Goal: Task Accomplishment & Management: Use online tool/utility

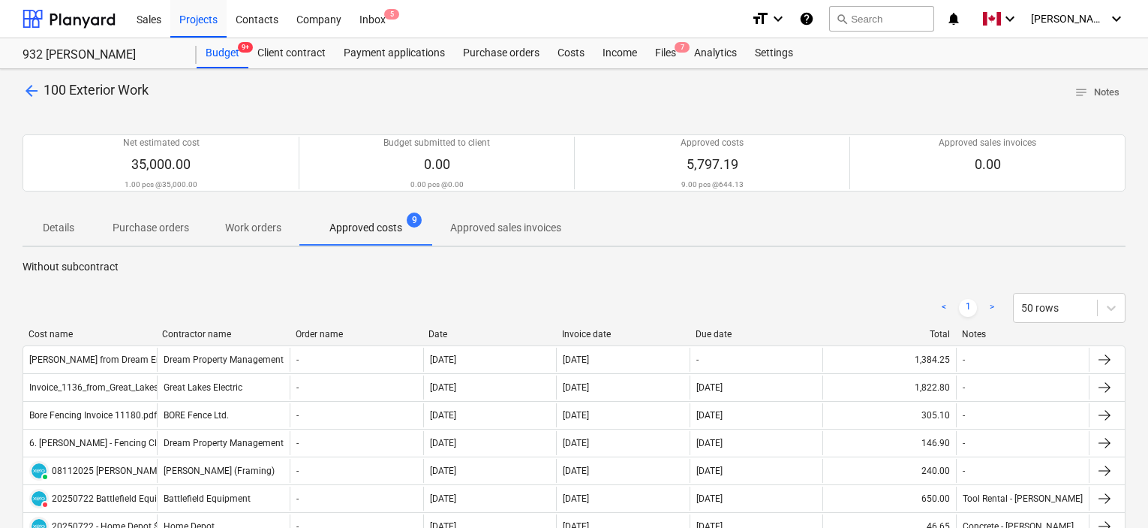
scroll to position [188, 0]
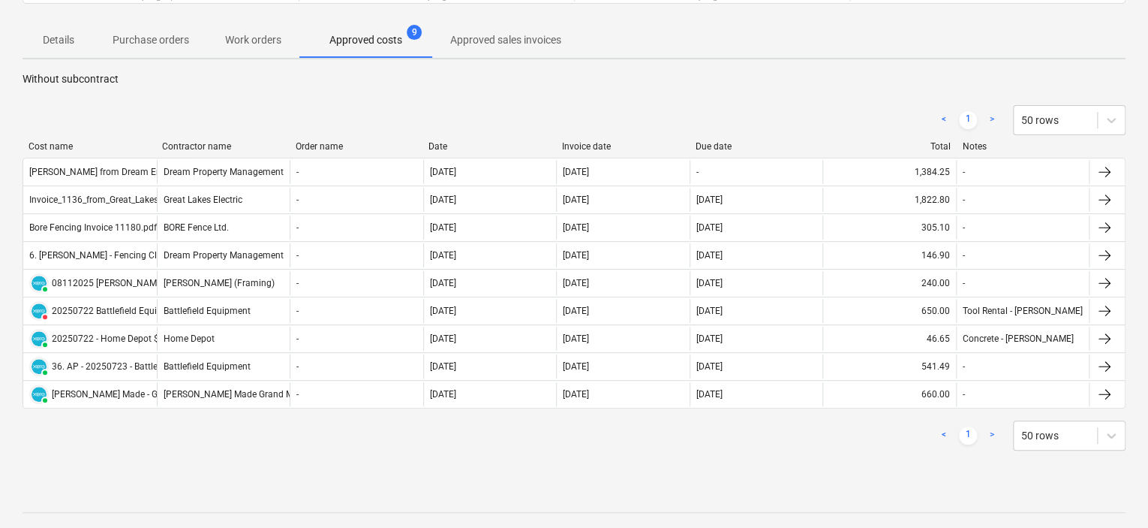
click at [281, 95] on div "< 1 > 50 rows Cost name Contractor name Order name Date Invoice date Due date T…" at bounding box center [574, 277] width 1103 height 381
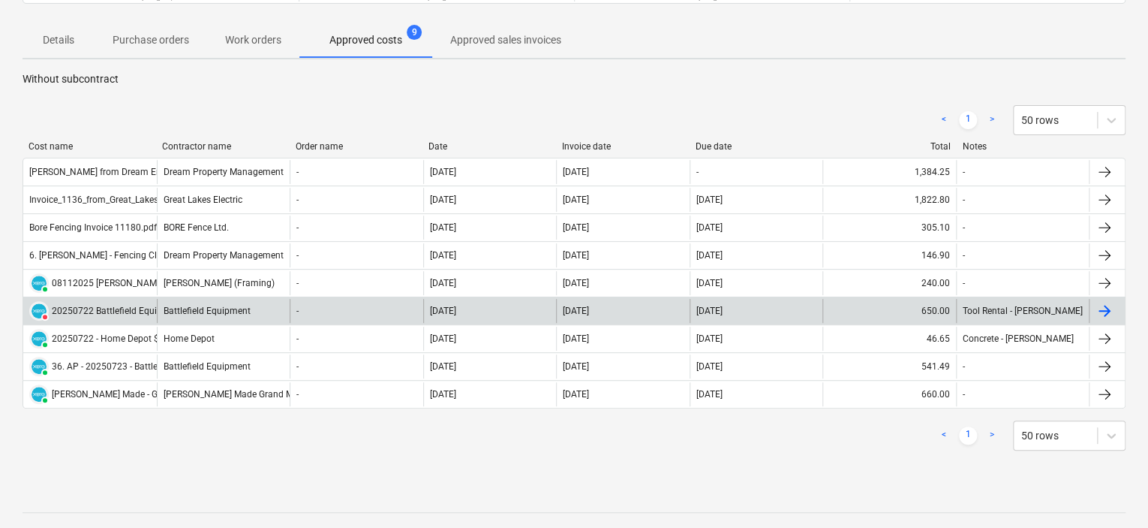
click at [111, 305] on div "20250722 Battlefield Equipment $650.00 deposit.jpg" at bounding box center [159, 310] width 215 height 11
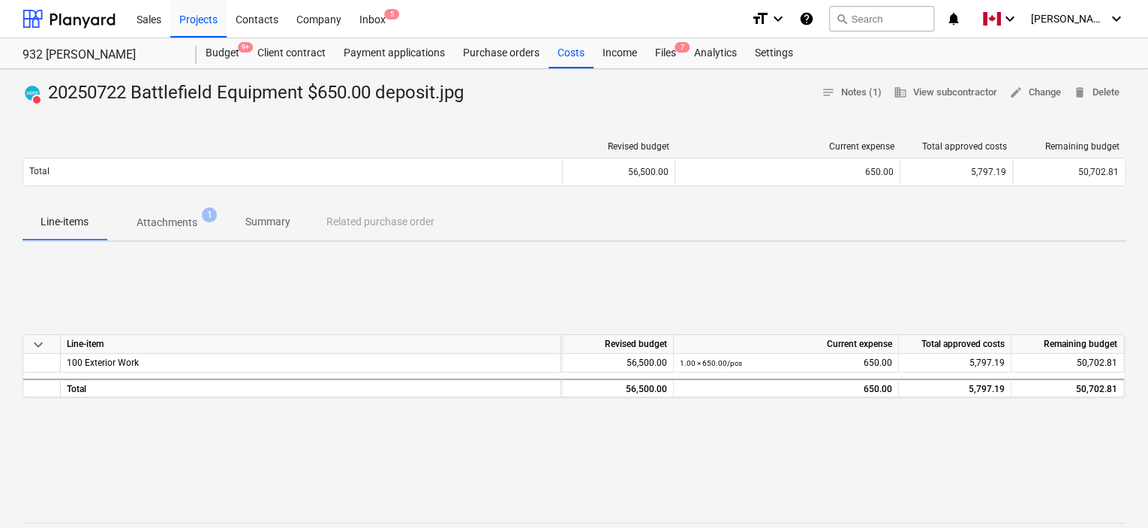
click at [178, 232] on span "Attachments 1" at bounding box center [167, 222] width 121 height 27
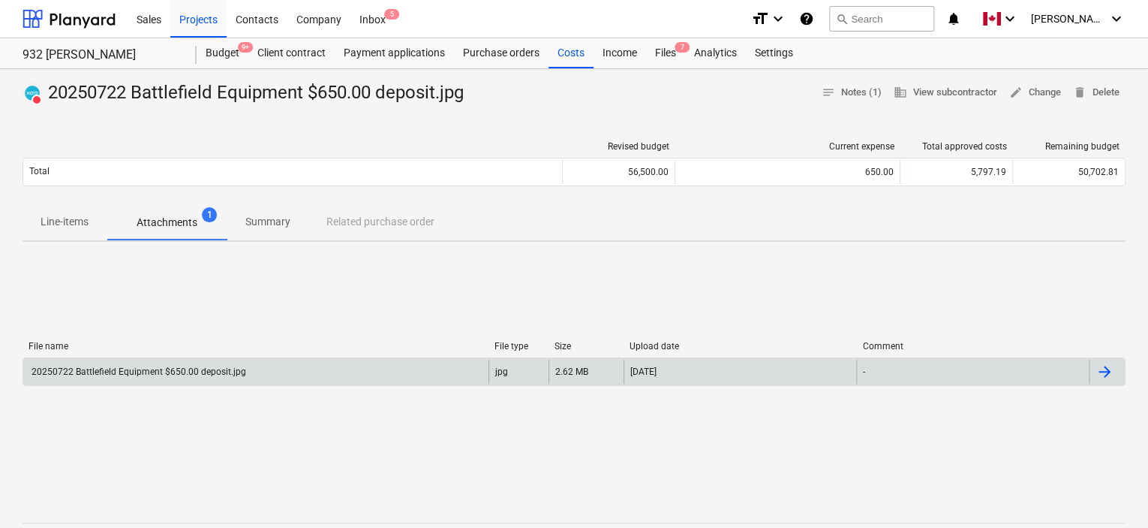
click at [151, 371] on div "20250722 Battlefield Equipment $650.00 deposit.jpg" at bounding box center [137, 371] width 217 height 11
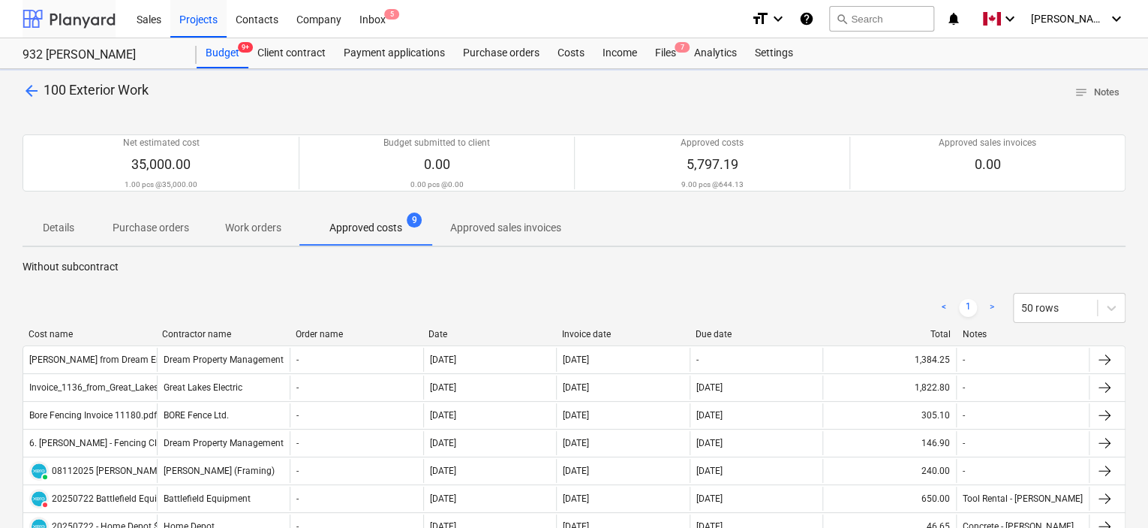
scroll to position [188, 0]
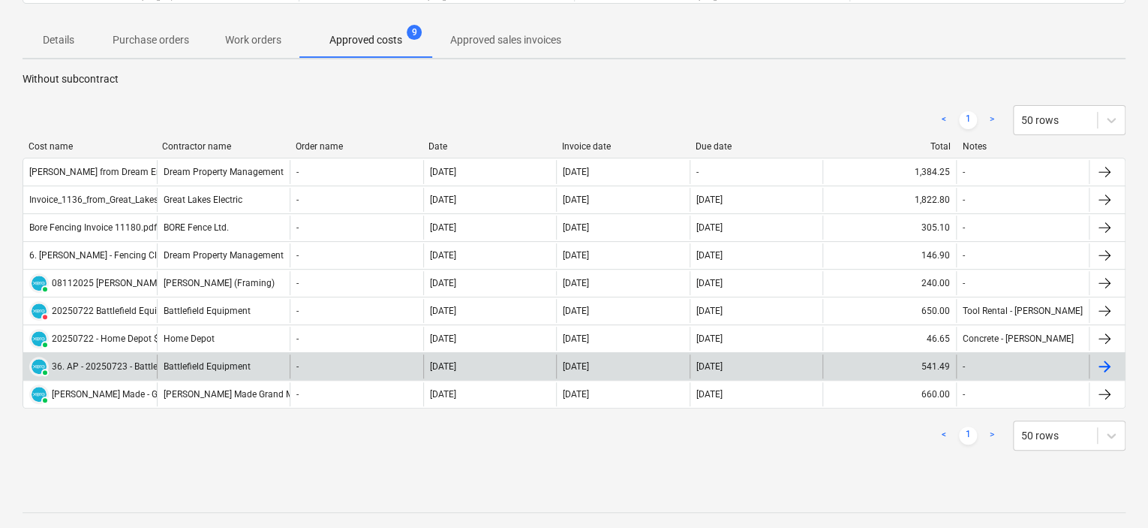
click at [93, 364] on div "36. AP - 20250723 - Battlefield Equipment - $541.49.pdf" at bounding box center [165, 366] width 226 height 11
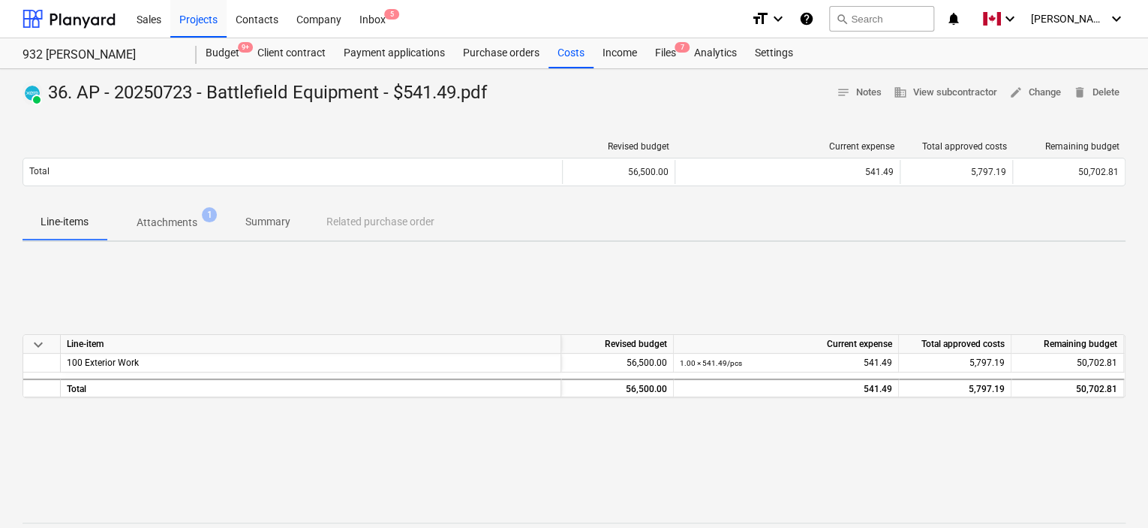
click at [167, 212] on span "Attachments 1" at bounding box center [167, 222] width 121 height 27
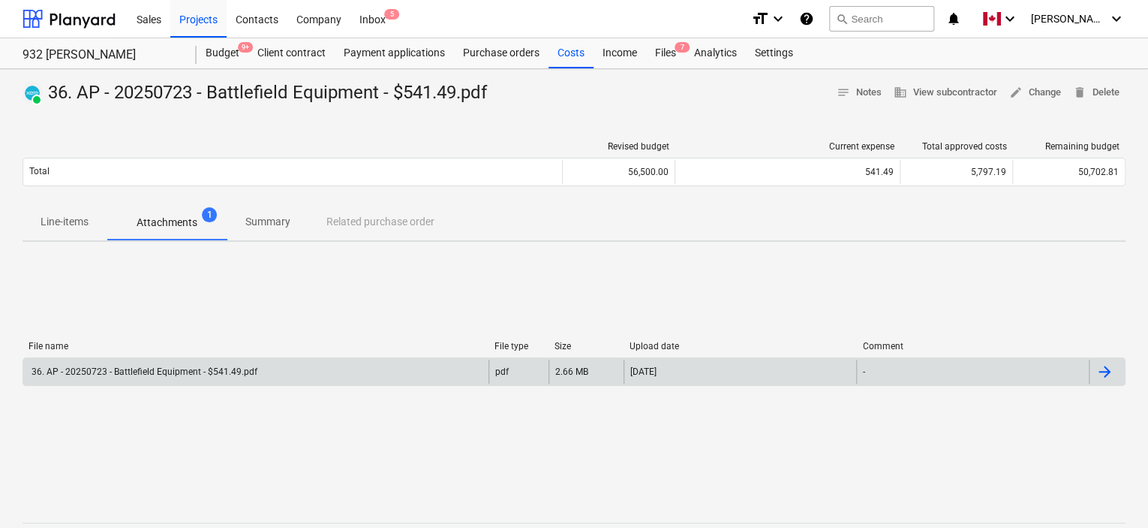
click at [143, 368] on div "36. AP - 20250723 - Battlefield Equipment - $541.49.pdf" at bounding box center [143, 371] width 228 height 11
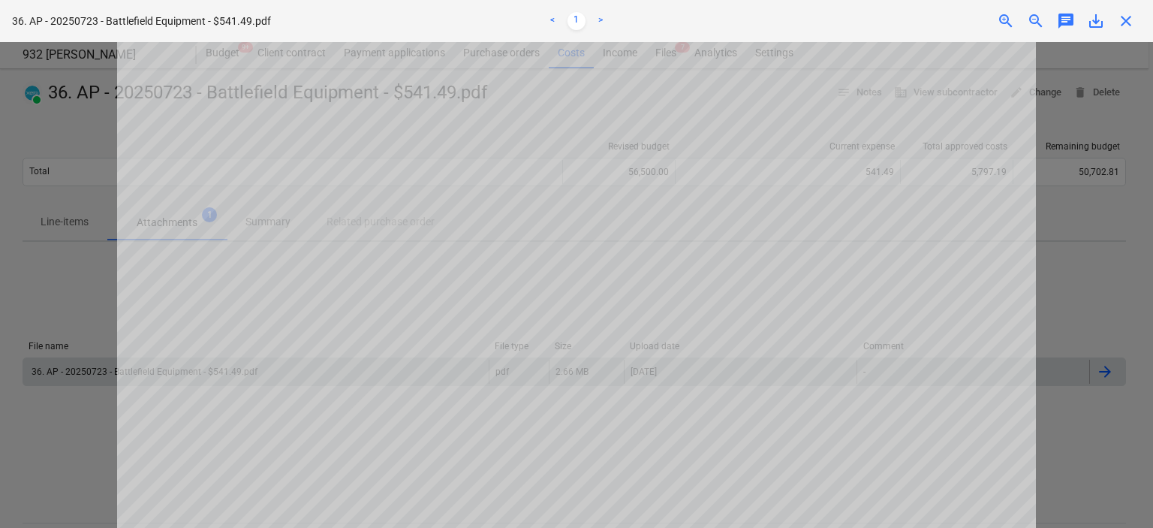
scroll to position [368, 0]
click at [1047, 421] on div at bounding box center [576, 284] width 1153 height 485
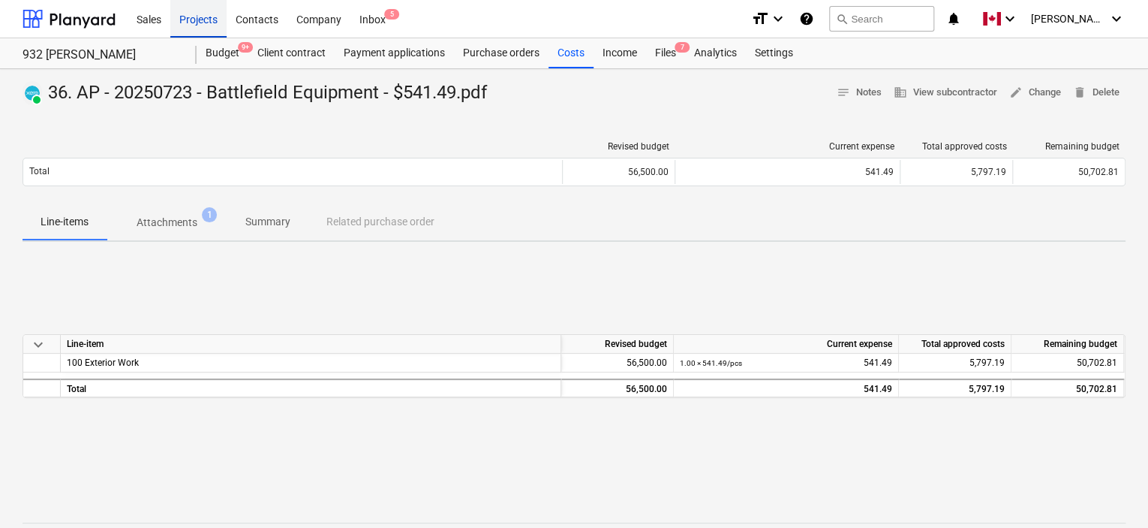
click at [209, 20] on div "Projects" at bounding box center [198, 18] width 56 height 38
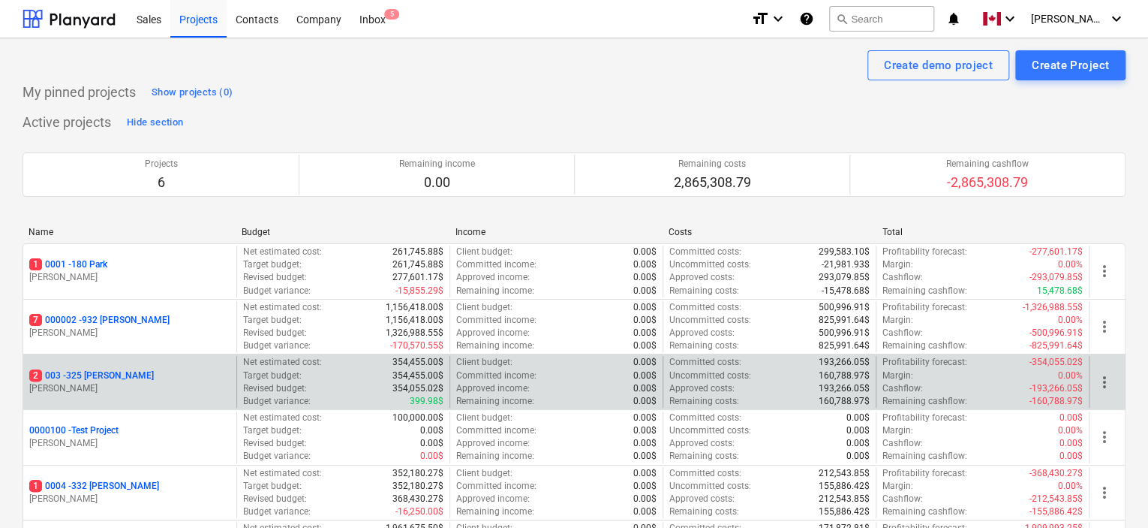
click at [84, 371] on p "2 003 - 325 [PERSON_NAME]" at bounding box center [91, 375] width 125 height 13
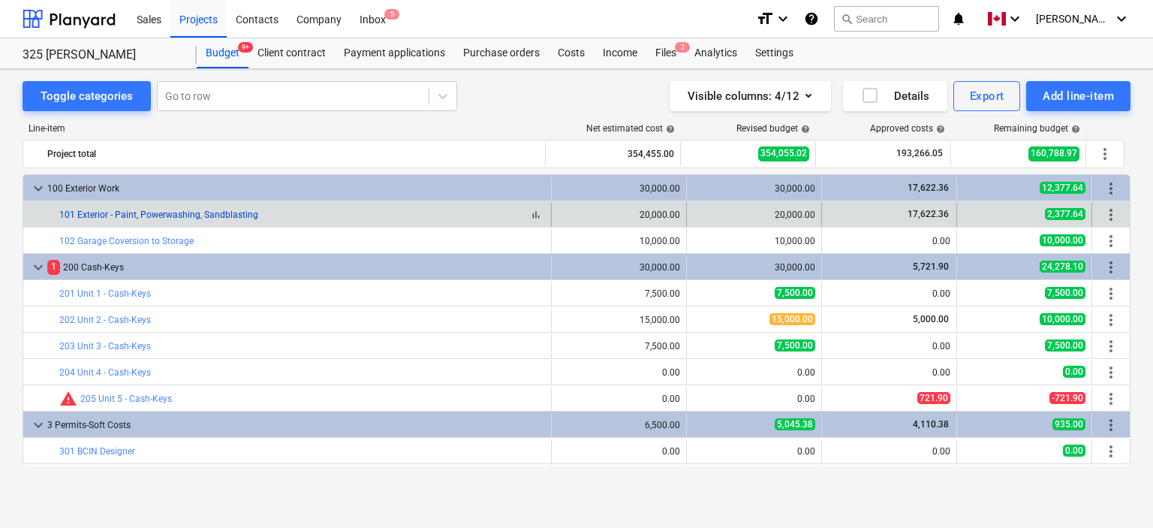
click at [196, 214] on link "101 Exterior - Paint, Powerwashing, Sandblasting" at bounding box center [158, 214] width 199 height 11
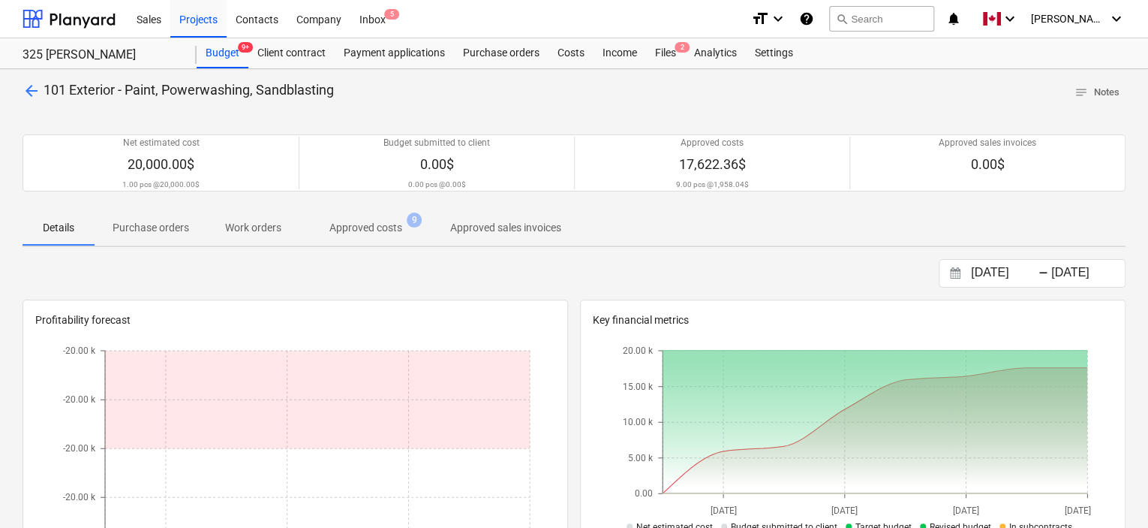
drag, startPoint x: 365, startPoint y: 233, endPoint x: 335, endPoint y: 243, distance: 31.6
click at [335, 243] on button "Approved costs 9" at bounding box center [365, 227] width 133 height 36
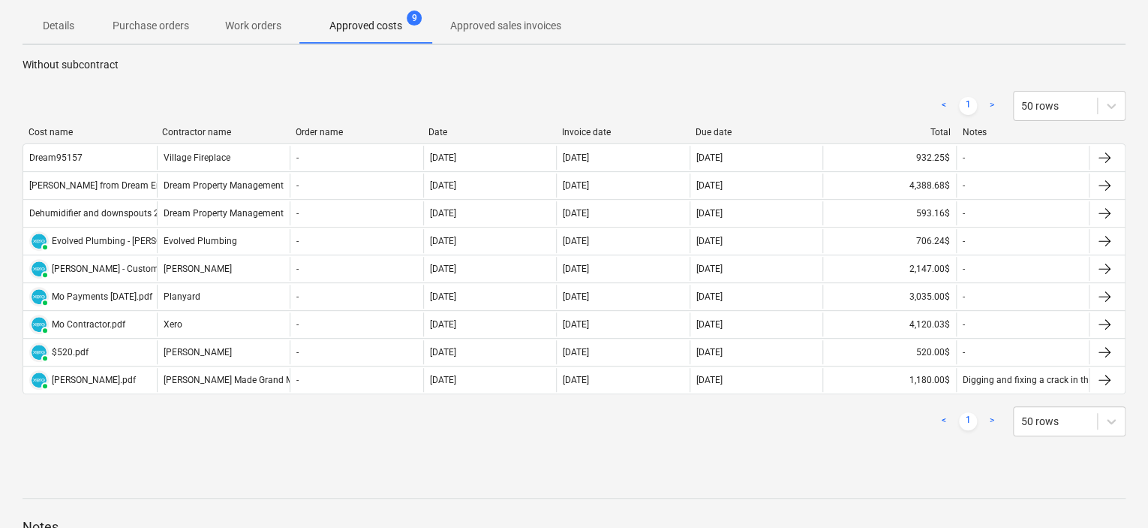
scroll to position [185, 0]
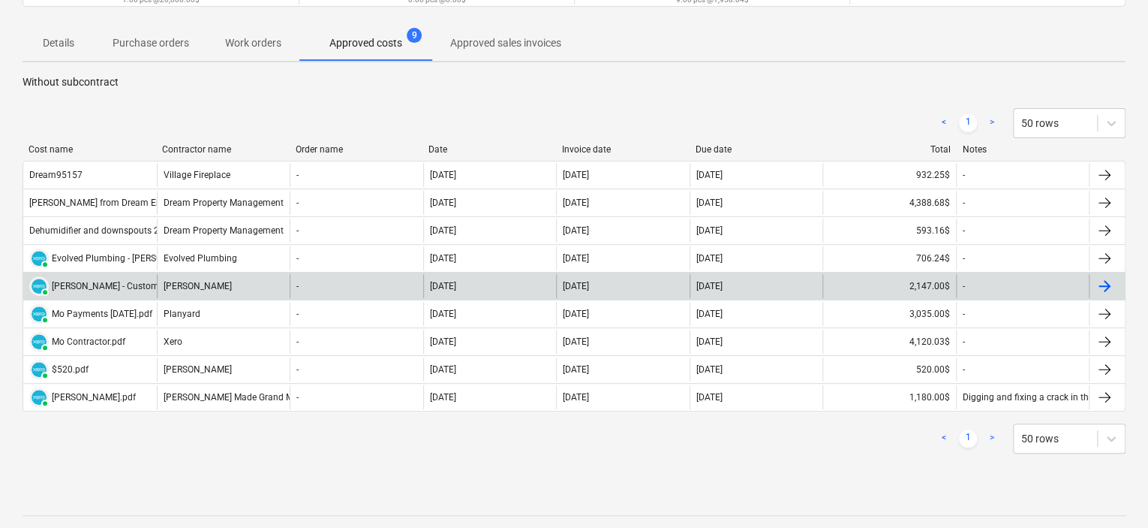
click at [117, 281] on div "[PERSON_NAME] - Custom Doors.pdf" at bounding box center [126, 286] width 149 height 11
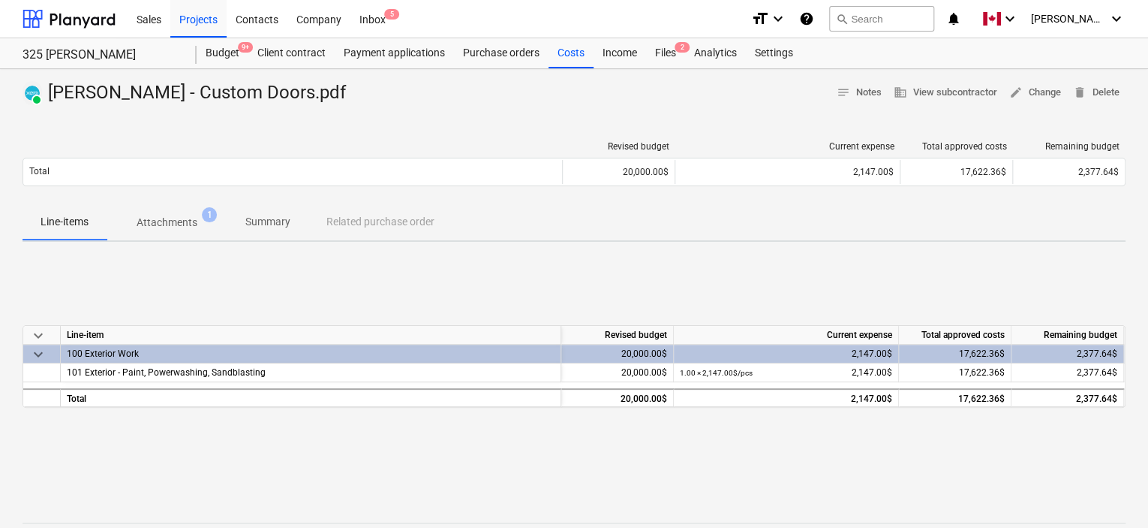
click at [173, 231] on span "Attachments 1" at bounding box center [167, 222] width 121 height 27
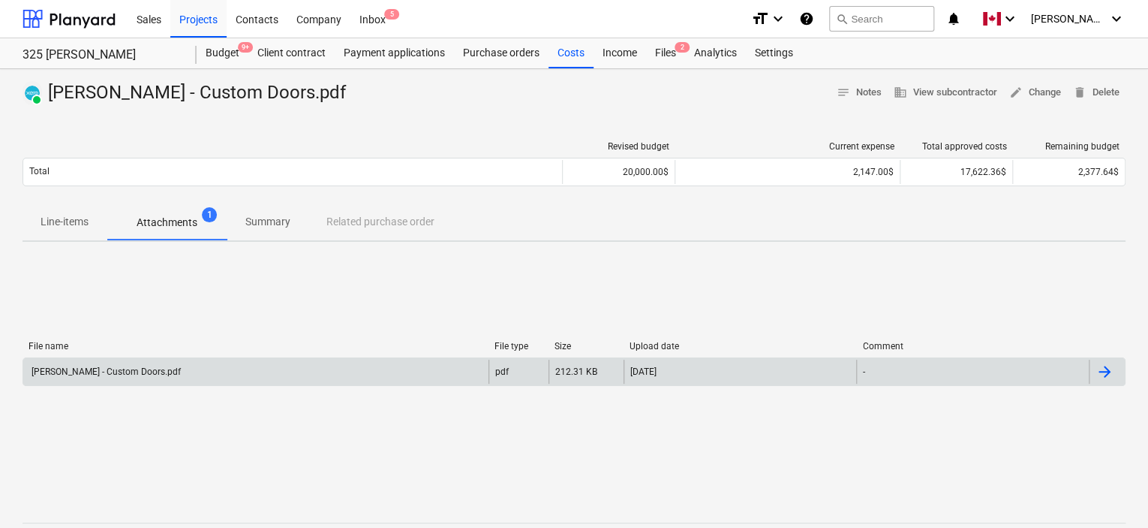
click at [112, 369] on div "[PERSON_NAME] - Custom Doors.pdf" at bounding box center [105, 371] width 152 height 11
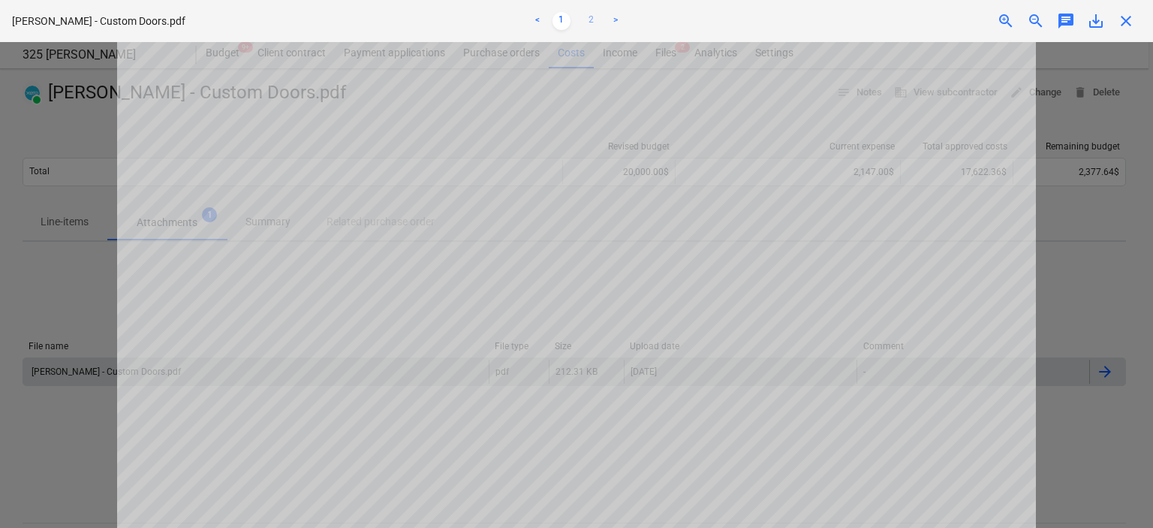
click at [596, 26] on link "2" at bounding box center [591, 21] width 18 height 18
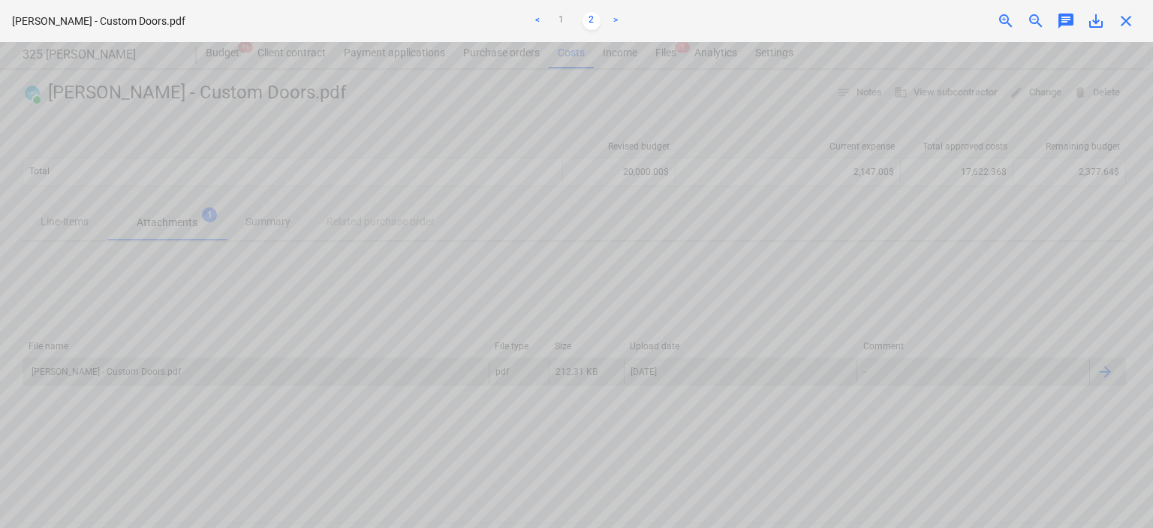
scroll to position [1331, 656]
click at [560, 20] on link "1" at bounding box center [561, 21] width 18 height 18
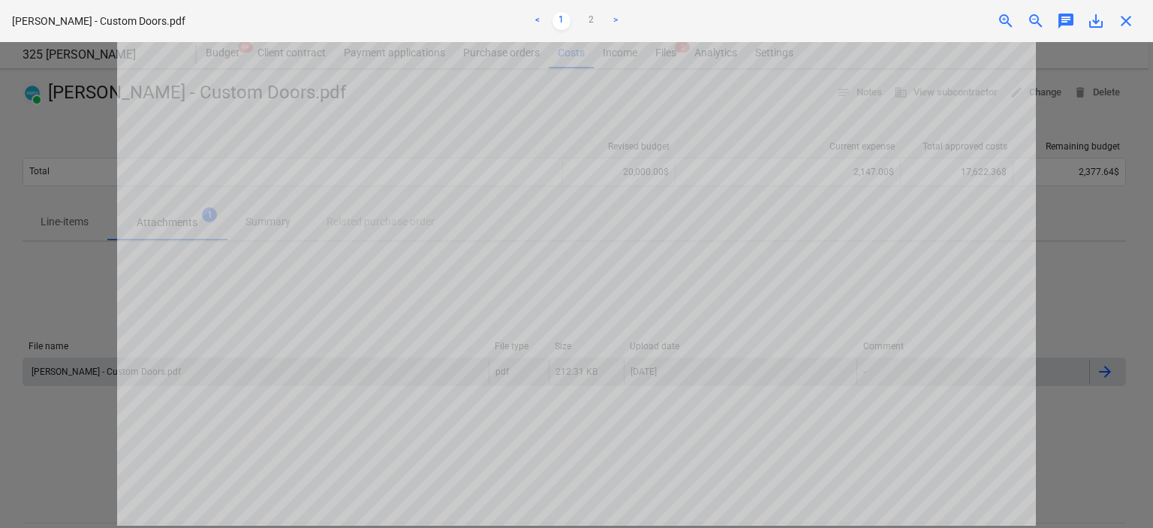
click at [546, 20] on ul "< 1 2 >" at bounding box center [576, 21] width 376 height 18
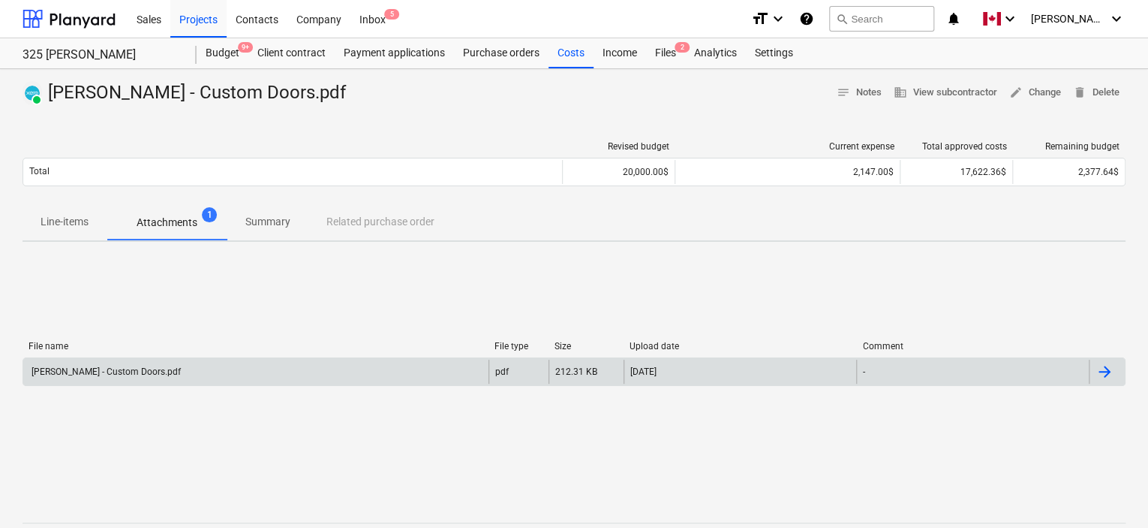
click at [87, 366] on div "[PERSON_NAME] - Custom Doors.pdf" at bounding box center [105, 371] width 152 height 11
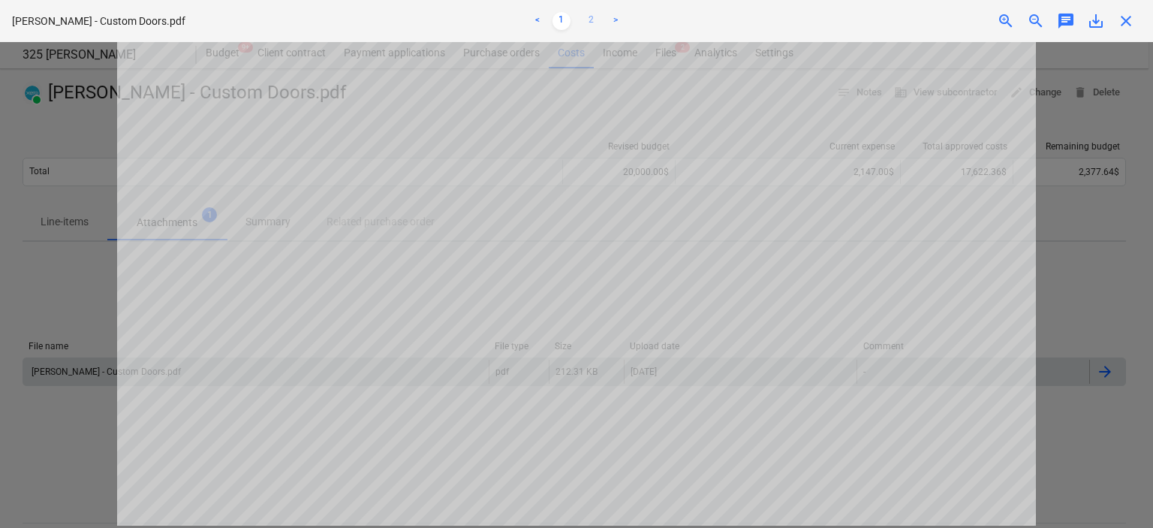
click at [588, 20] on link "2" at bounding box center [591, 21] width 18 height 18
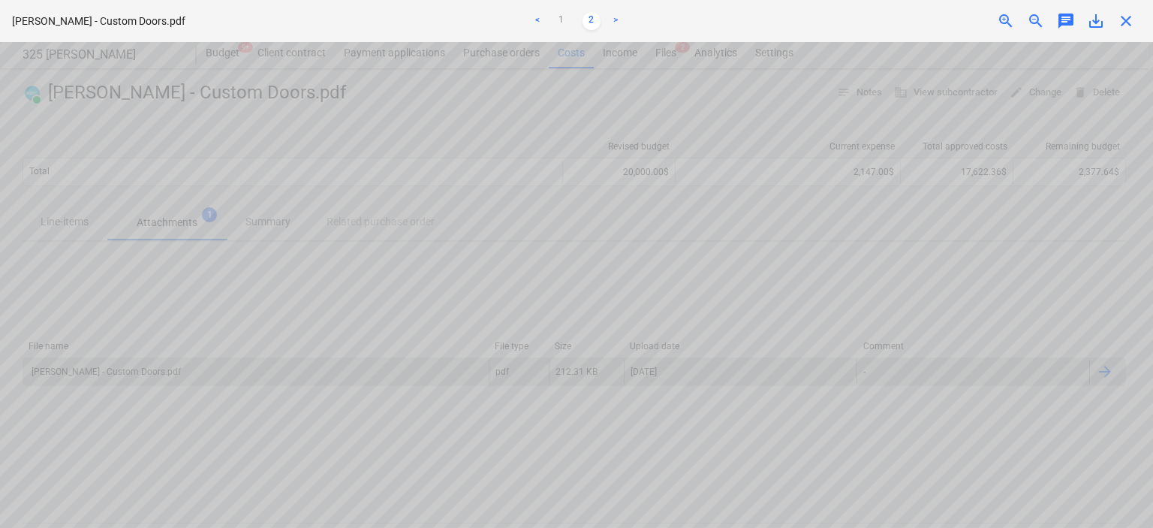
click at [1032, 22] on span "zoom_out" at bounding box center [1036, 21] width 18 height 18
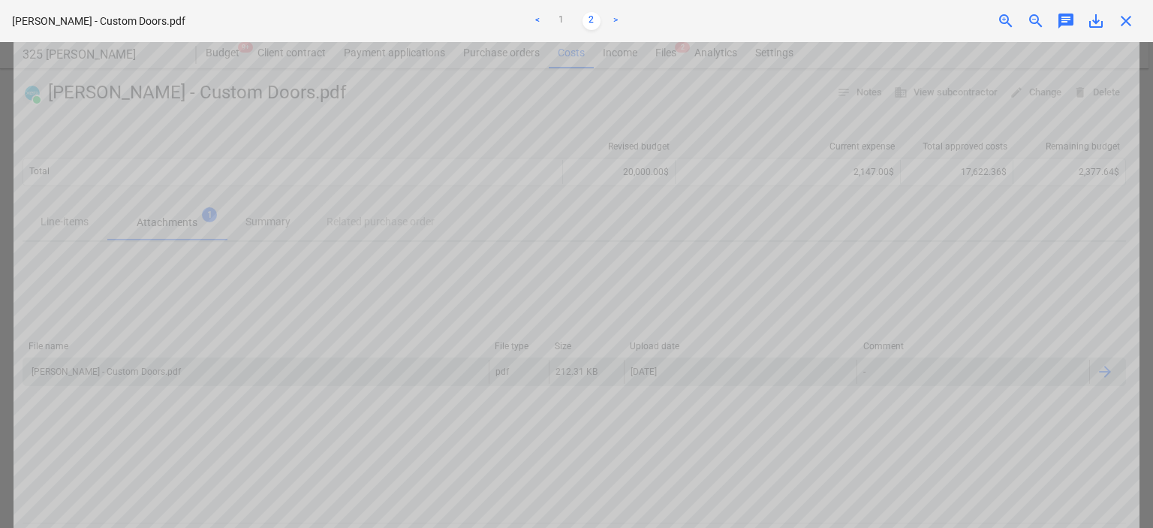
click at [1032, 22] on span "zoom_out" at bounding box center [1036, 21] width 18 height 18
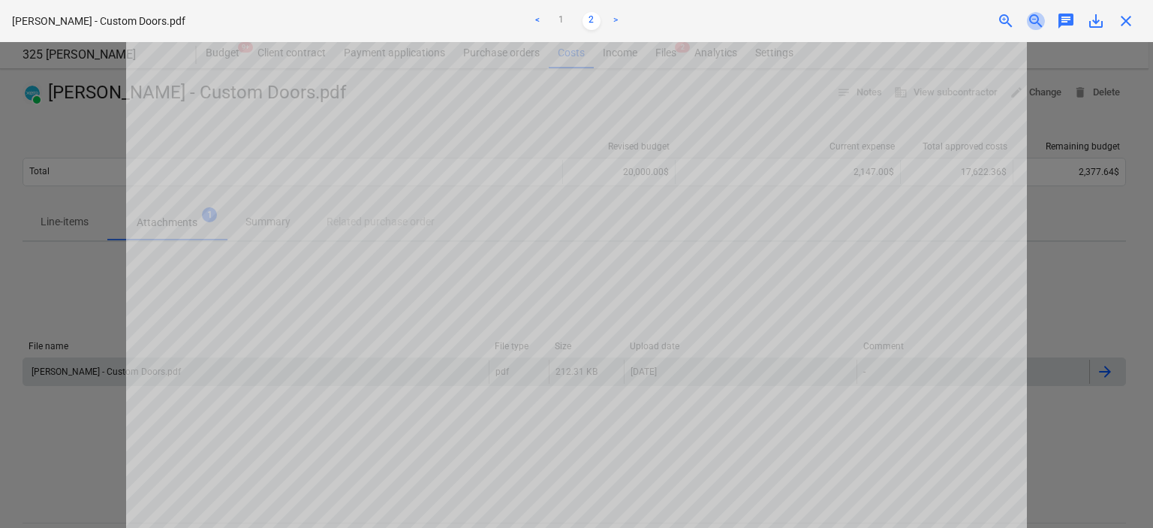
click at [1032, 22] on span "zoom_out" at bounding box center [1036, 21] width 18 height 18
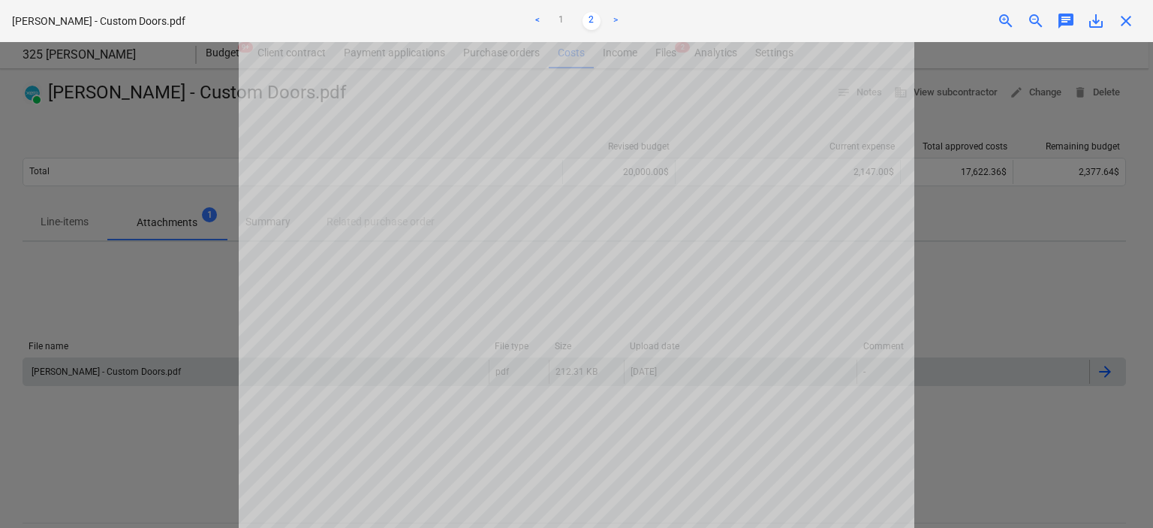
scroll to position [125, 0]
click at [981, 286] on div at bounding box center [576, 284] width 1153 height 485
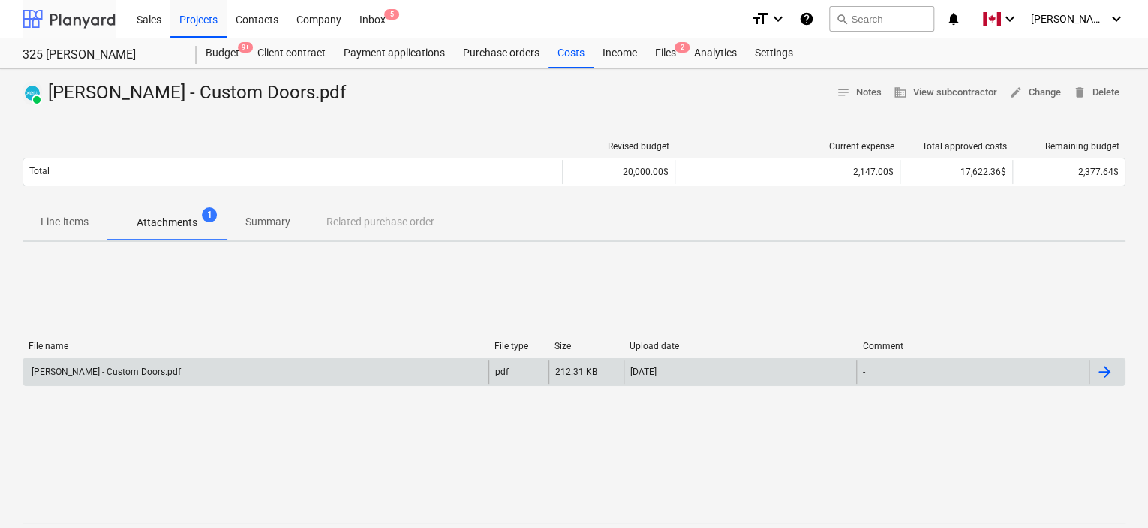
click at [85, 17] on div at bounding box center [69, 19] width 93 height 38
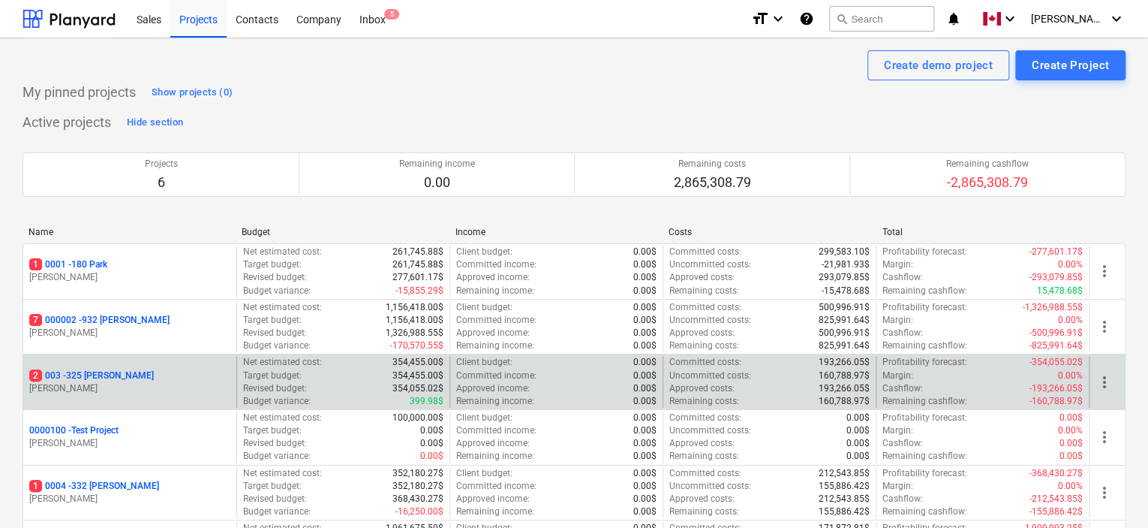
click at [89, 370] on p "2 003 - 325 [PERSON_NAME]" at bounding box center [91, 375] width 125 height 13
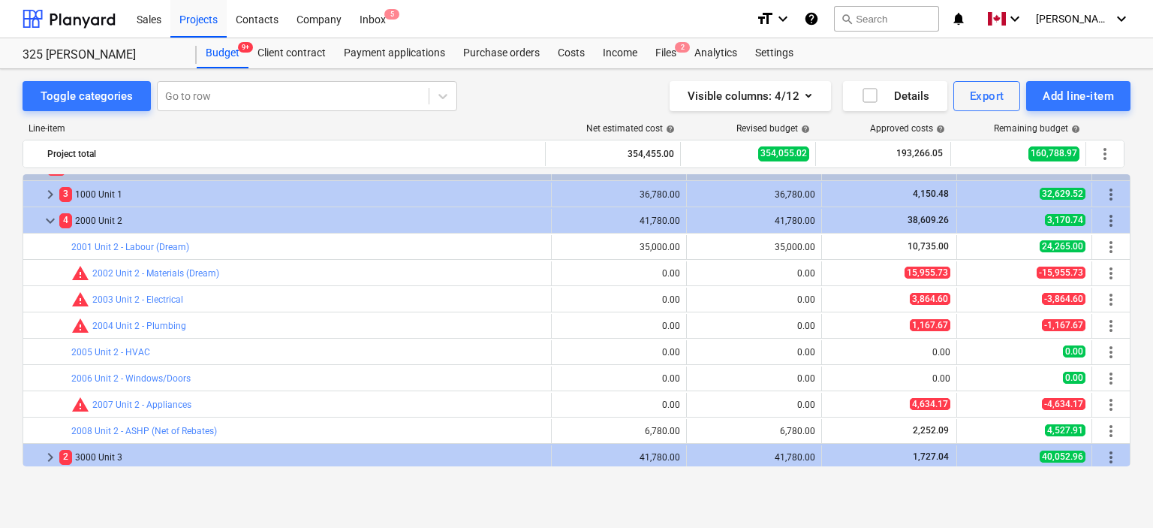
scroll to position [689, 0]
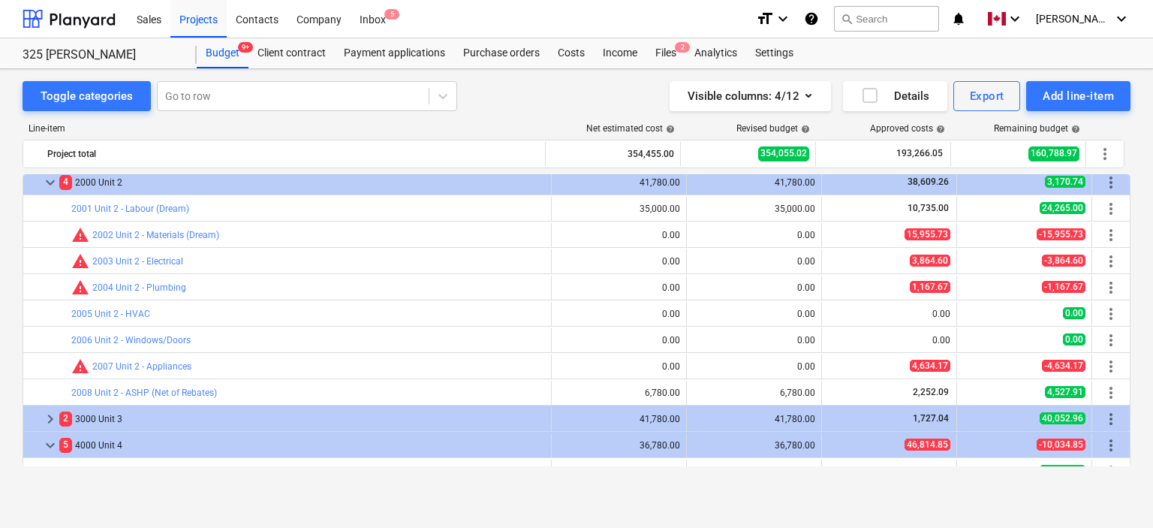
click at [1130, 229] on div "Toggle categories Go to row Visible columns : 4/12 Details Export Add line-item…" at bounding box center [576, 282] width 1153 height 427
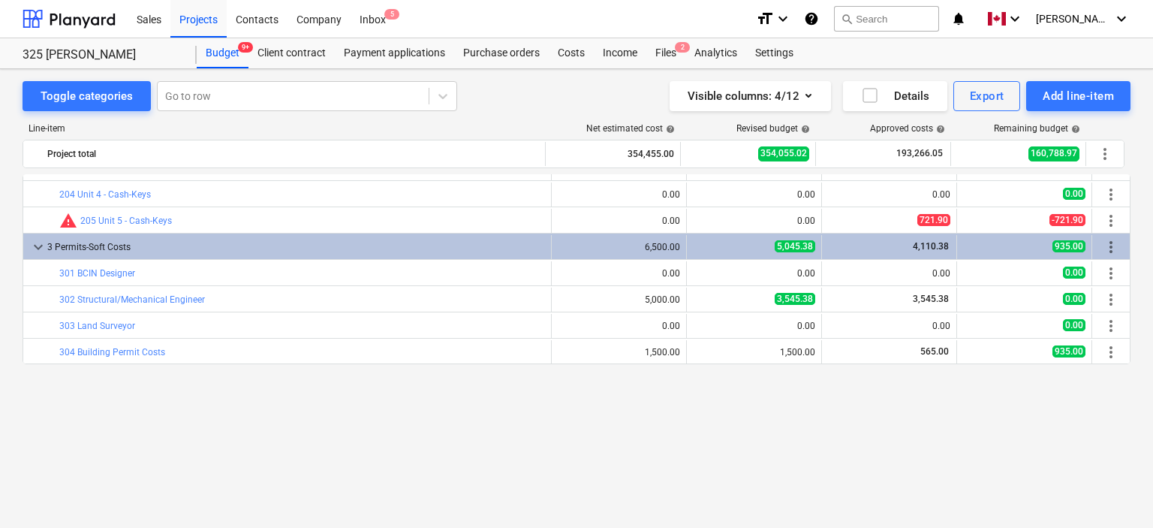
scroll to position [47, 0]
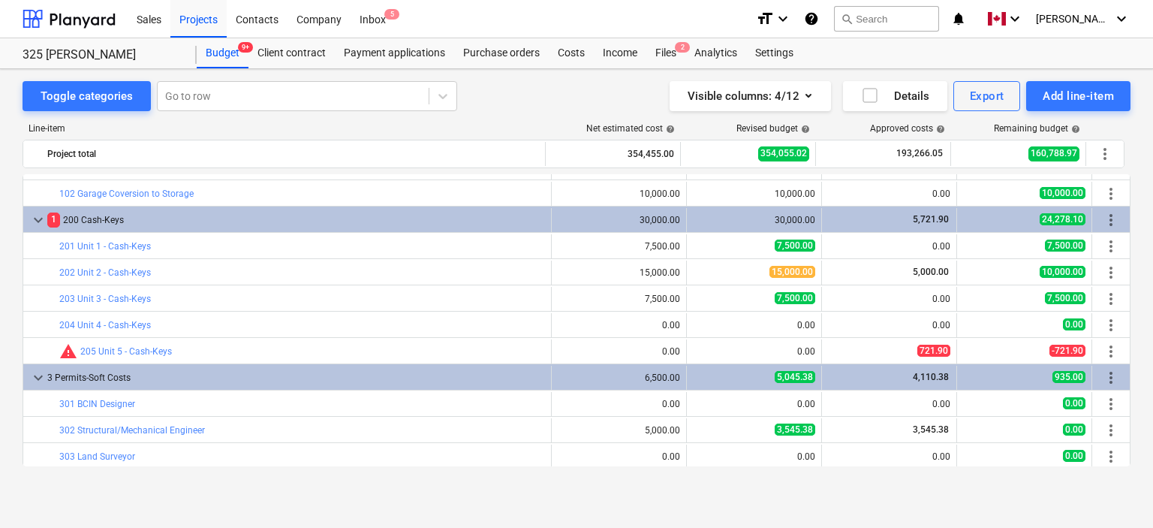
drag, startPoint x: 1131, startPoint y: 193, endPoint x: 1130, endPoint y: 221, distance: 28.5
click at [1130, 221] on div "Toggle categories Go to row Visible columns : 4/12 Details Export Add line-item…" at bounding box center [576, 282] width 1153 height 427
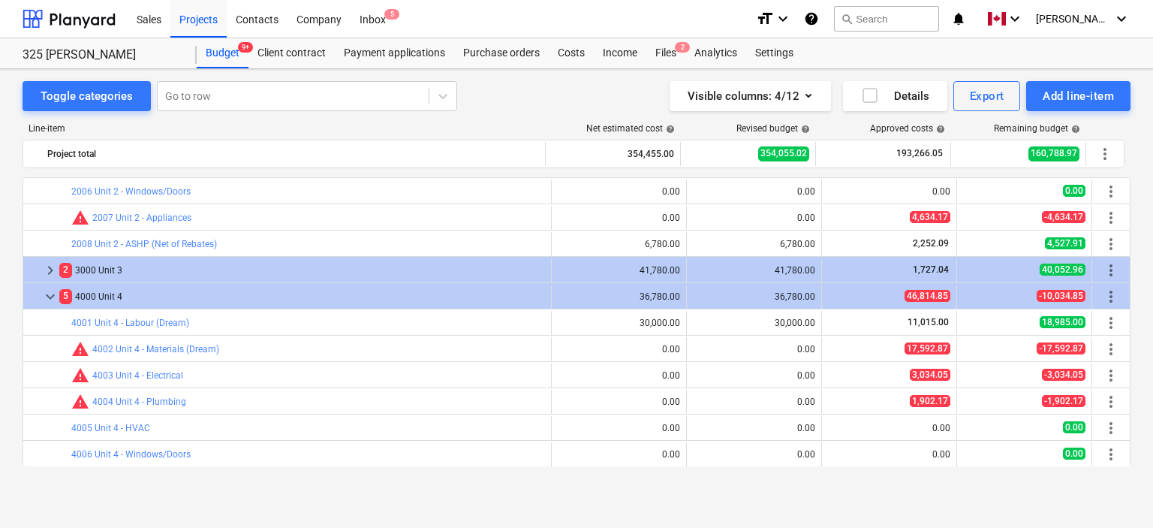
scroll to position [882, 0]
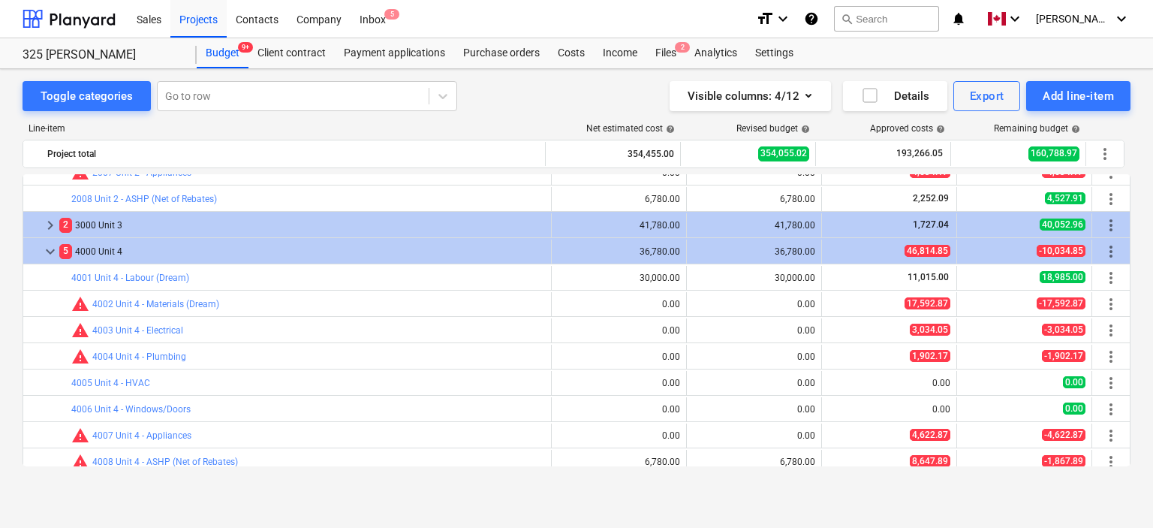
click at [1125, 414] on div "bar_chart 4006 Unit 4 - Windows/Doors edit 0.00 edit 0.00 0.00 0.00 more_vert" at bounding box center [577, 408] width 1108 height 26
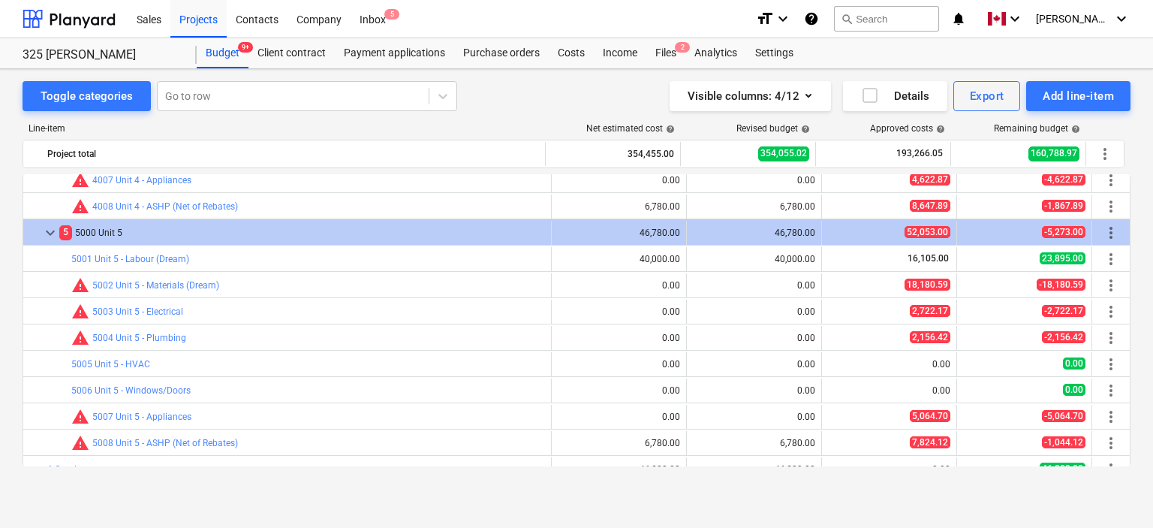
scroll to position [1153, 0]
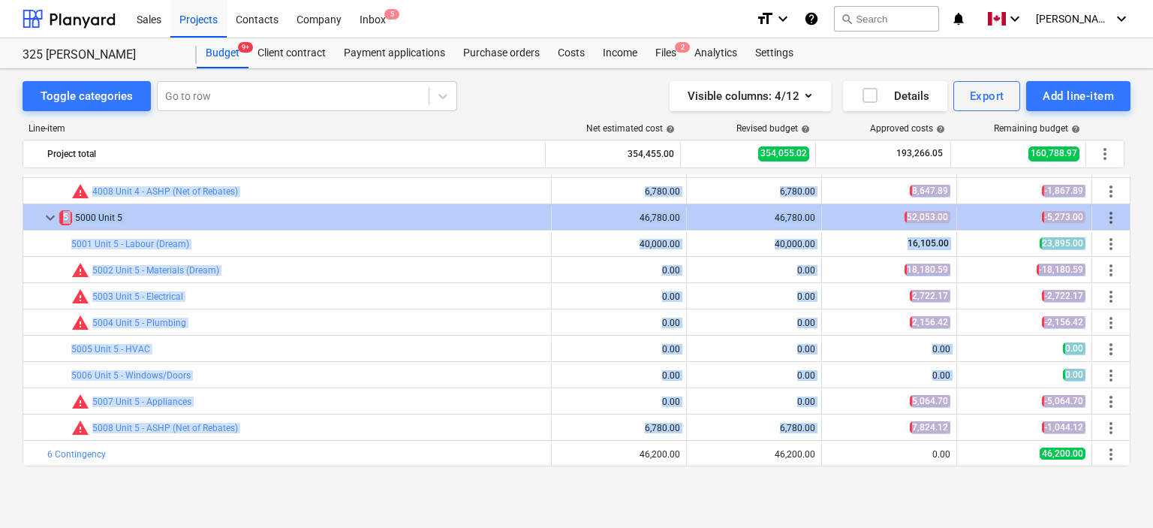
drag, startPoint x: 1124, startPoint y: 431, endPoint x: 1132, endPoint y: 347, distance: 84.4
click at [1132, 347] on div "Toggle categories Go to row Visible columns : 4/12 Details Export Add line-item…" at bounding box center [576, 282] width 1153 height 427
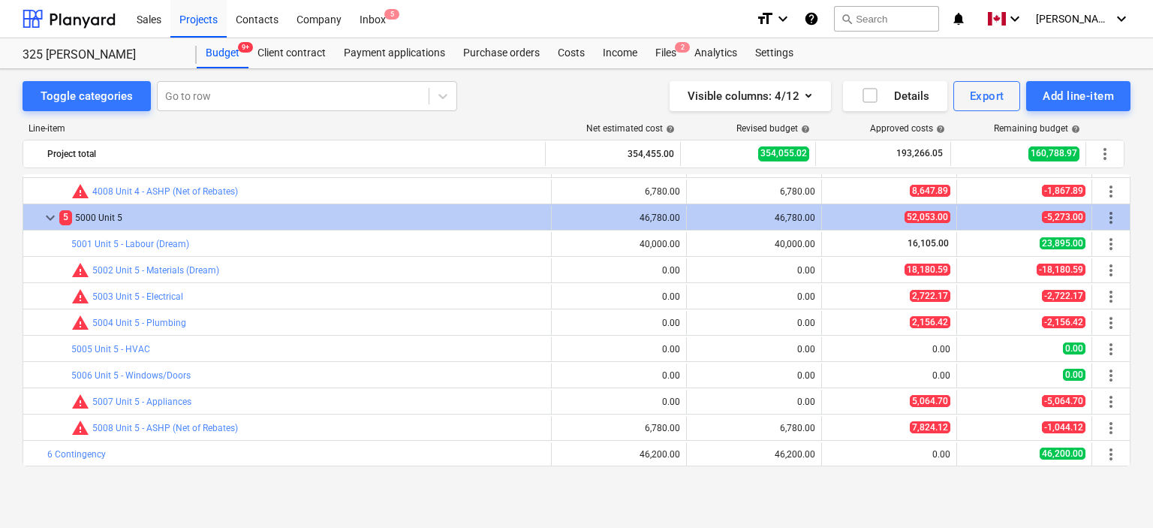
click at [1132, 350] on div "Toggle categories Go to row Visible columns : 4/12 Details Export Add line-item…" at bounding box center [576, 282] width 1153 height 427
click at [61, 49] on div "325 [PERSON_NAME]" at bounding box center [101, 55] width 156 height 16
click at [200, 14] on div "Projects" at bounding box center [198, 18] width 56 height 38
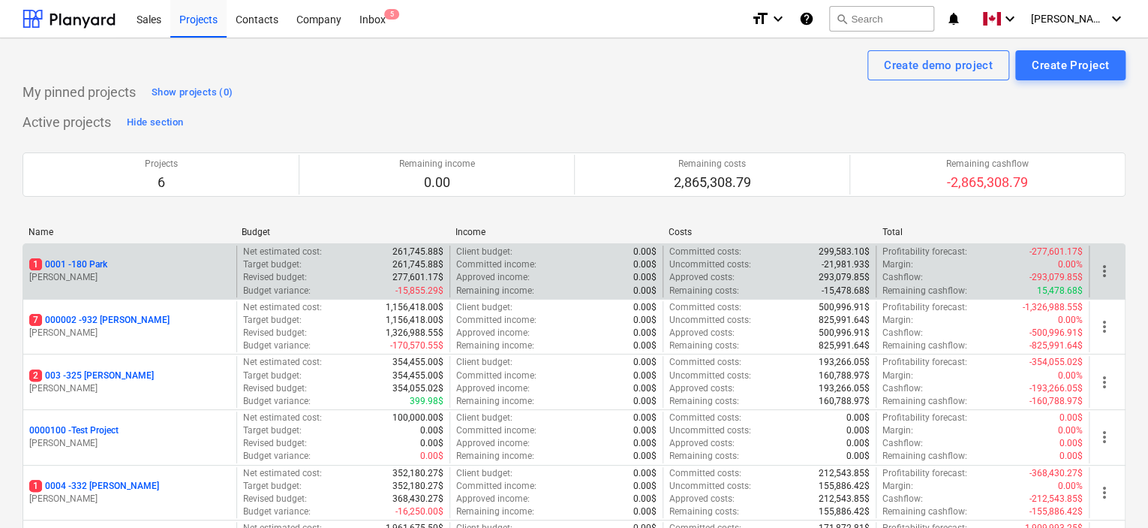
click at [84, 263] on p "1 0001 - 180 Park" at bounding box center [68, 264] width 78 height 13
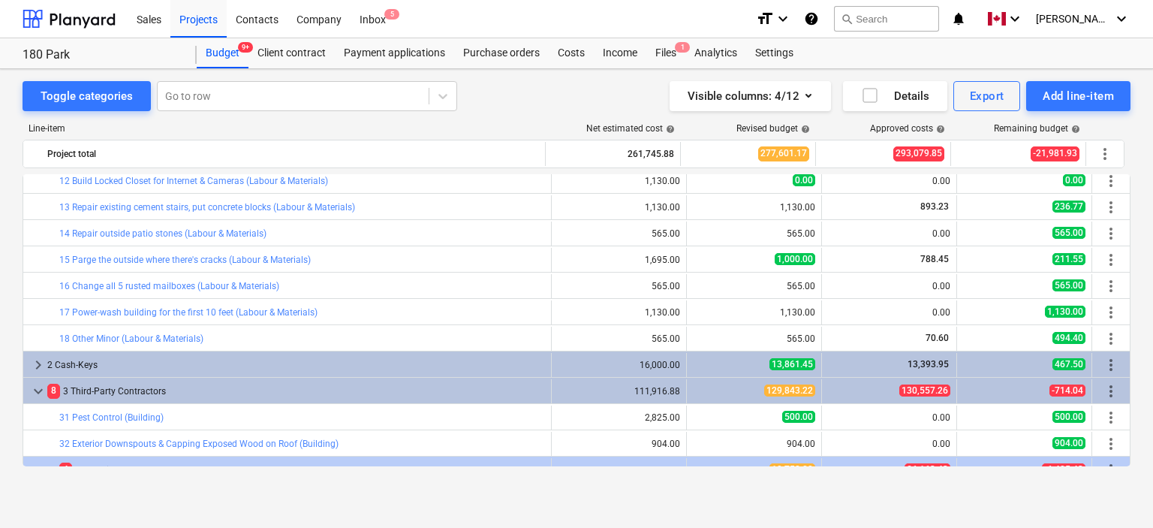
scroll to position [61, 0]
click at [1130, 186] on div "Toggle categories Go to row Visible columns : 4/12 Details Export Add line-item…" at bounding box center [576, 282] width 1153 height 427
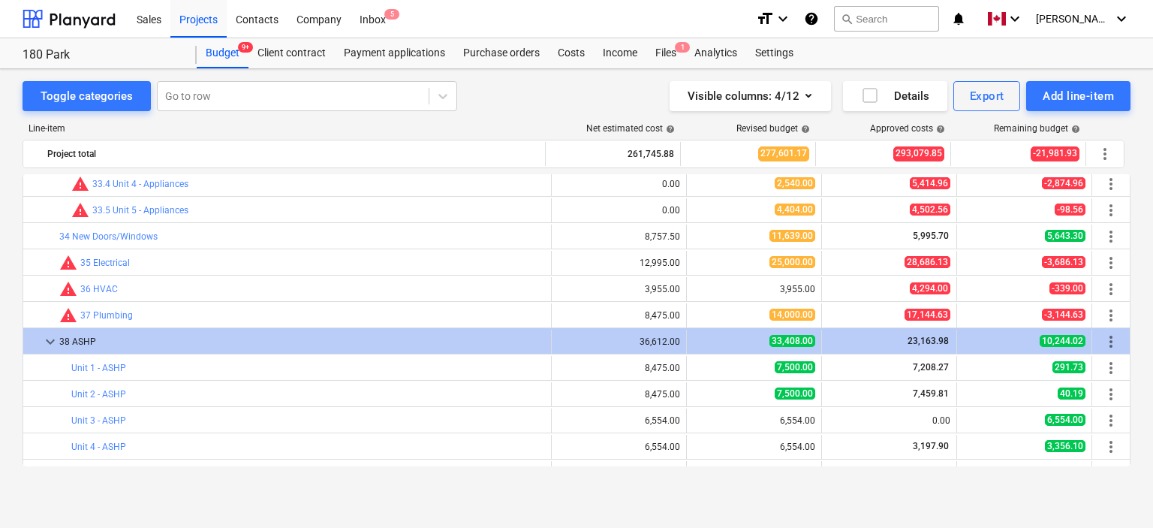
scroll to position [433, 0]
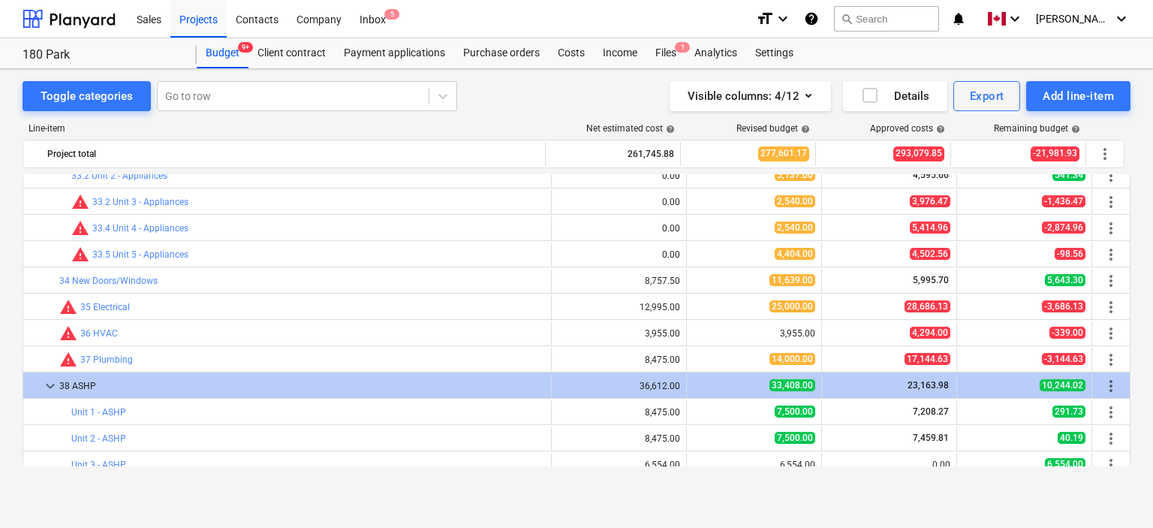
click at [678, 12] on div "Sales Projects Contacts Company Inbox 5" at bounding box center [436, 19] width 616 height 38
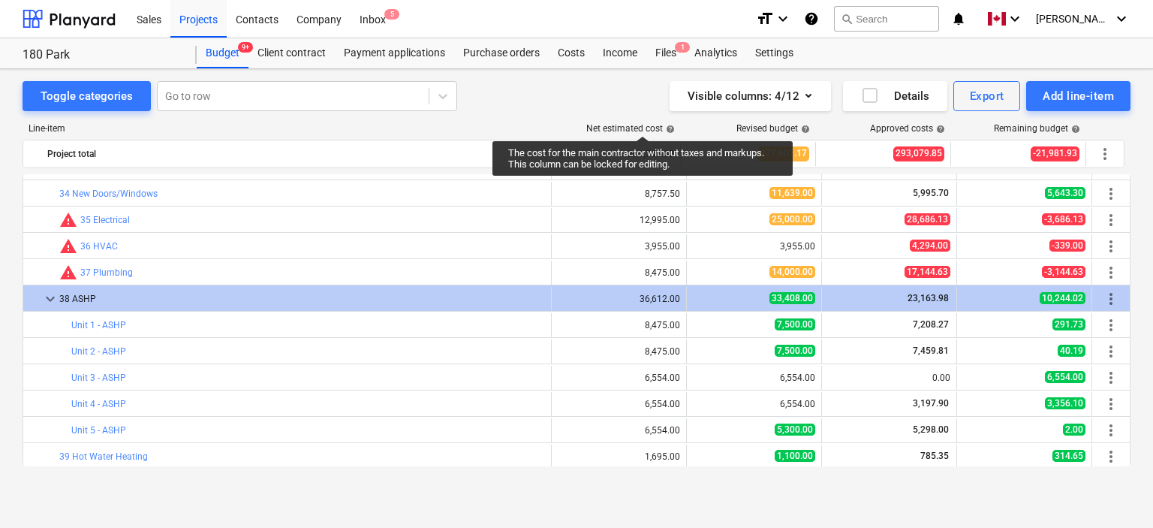
scroll to position [483, 0]
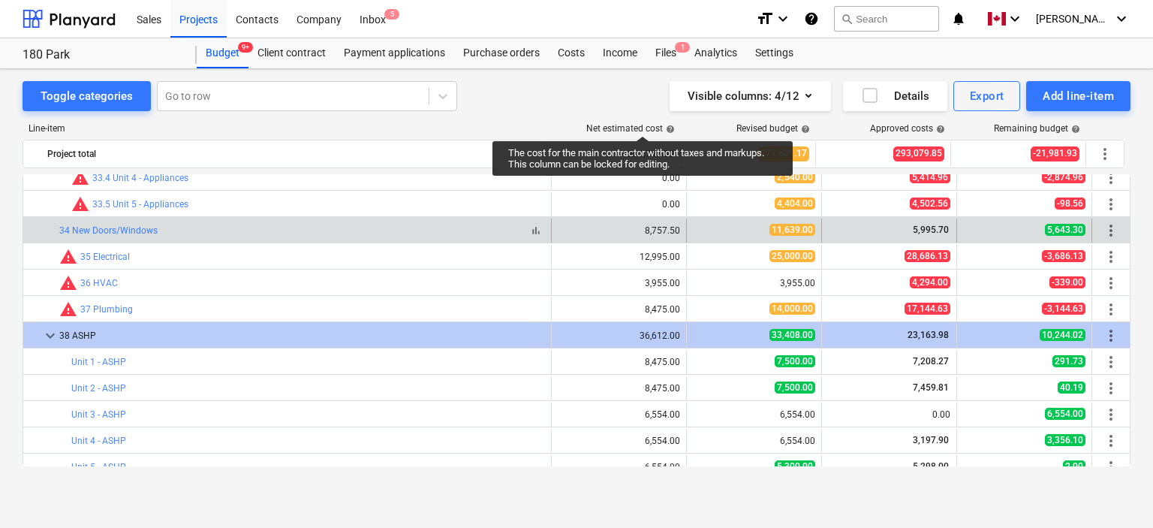
click at [157, 225] on div "bar_chart 34 New Doors/Windows" at bounding box center [301, 230] width 485 height 11
click at [141, 228] on link "34 New Doors/Windows" at bounding box center [108, 230] width 98 height 11
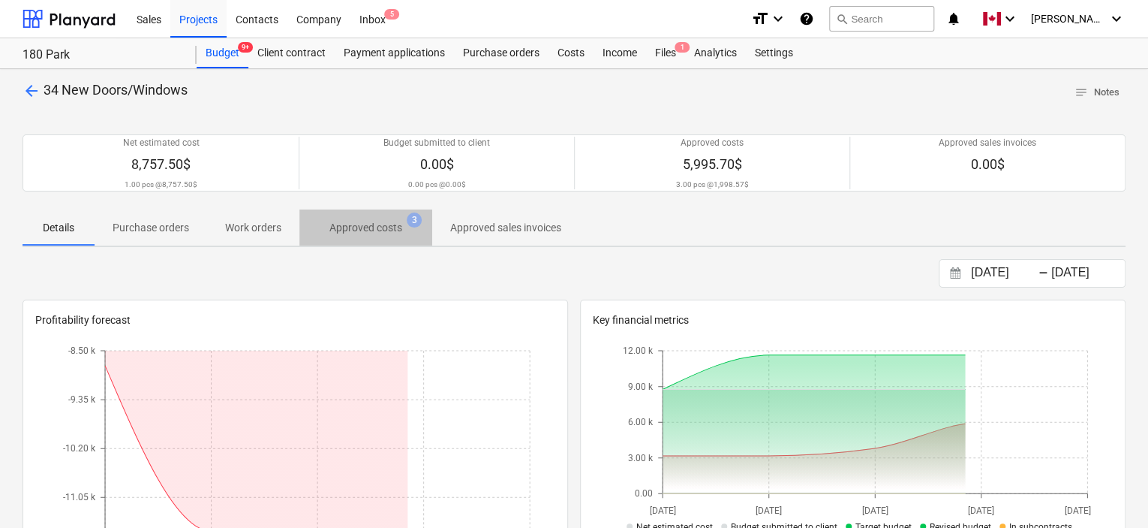
click at [337, 217] on span "Approved costs 3" at bounding box center [365, 227] width 133 height 27
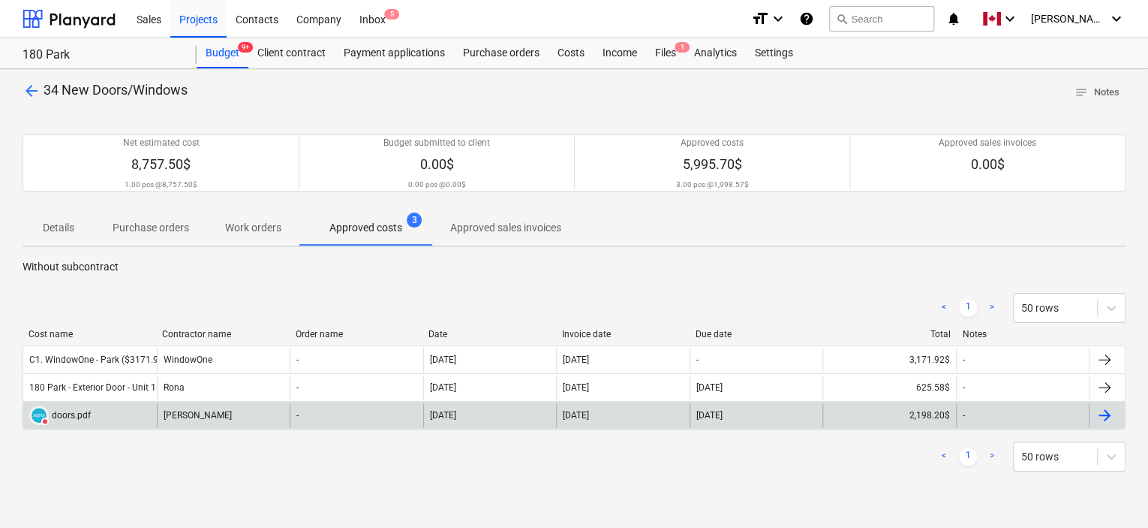
click at [128, 417] on div "DELETED doors.pdf" at bounding box center [90, 415] width 134 height 24
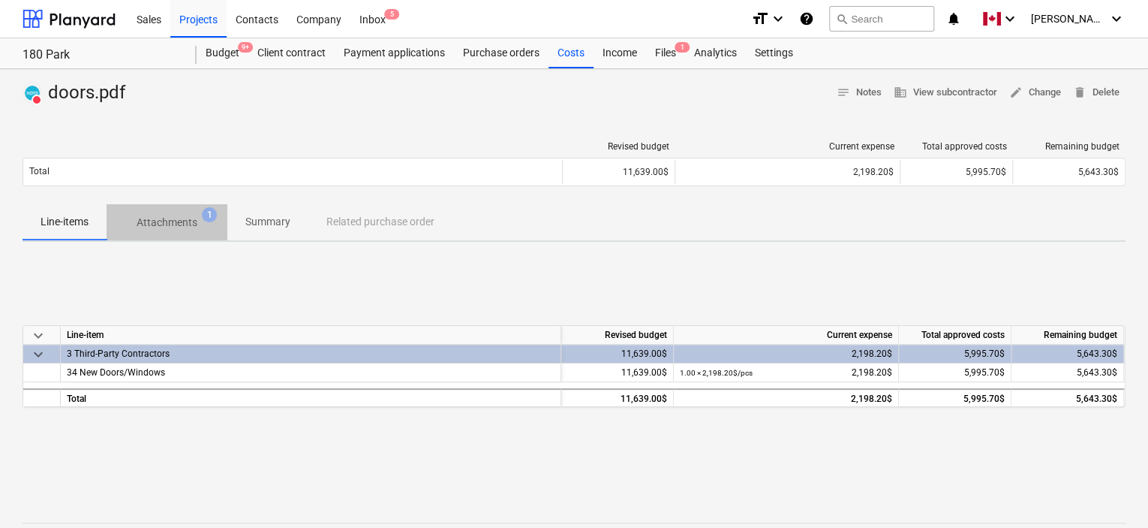
click at [170, 209] on span "Attachments 1" at bounding box center [167, 222] width 121 height 27
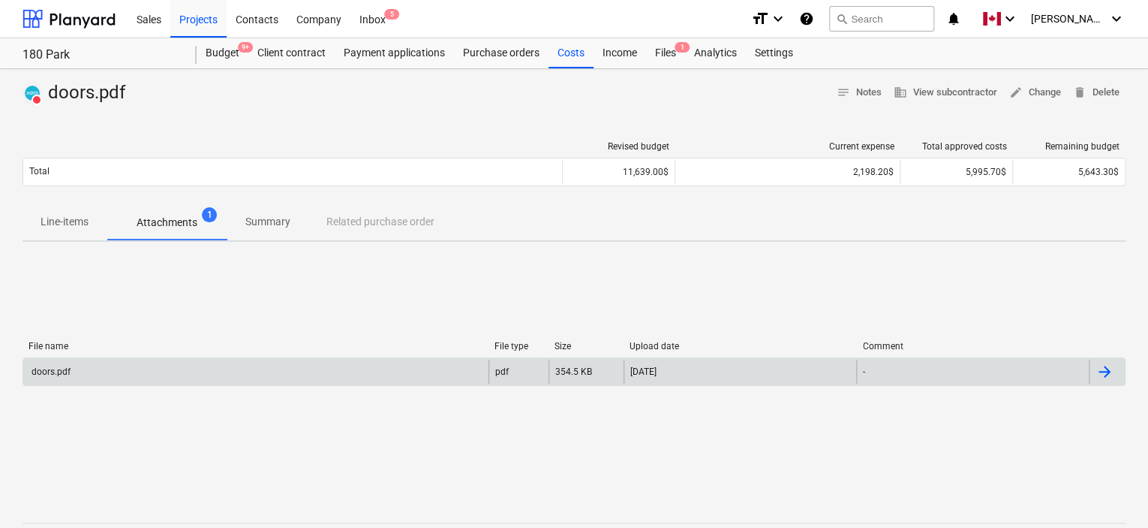
click at [117, 382] on div "doors.pdf" at bounding box center [255, 371] width 465 height 24
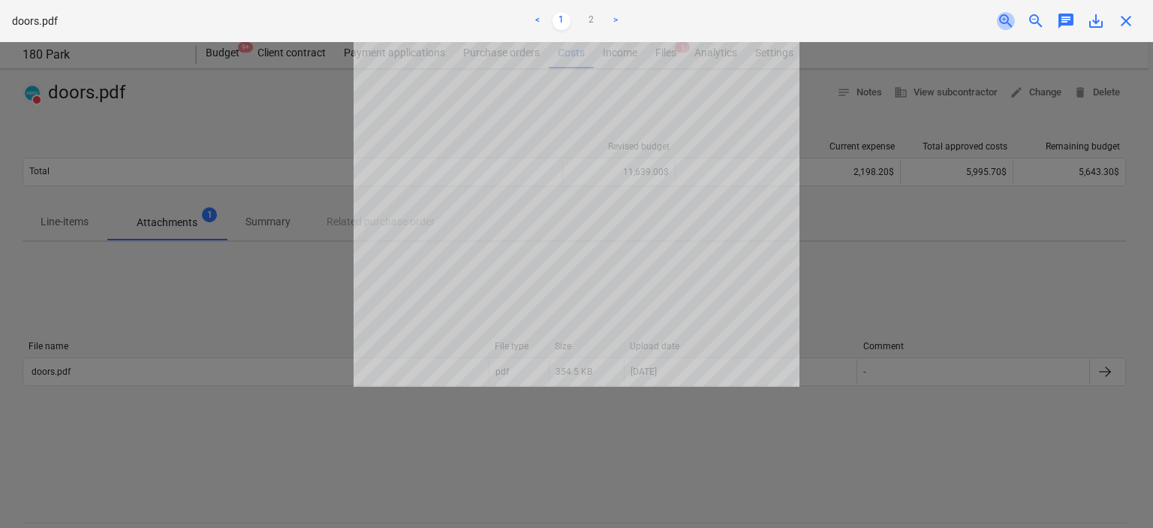
click at [1000, 26] on span "zoom_in" at bounding box center [1006, 21] width 18 height 18
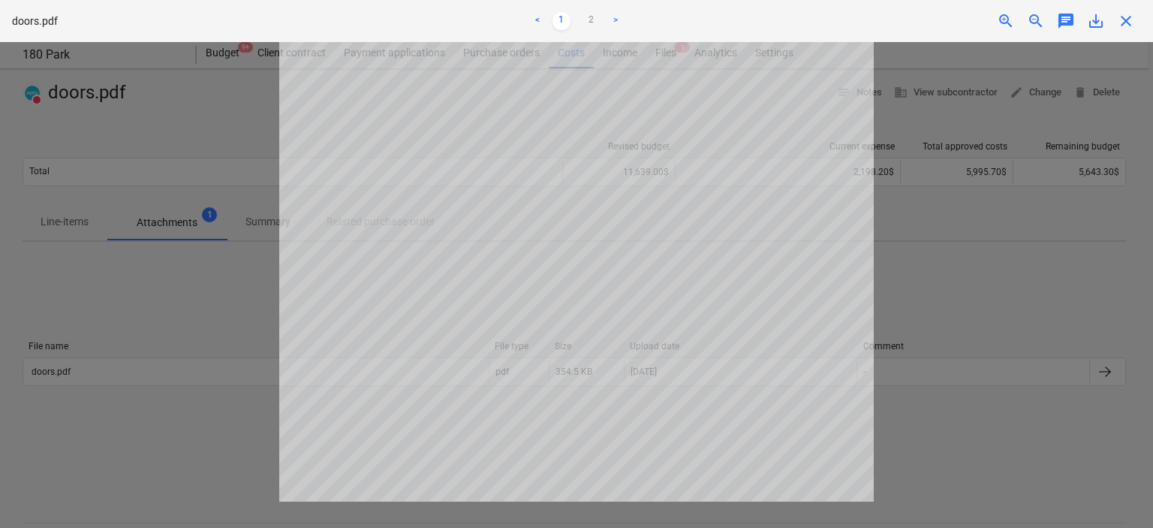
click at [1000, 26] on span "zoom_in" at bounding box center [1006, 21] width 18 height 18
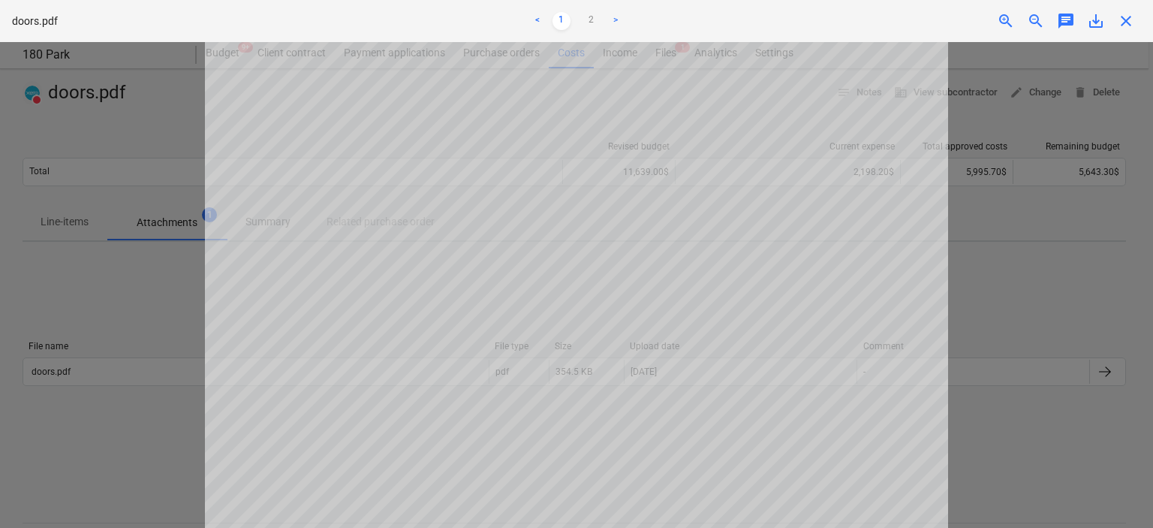
click at [972, 267] on div at bounding box center [576, 284] width 1153 height 485
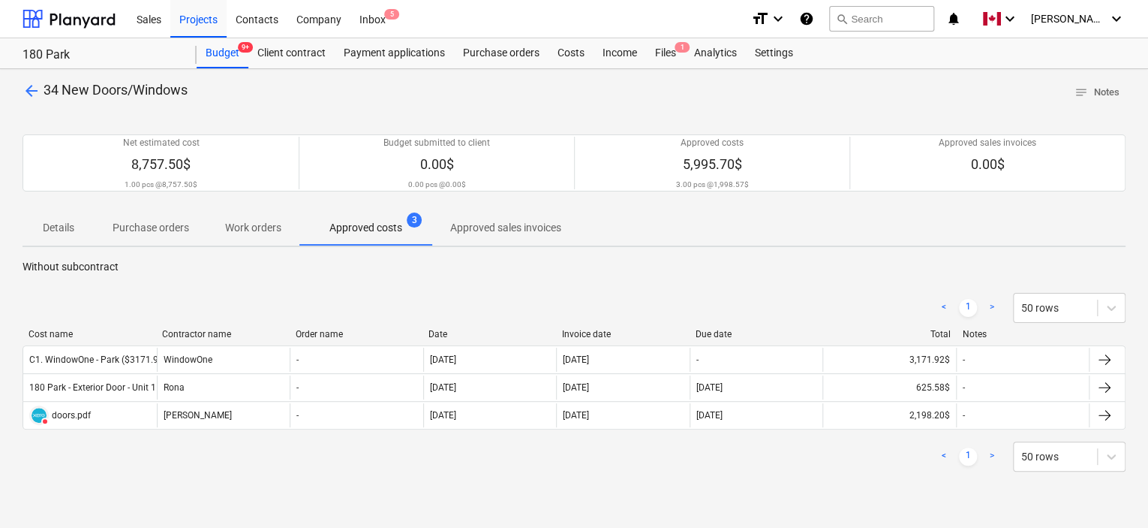
click at [670, 9] on div "Sales Projects Contacts Company Inbox 5" at bounding box center [434, 19] width 612 height 38
click at [31, 92] on span "arrow_back" at bounding box center [32, 91] width 18 height 18
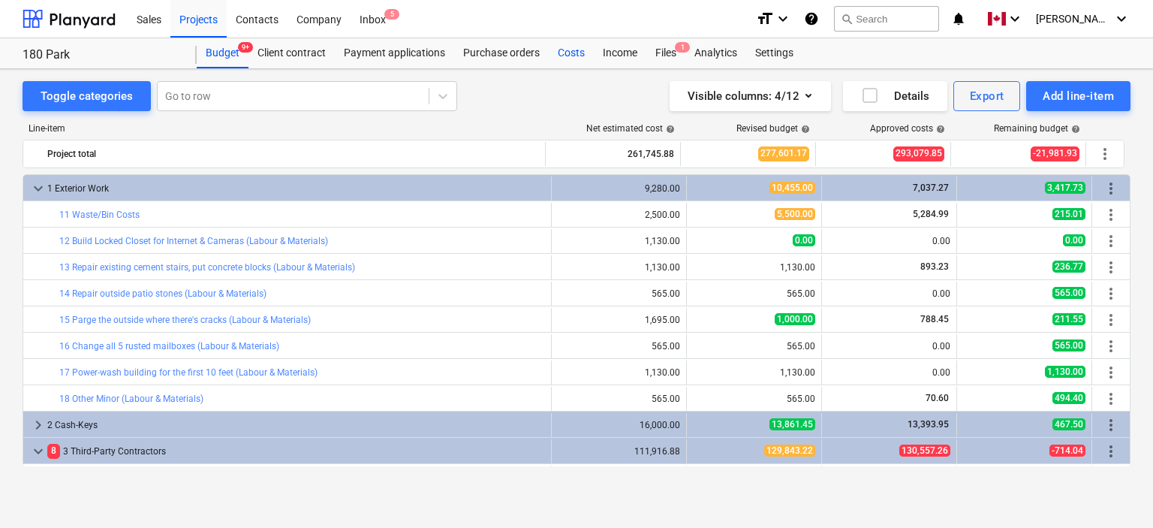
click at [558, 47] on div "Costs" at bounding box center [571, 53] width 45 height 30
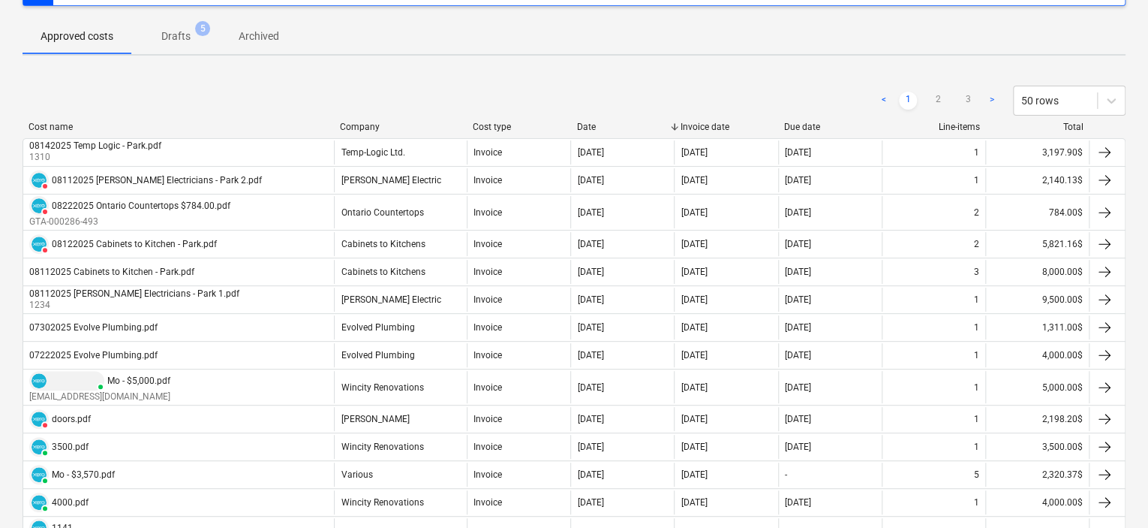
scroll to position [149, 0]
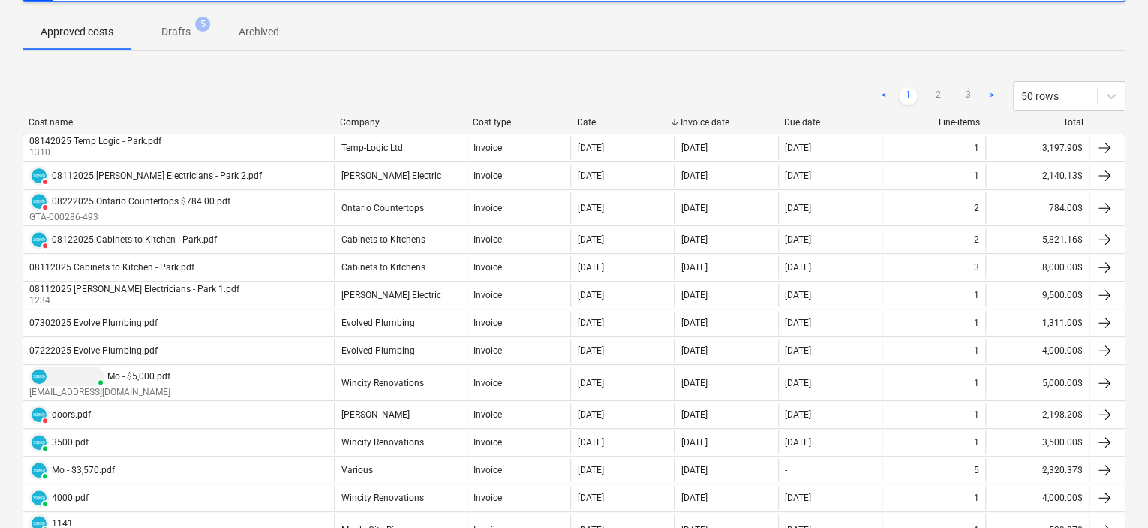
click at [380, 125] on div "Company" at bounding box center [400, 122] width 121 height 11
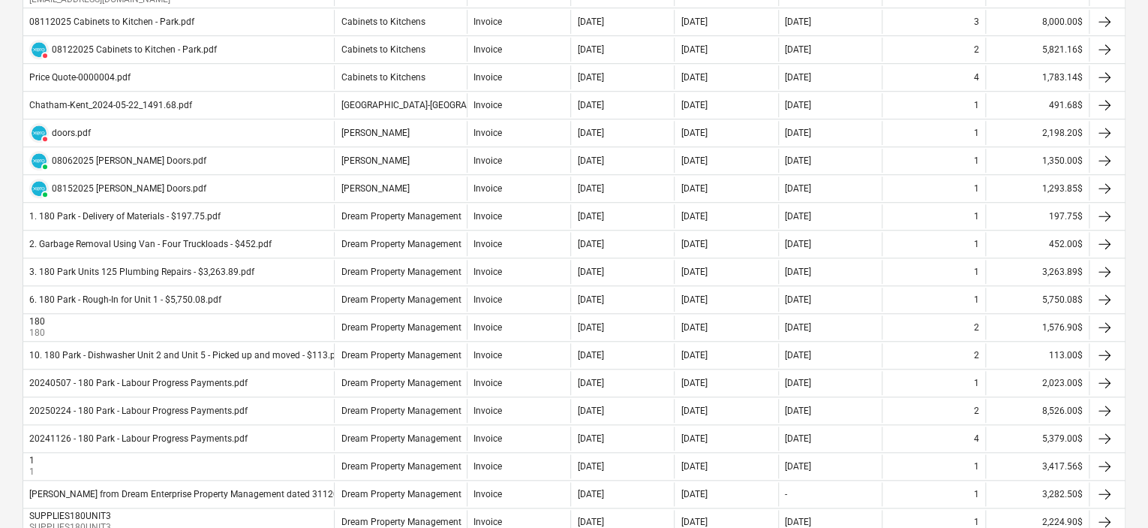
scroll to position [546, 0]
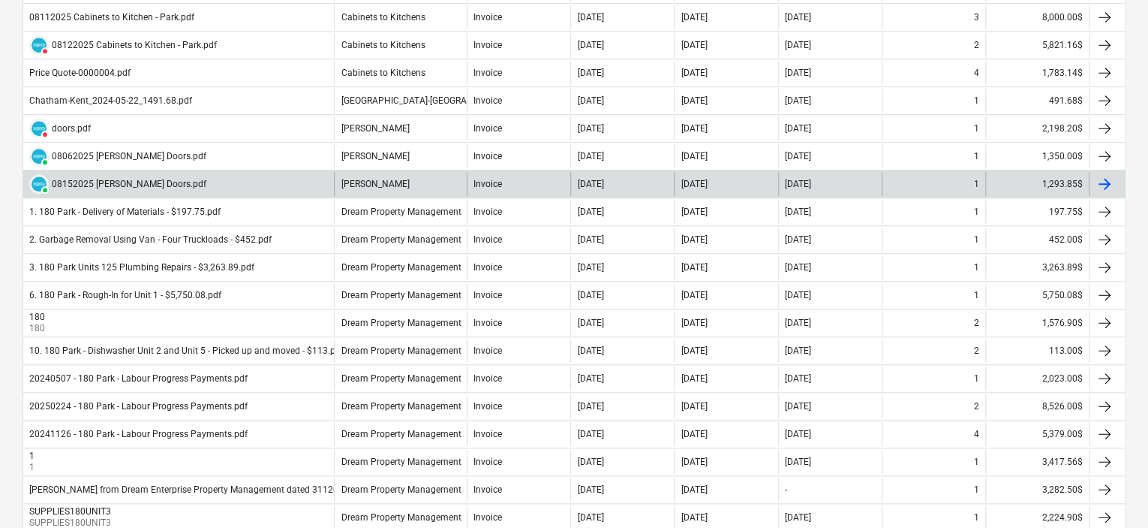
click at [233, 176] on div "PAID 08152025 [PERSON_NAME] Doors.pdf" at bounding box center [178, 184] width 311 height 24
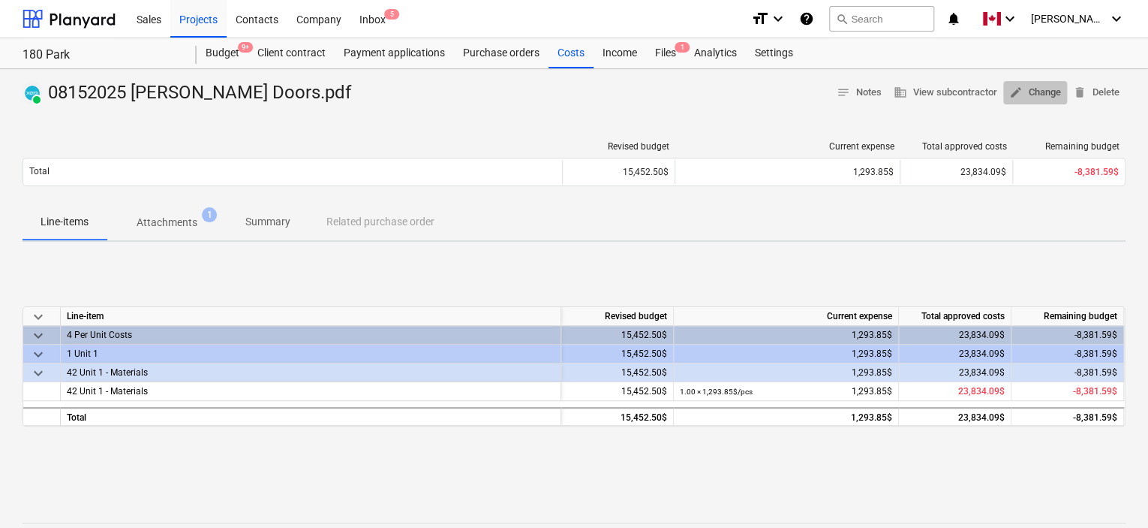
click at [1044, 88] on span "edit Change" at bounding box center [1035, 92] width 52 height 17
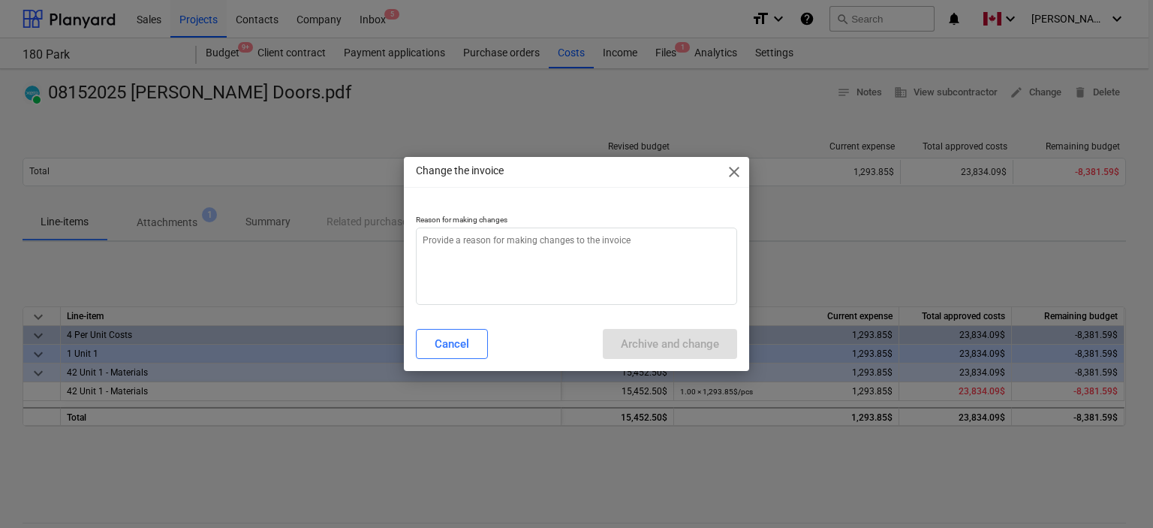
type textarea "x"
click at [549, 275] on textarea at bounding box center [577, 265] width 322 height 77
type textarea "x"
click at [678, 359] on div "Cancel Archive and change" at bounding box center [577, 344] width 340 height 42
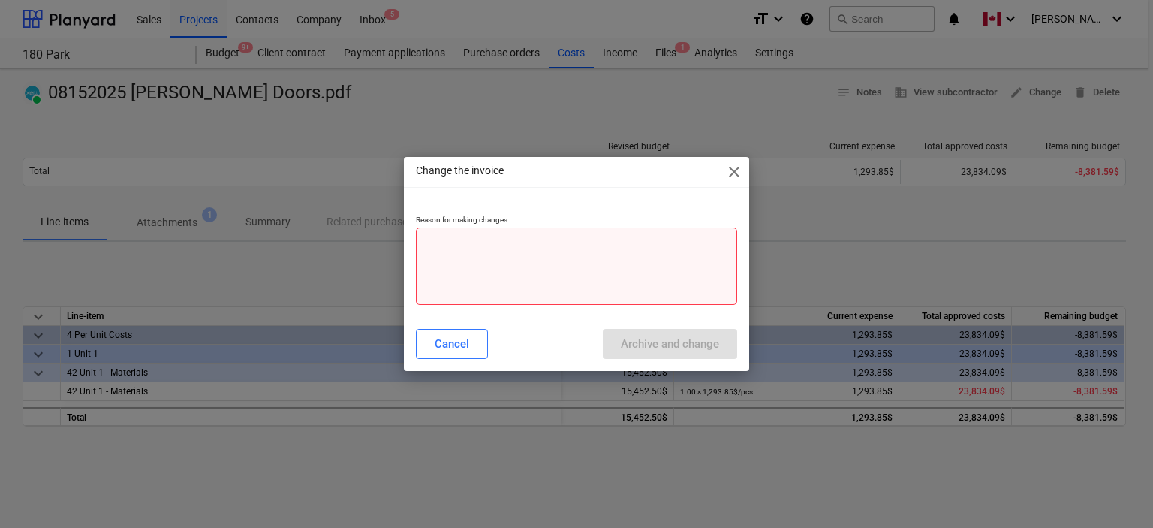
click at [579, 248] on textarea at bounding box center [577, 265] width 322 height 77
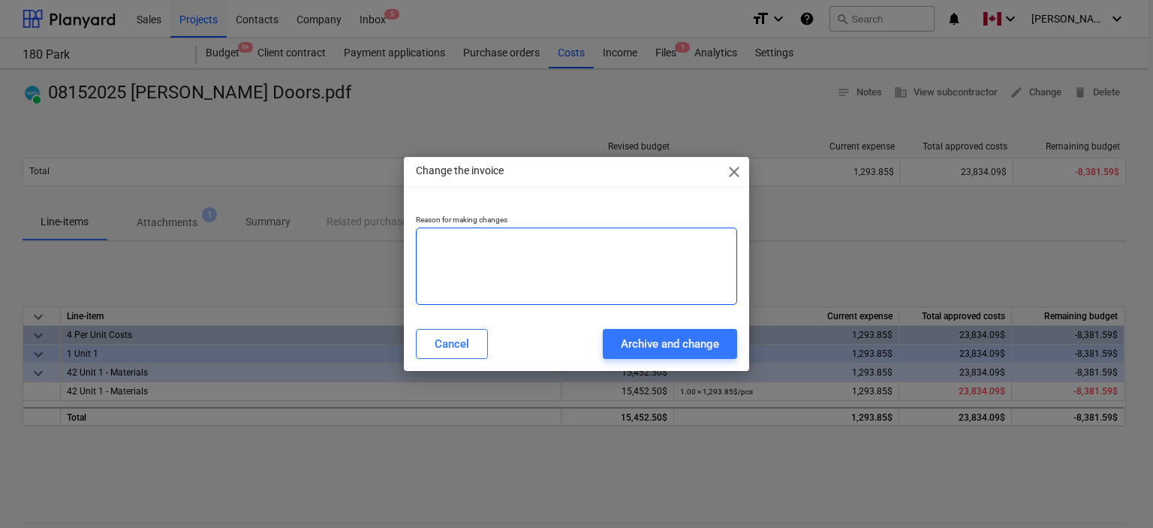
type textarea "."
type textarea "x"
type textarea "."
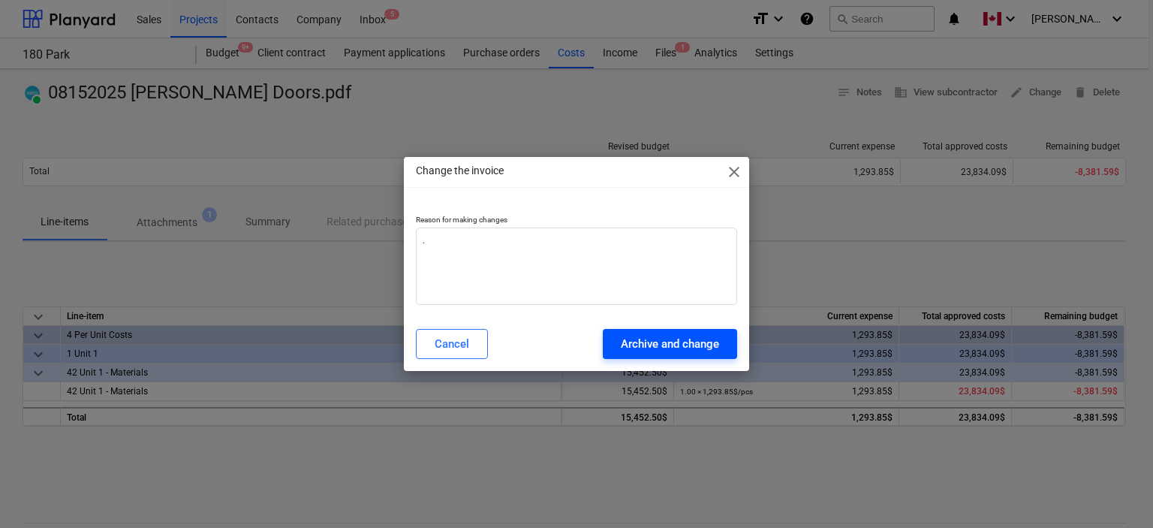
click at [654, 338] on div "Archive and change" at bounding box center [670, 344] width 98 height 20
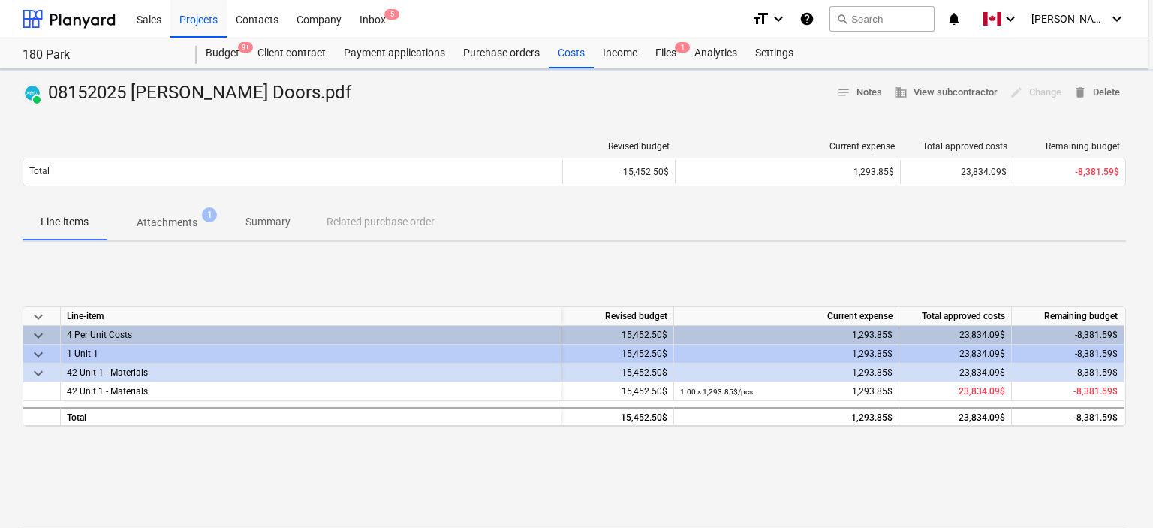
type textarea "x"
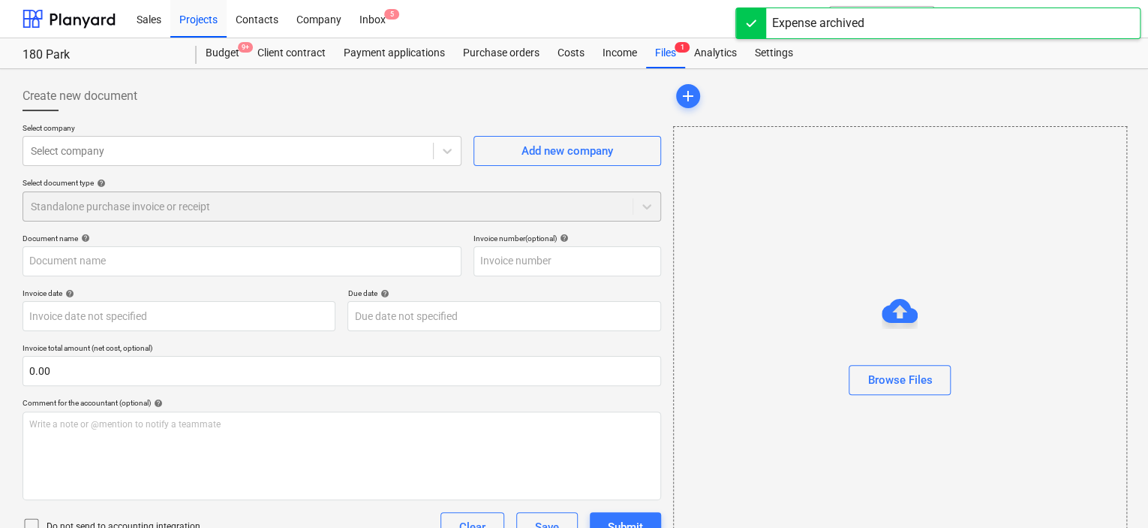
type input "08152025 [PERSON_NAME] Doors.pdf"
type input "[DATE]"
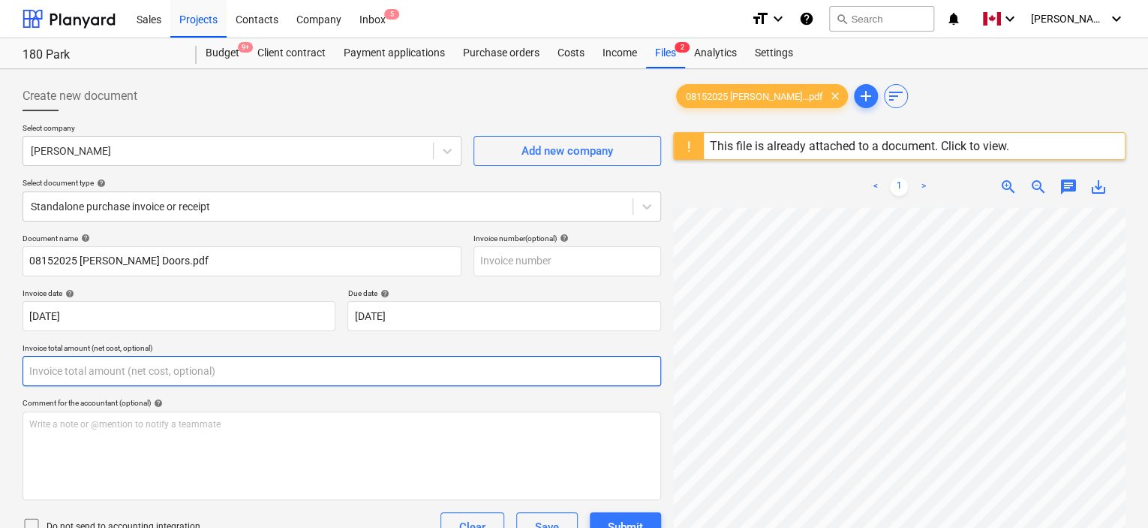
click at [250, 365] on input "text" at bounding box center [342, 371] width 639 height 30
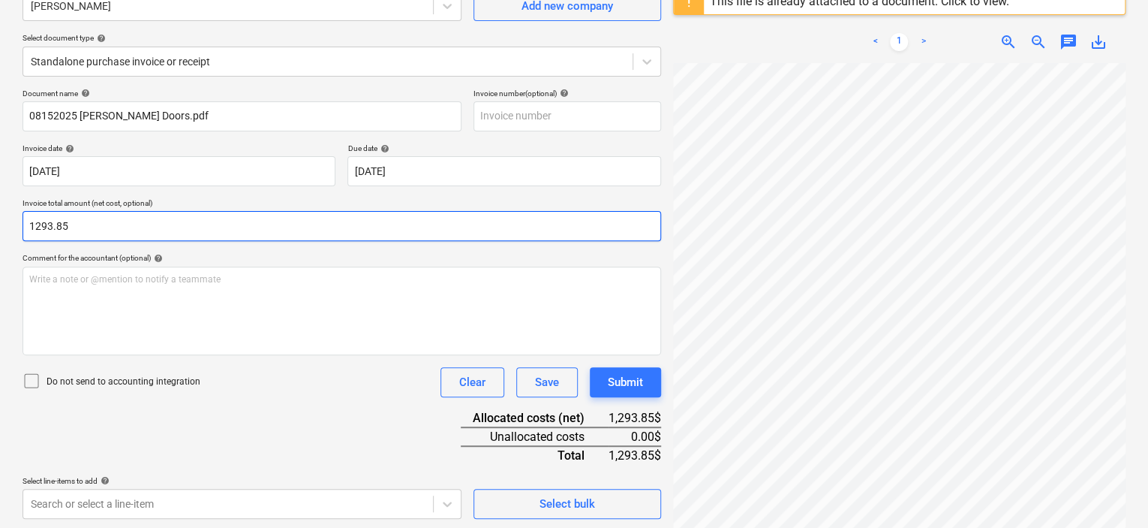
scroll to position [164, 0]
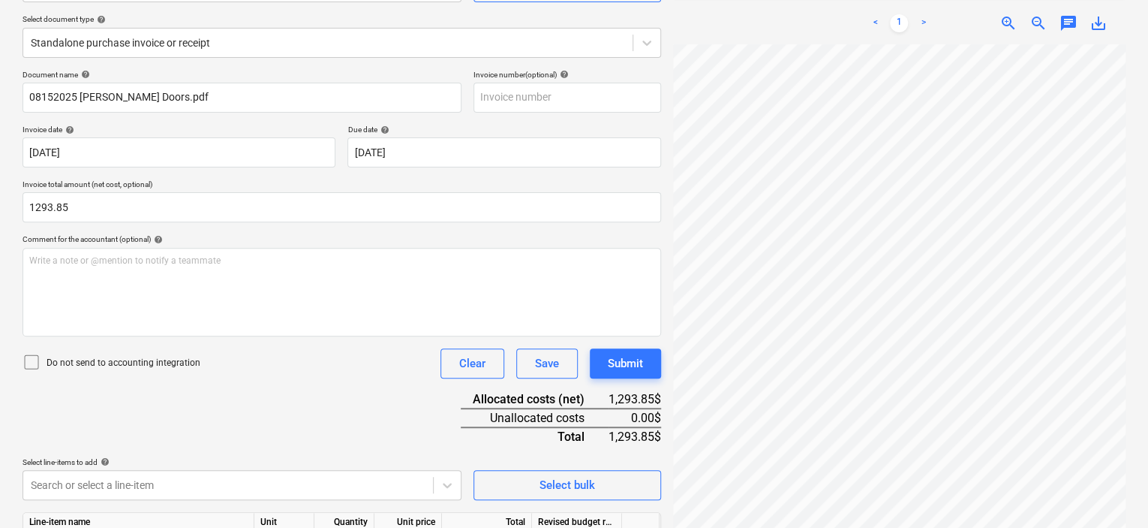
type input "1,293.85"
click at [89, 354] on div "Do not send to accounting integration" at bounding box center [112, 363] width 178 height 21
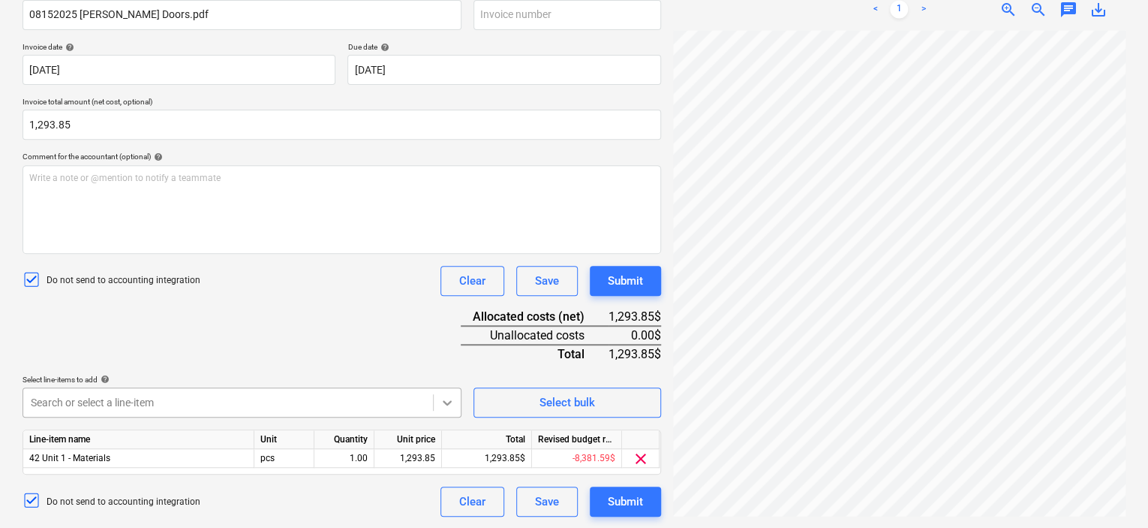
scroll to position [369, 0]
click at [447, 281] on body "This website stores cookies on your computer. These cookies are used to collect…" at bounding box center [574, 17] width 1148 height 528
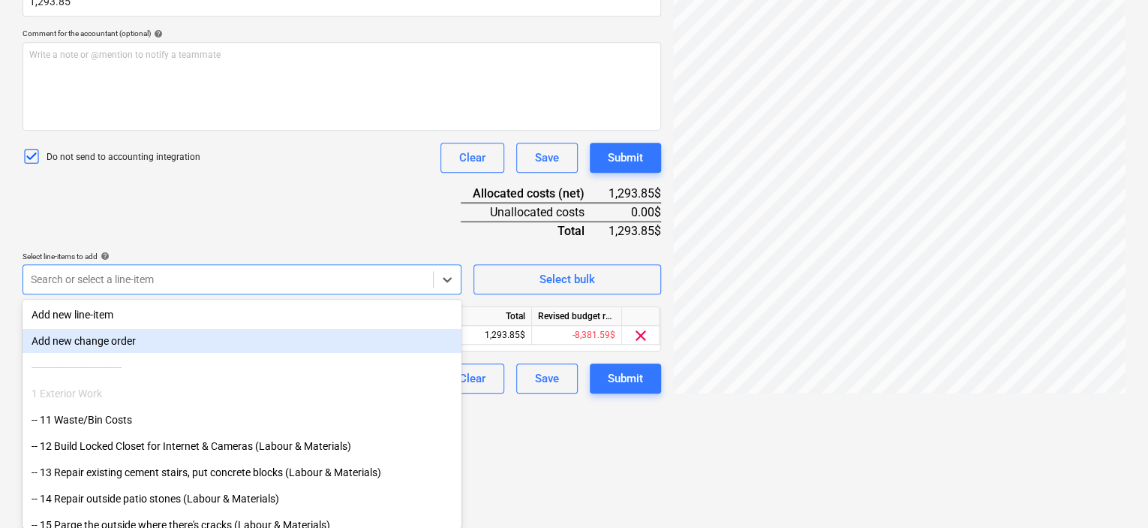
drag, startPoint x: 456, startPoint y: 317, endPoint x: 455, endPoint y: 341, distance: 24.1
click at [455, 365] on div "------------------------------" at bounding box center [242, 367] width 439 height 24
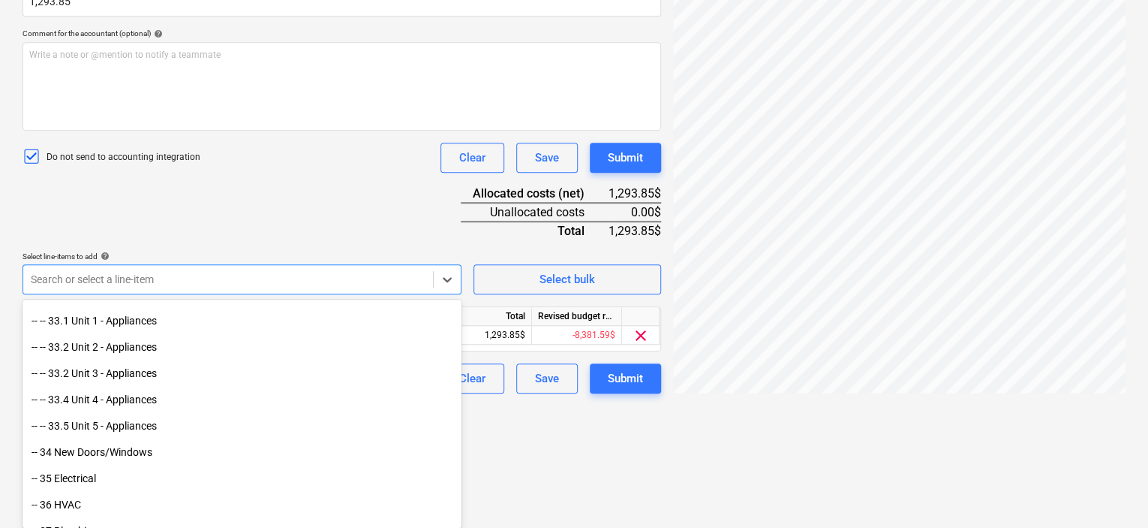
scroll to position [648, 0]
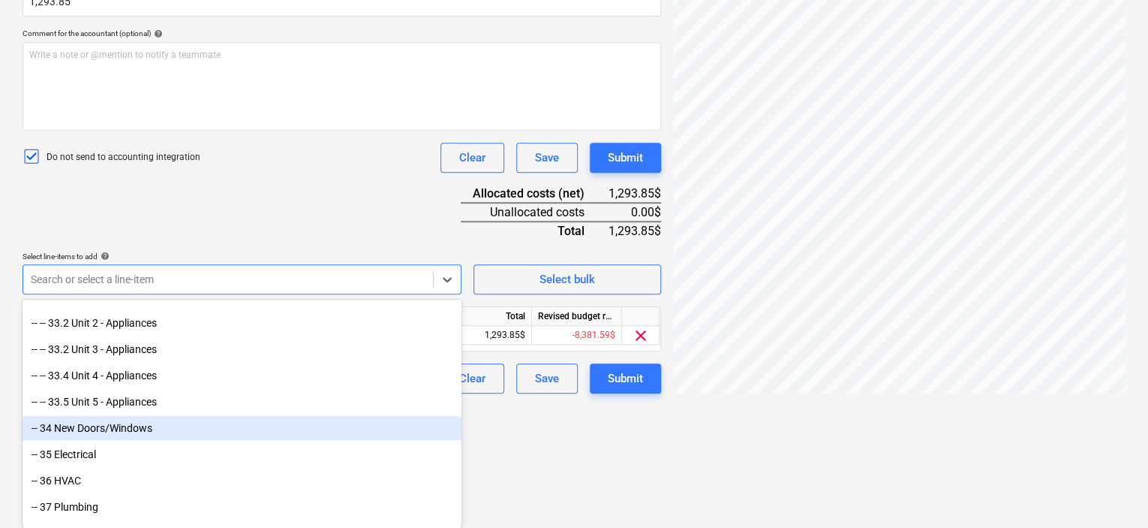
click at [73, 430] on div "-- 34 New Doors/Windows" at bounding box center [242, 428] width 439 height 24
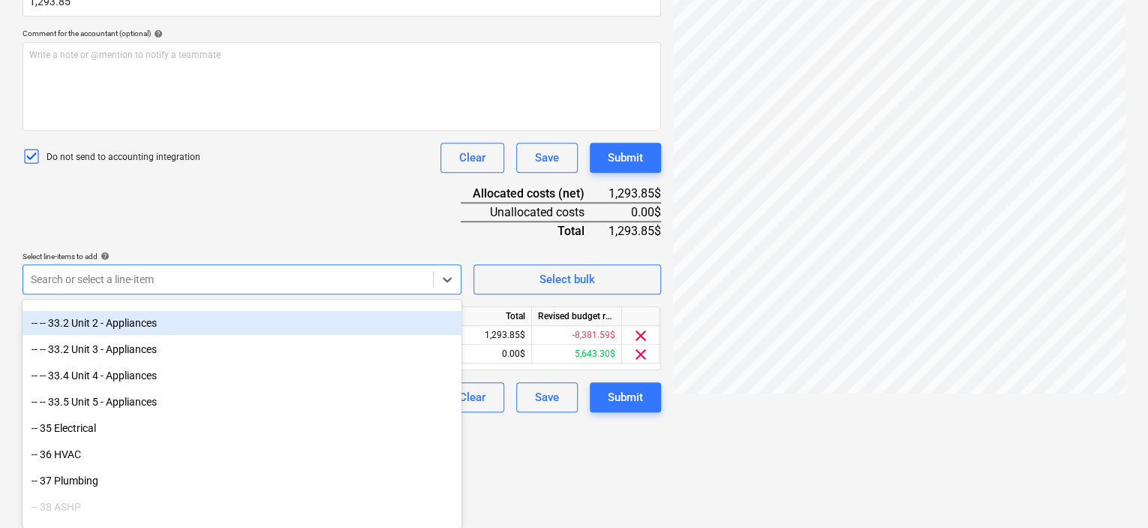
scroll to position [264, 0]
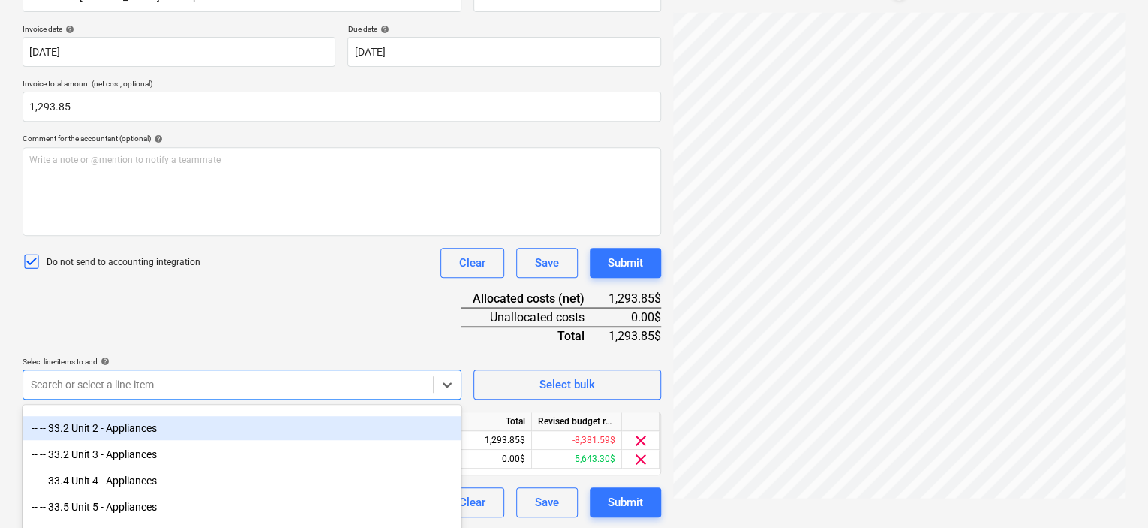
click at [624, 263] on html "This website stores cookies on your computer. These cookies are used to collect…" at bounding box center [574, 0] width 1148 height 528
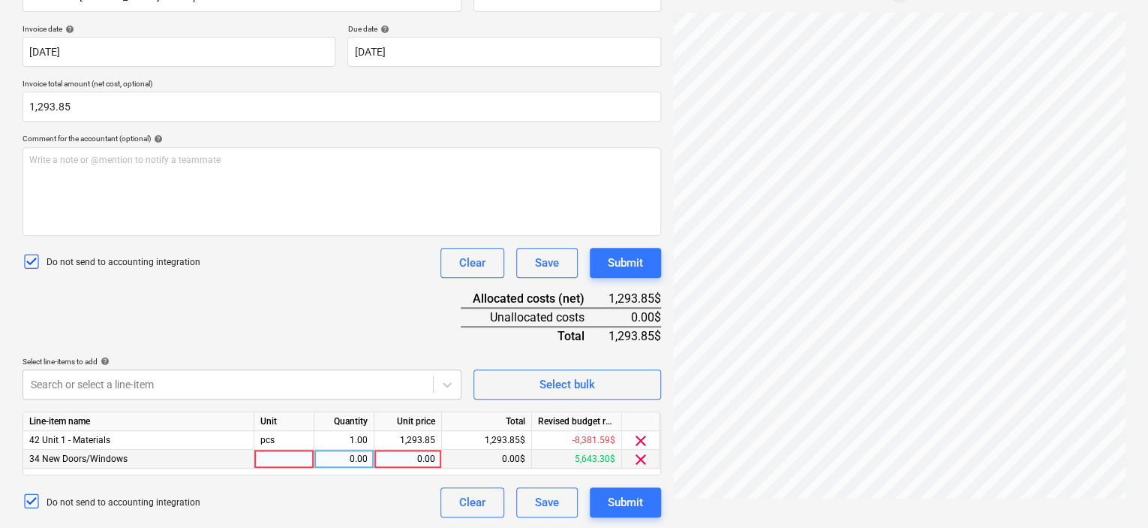
click at [274, 458] on div at bounding box center [284, 458] width 60 height 19
type input "pcs"
click at [340, 455] on div "0.00" at bounding box center [343, 458] width 47 height 19
type input "1"
click at [414, 456] on div "0.00" at bounding box center [407, 458] width 55 height 19
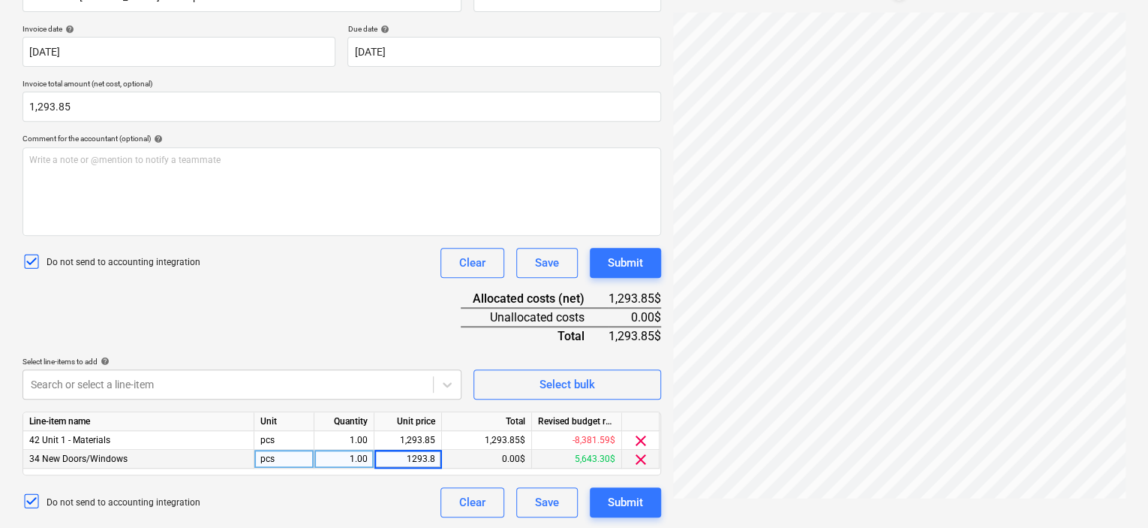
type input "1293.85"
click at [397, 505] on div "Do not send to accounting integration Clear Save Submit" at bounding box center [342, 502] width 639 height 30
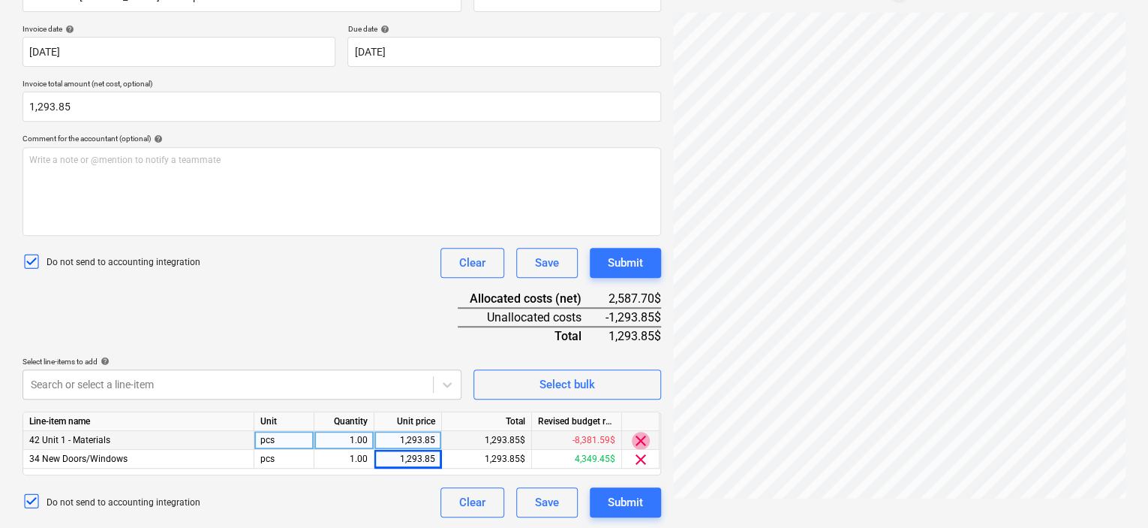
click at [639, 437] on span "clear" at bounding box center [641, 440] width 18 height 18
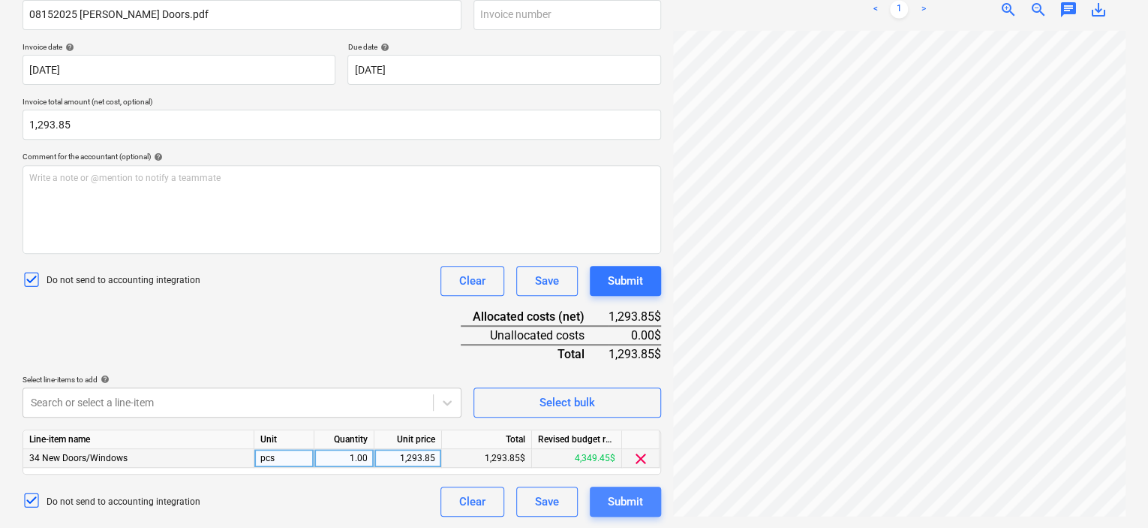
click at [612, 498] on div "Submit" at bounding box center [625, 501] width 35 height 20
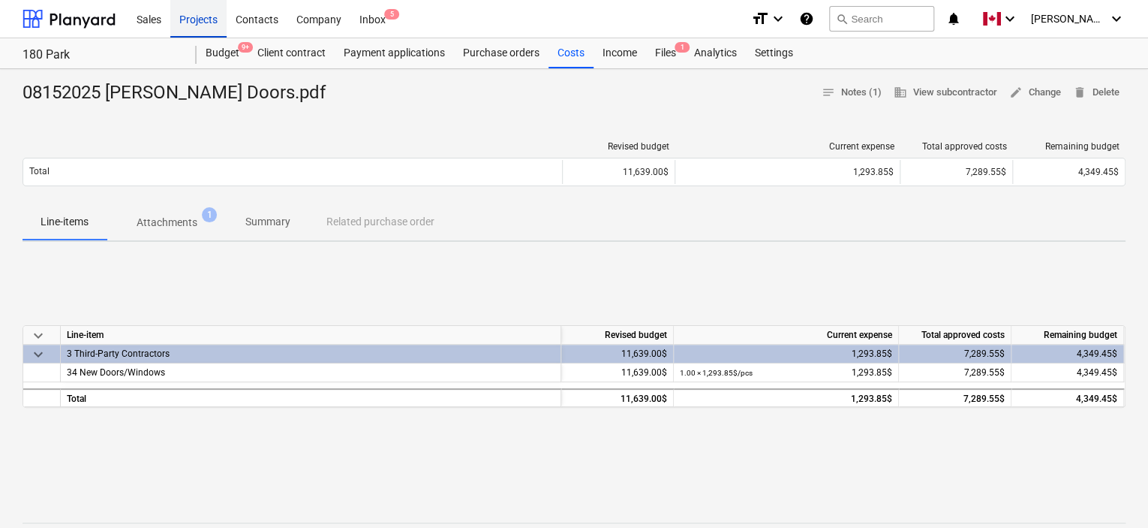
click at [194, 17] on div "Projects" at bounding box center [198, 18] width 56 height 38
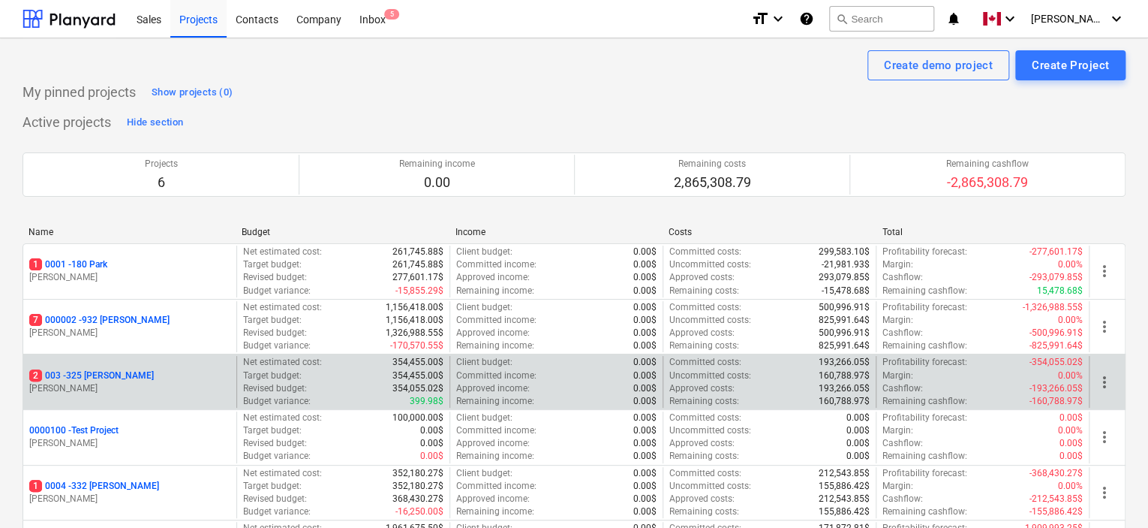
click at [97, 376] on p "2 003 - 325 [PERSON_NAME]" at bounding box center [91, 375] width 125 height 13
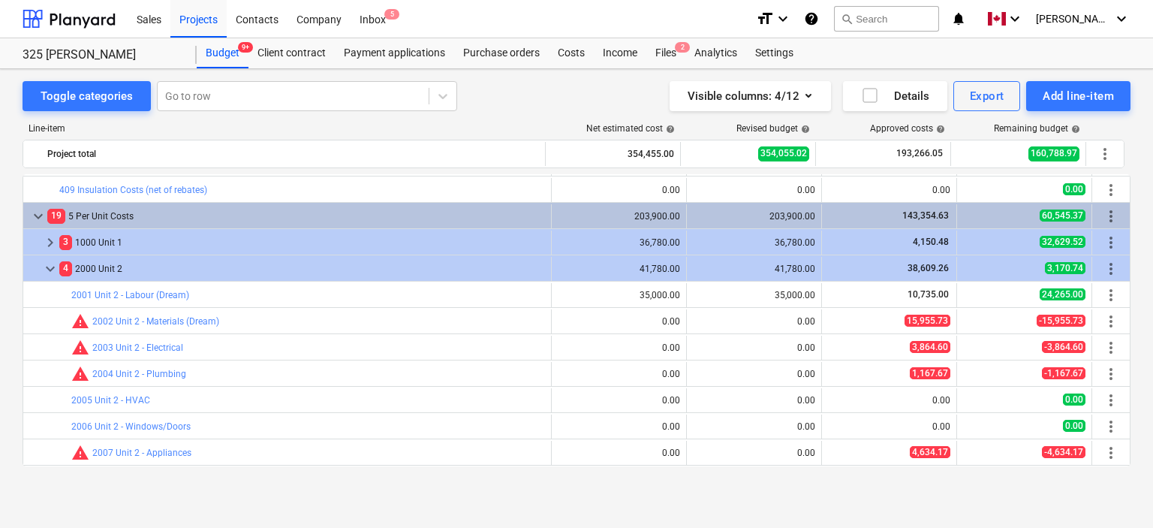
scroll to position [582, 0]
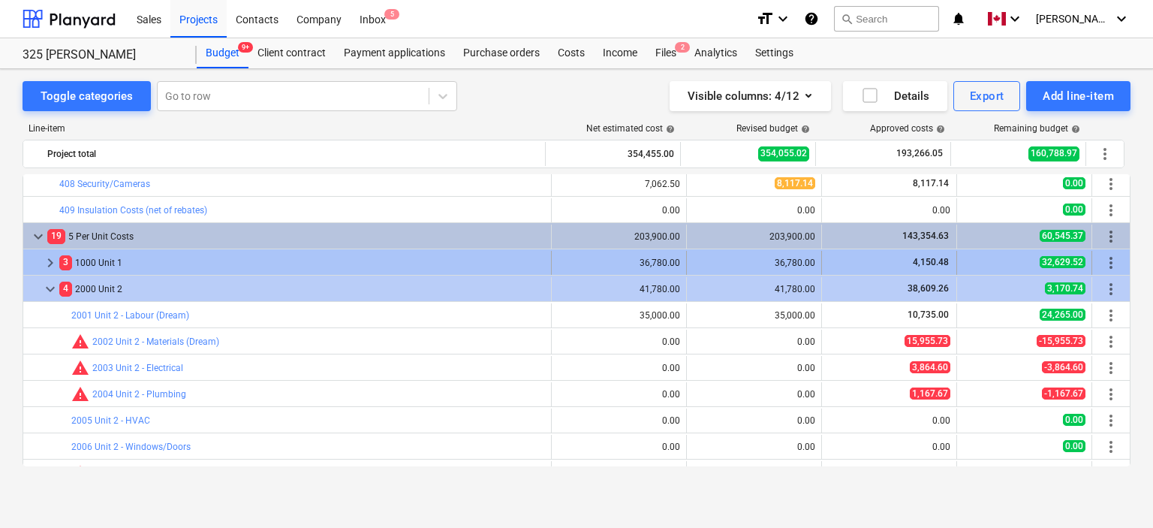
click at [381, 256] on div "3 1000 Unit 1" at bounding box center [301, 263] width 485 height 24
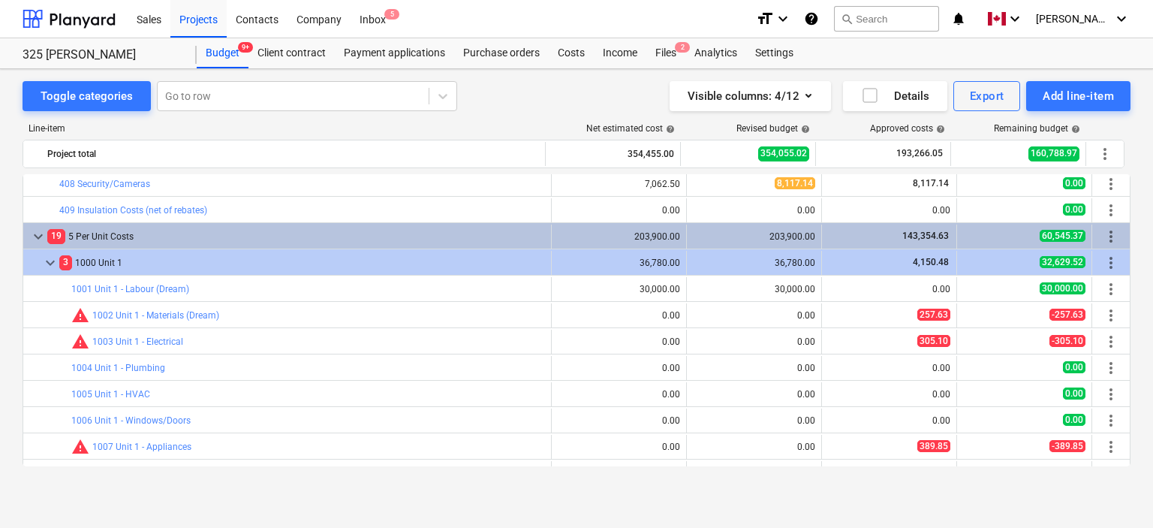
scroll to position [609, 0]
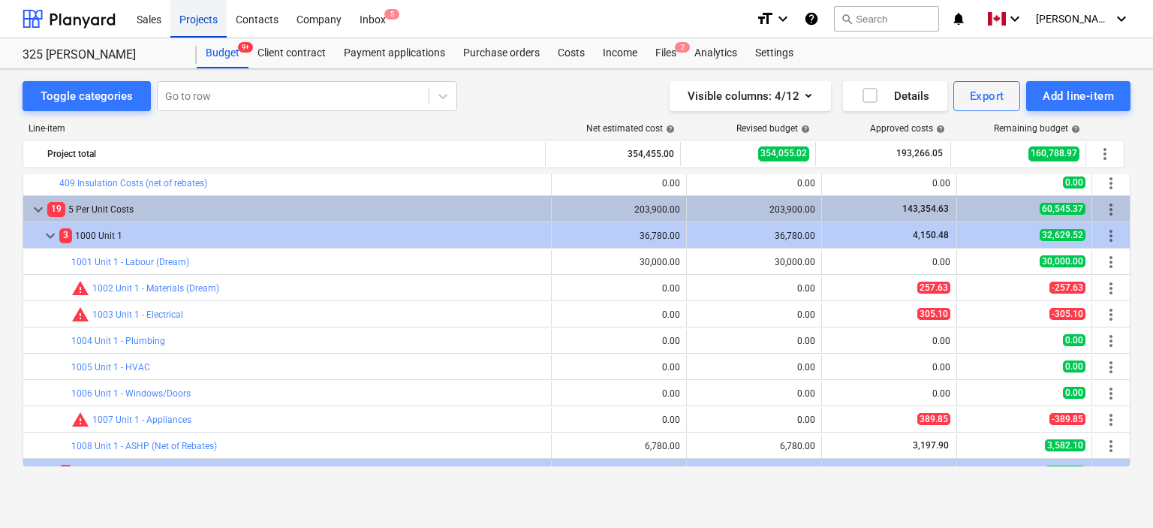
click at [197, 10] on div "Projects" at bounding box center [198, 18] width 56 height 38
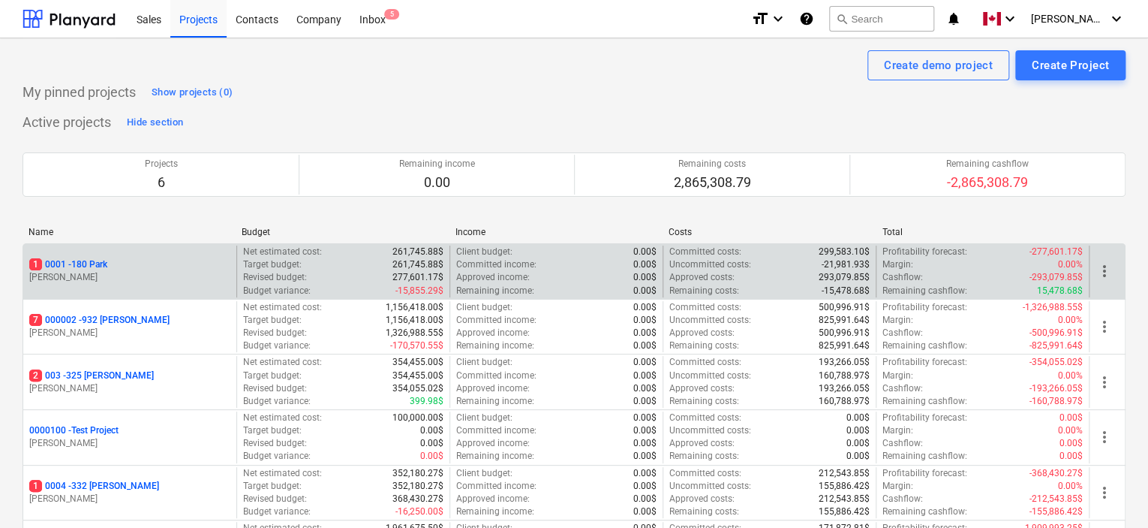
click at [81, 264] on p "1 0001 - 180 Park" at bounding box center [68, 264] width 78 height 13
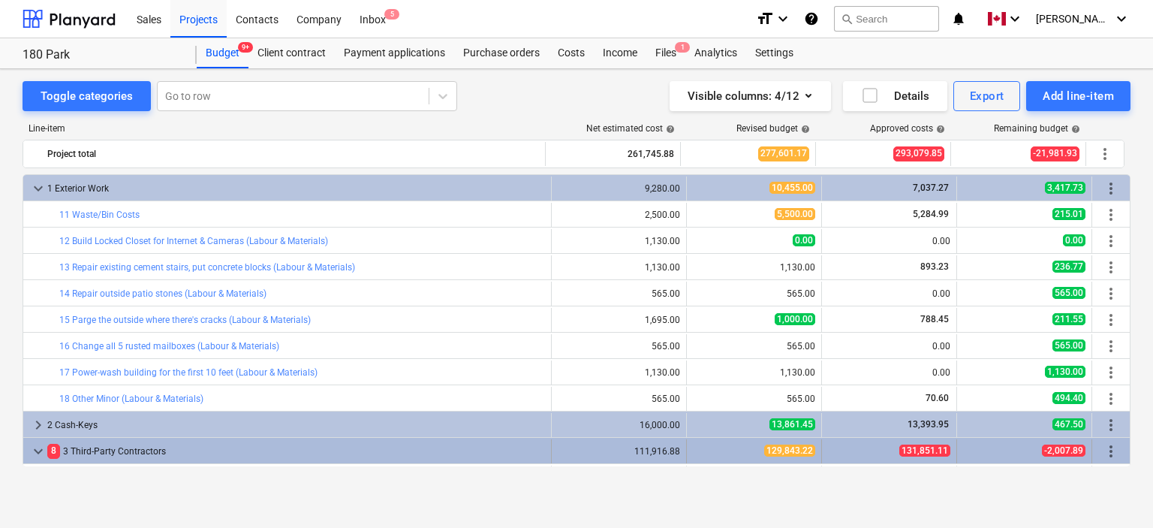
click at [449, 455] on div "8 3 Third-Party Contractors" at bounding box center [295, 451] width 497 height 24
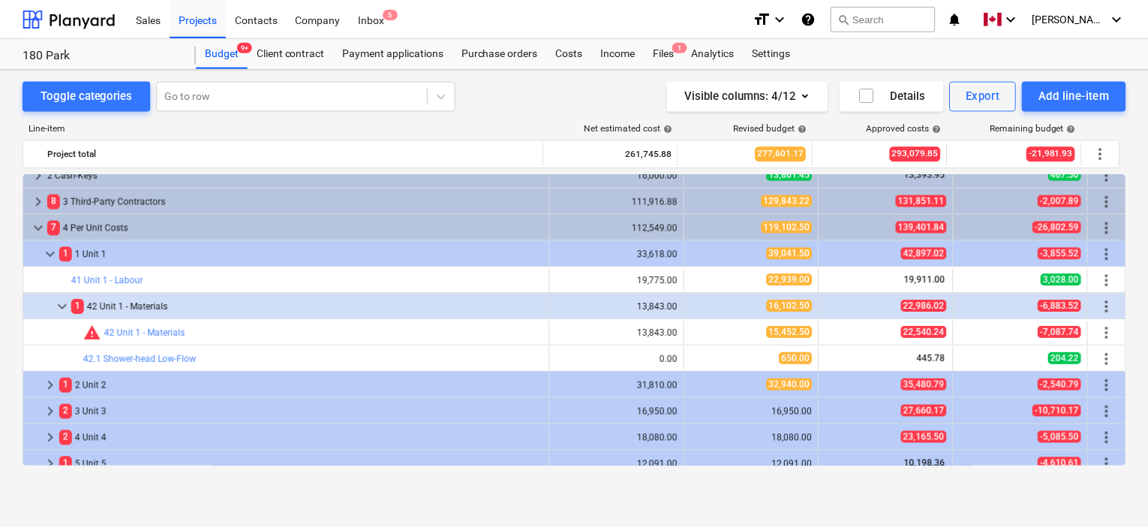
scroll to position [255, 0]
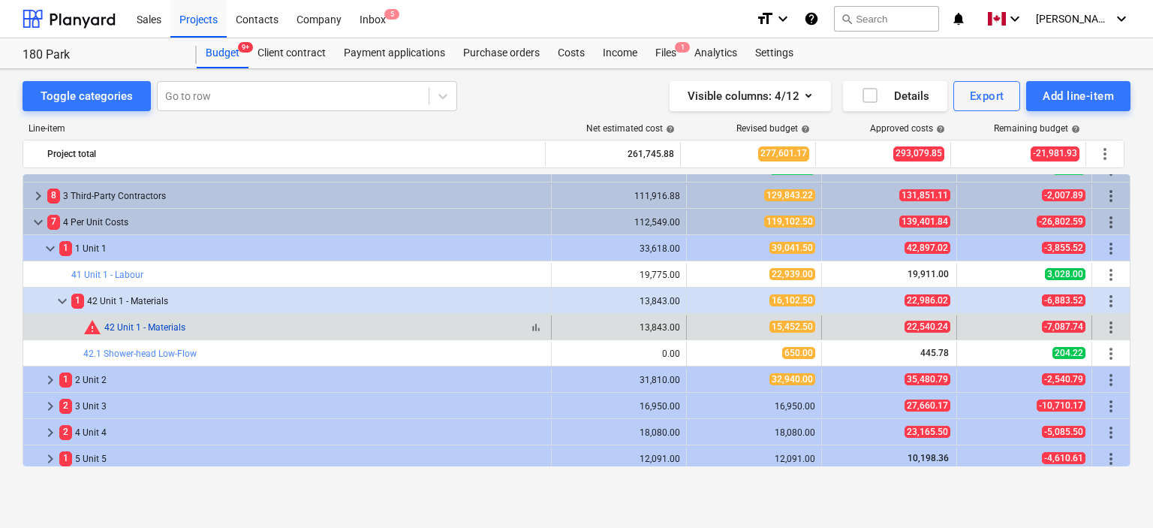
click at [165, 327] on link "42 Unit 1 - Materials" at bounding box center [144, 327] width 81 height 11
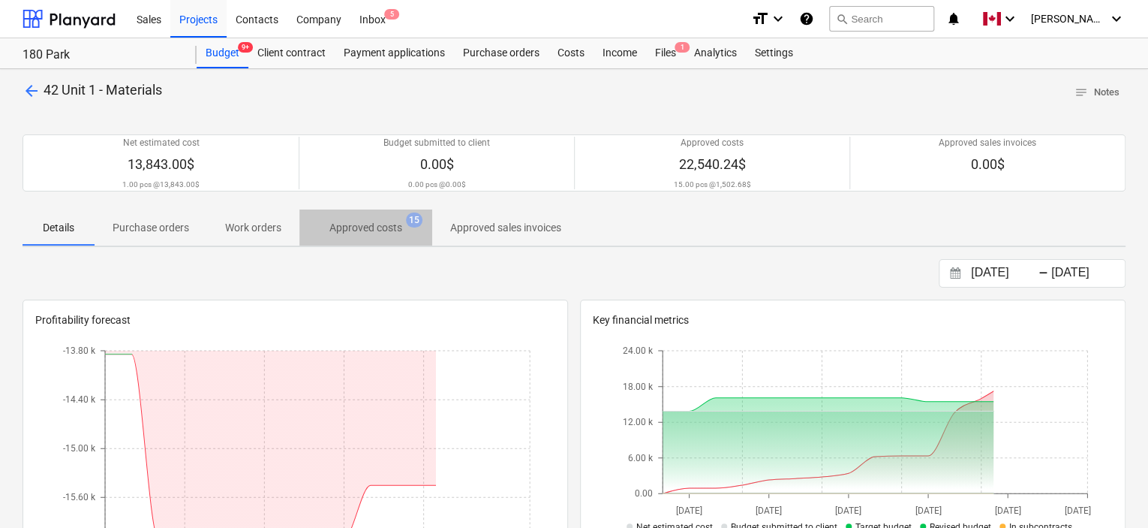
click at [387, 228] on p "Approved costs" at bounding box center [365, 228] width 73 height 16
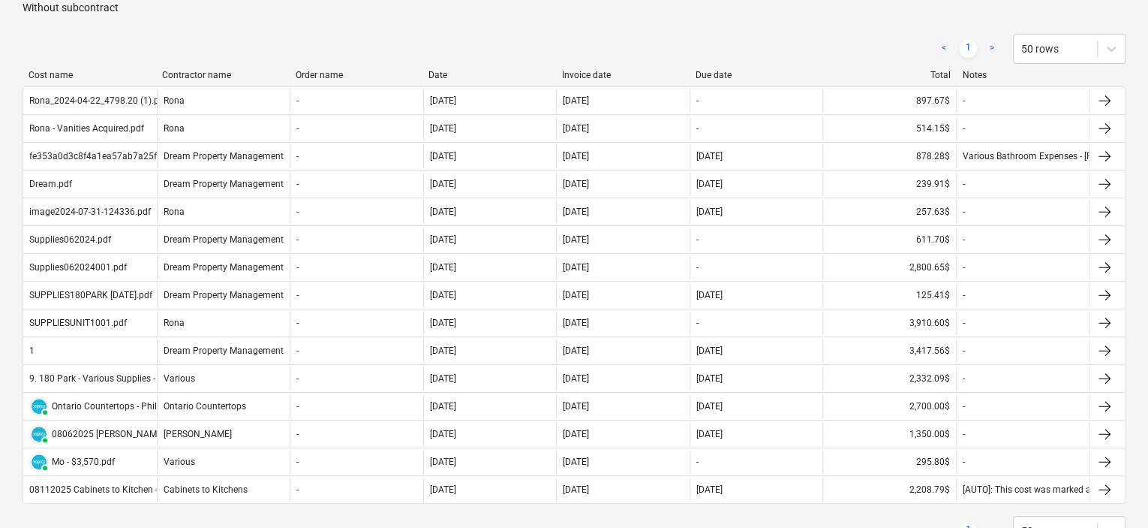
scroll to position [266, 0]
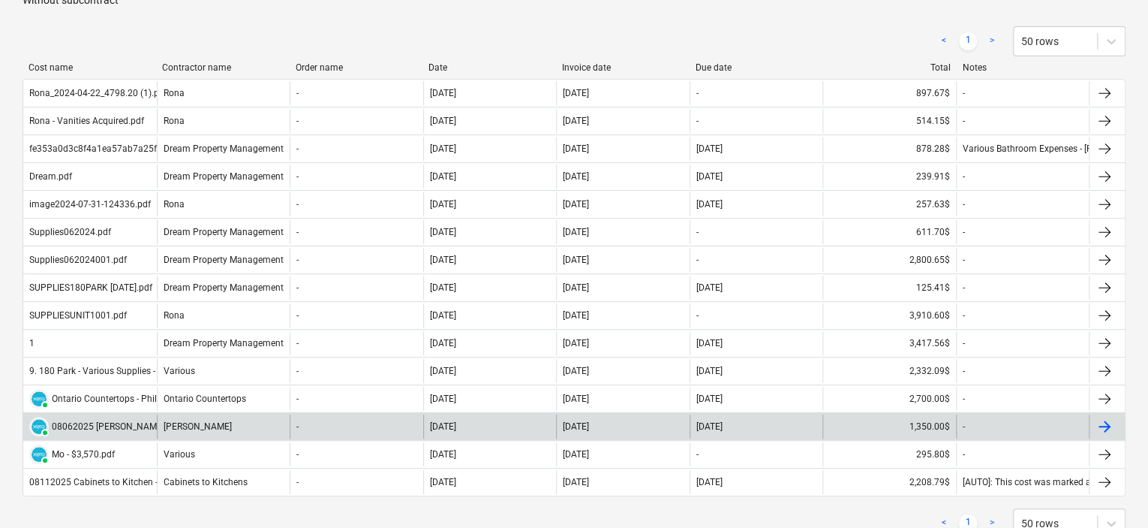
click at [1102, 417] on div at bounding box center [1105, 426] width 18 height 18
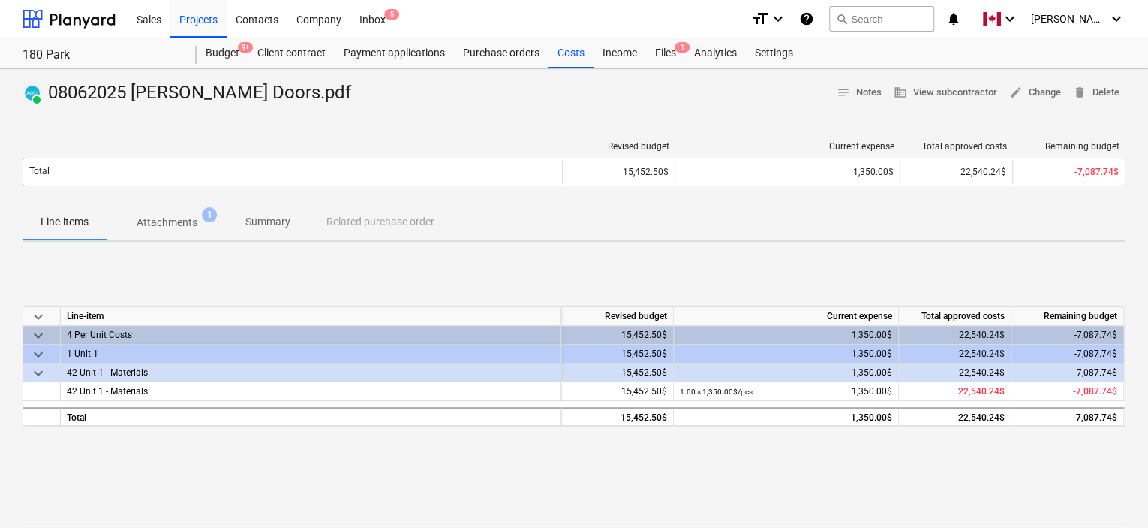
click at [155, 213] on span "Attachments 1" at bounding box center [167, 222] width 121 height 27
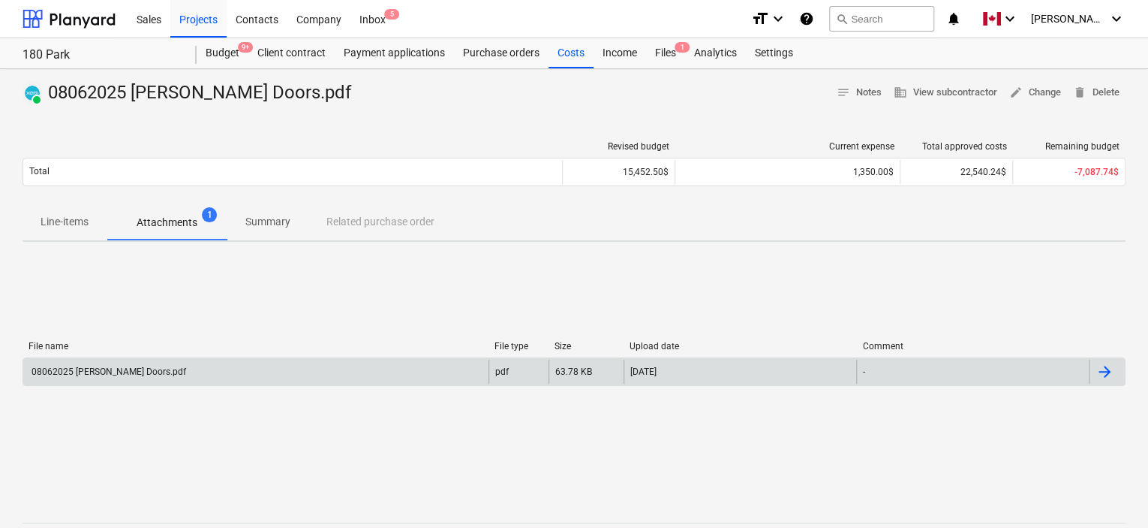
click at [136, 371] on div "08062025 [PERSON_NAME] Doors.pdf" at bounding box center [107, 371] width 157 height 11
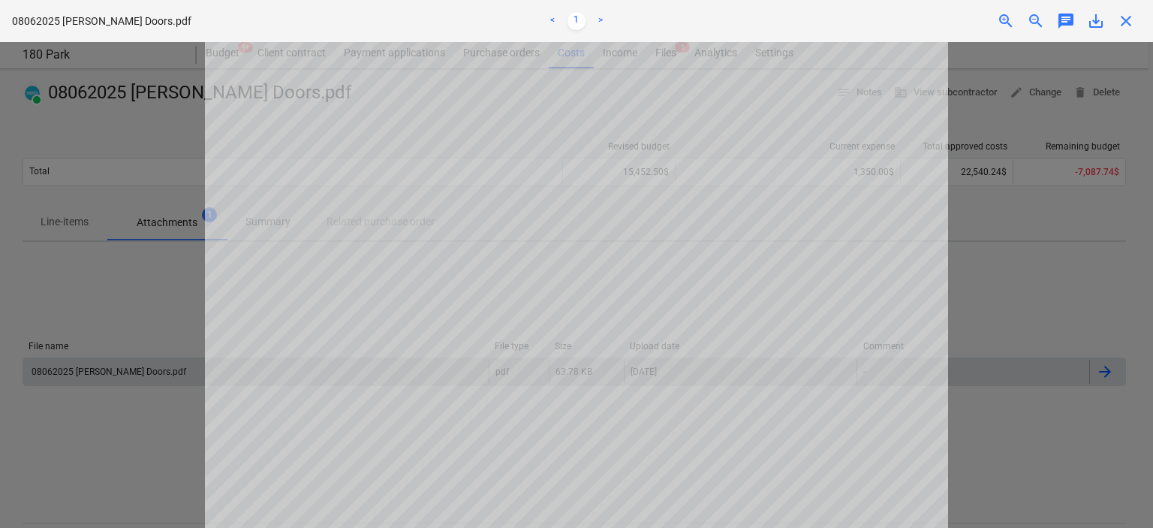
click at [996, 302] on div at bounding box center [576, 284] width 1153 height 485
click at [1038, 287] on div at bounding box center [576, 284] width 1153 height 485
click at [1128, 17] on span "close" at bounding box center [1126, 21] width 18 height 18
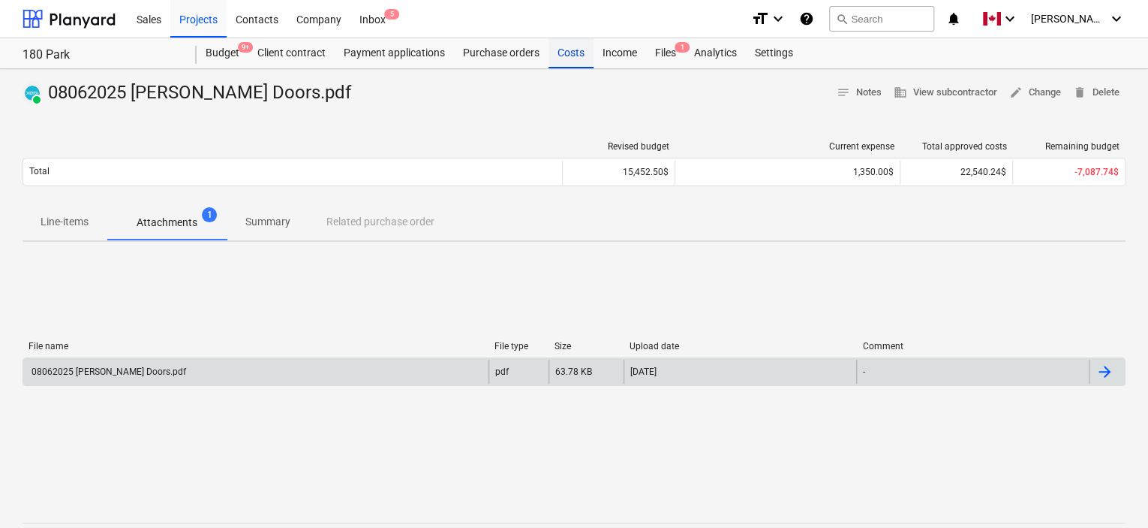
click at [573, 53] on div "Costs" at bounding box center [571, 53] width 45 height 30
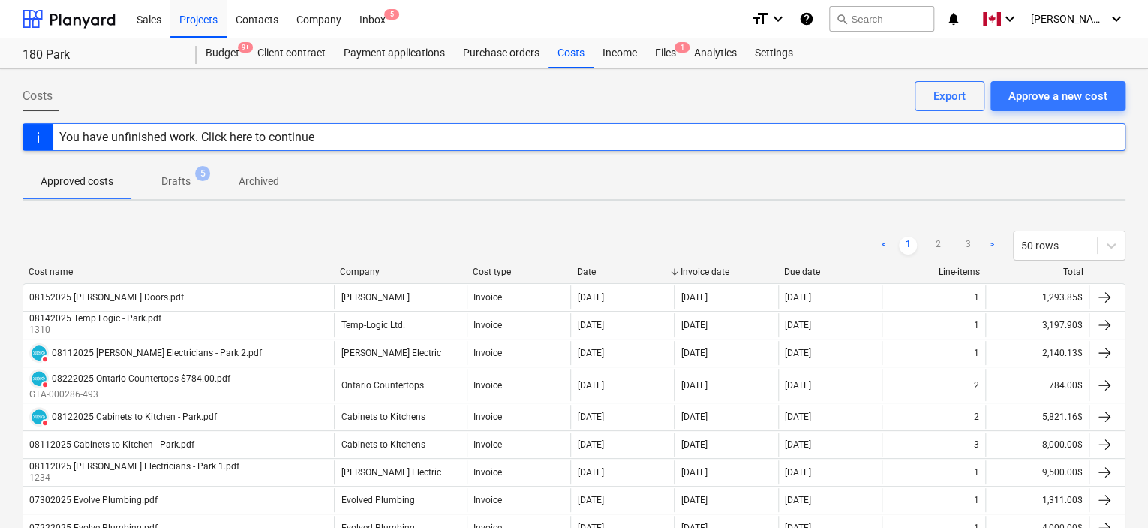
click at [377, 272] on div "Company" at bounding box center [400, 271] width 121 height 11
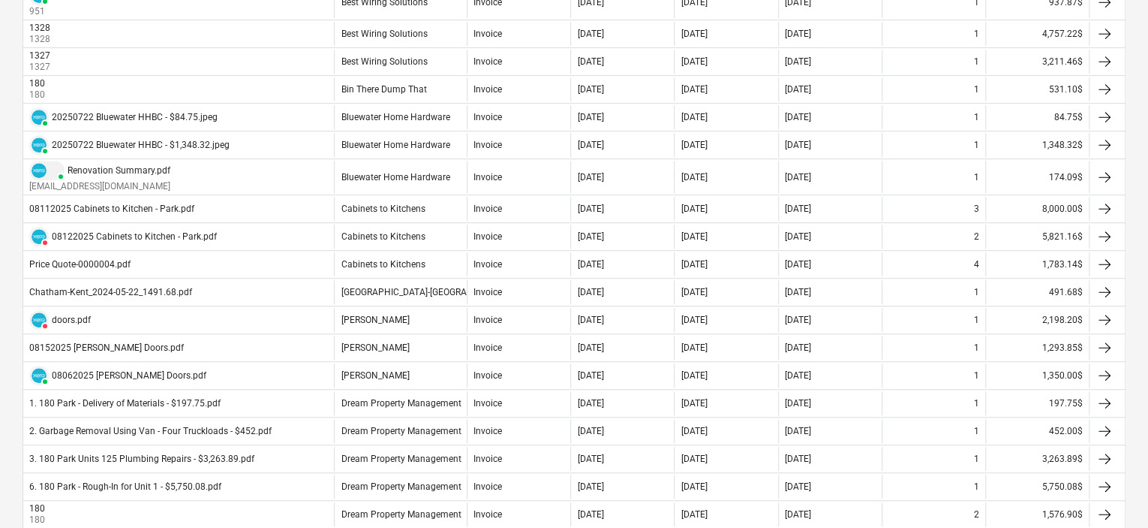
scroll to position [371, 0]
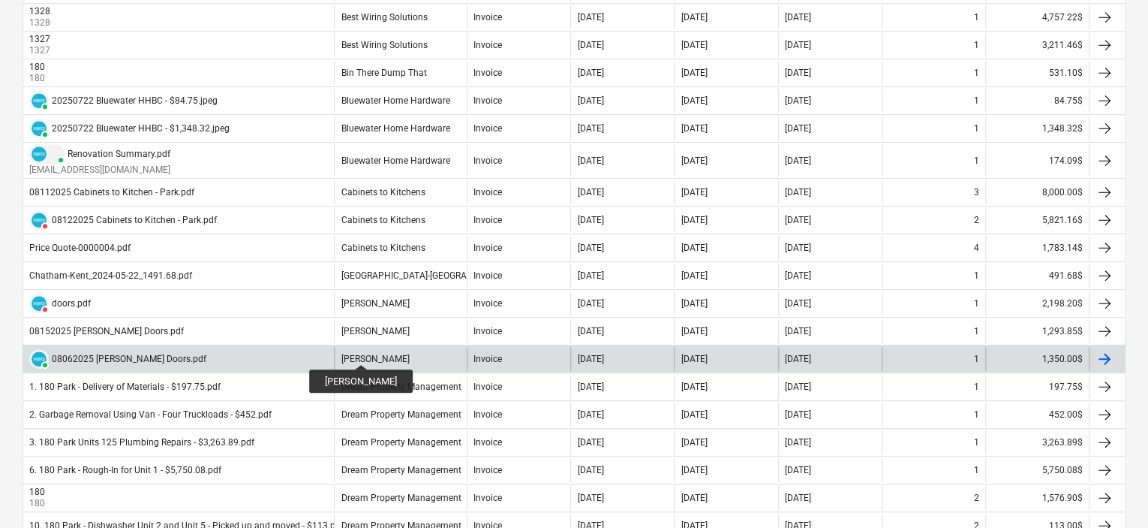
click at [350, 353] on div "[PERSON_NAME]" at bounding box center [375, 358] width 68 height 11
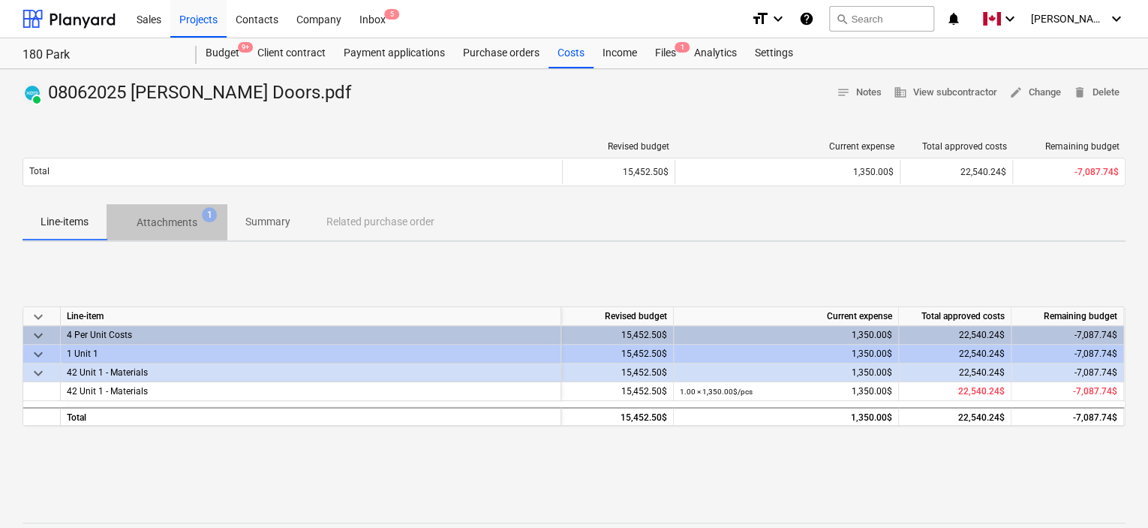
click at [182, 227] on p "Attachments" at bounding box center [167, 223] width 61 height 16
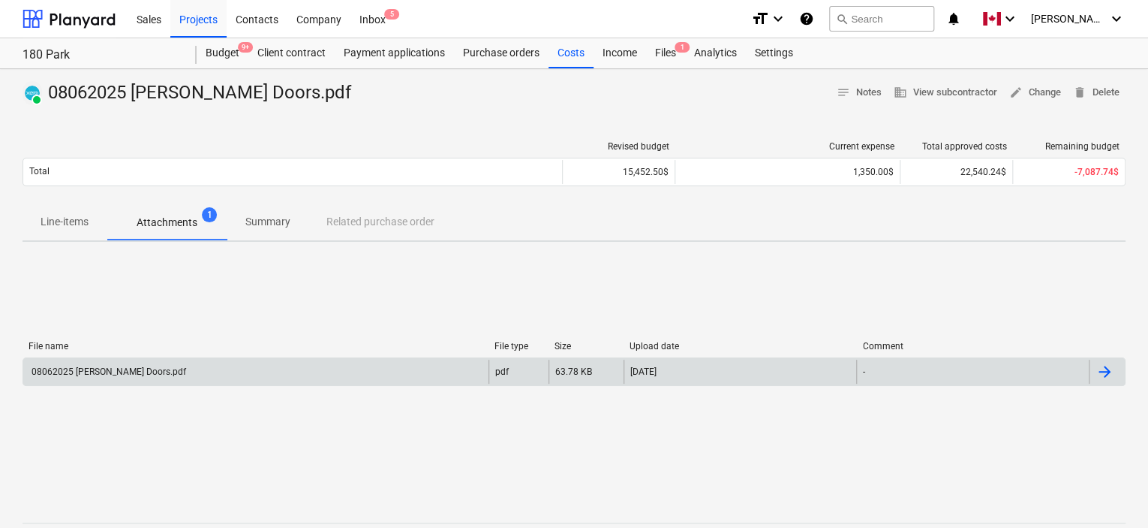
click at [176, 380] on div "08062025 [PERSON_NAME] Doors.pdf" at bounding box center [255, 371] width 465 height 24
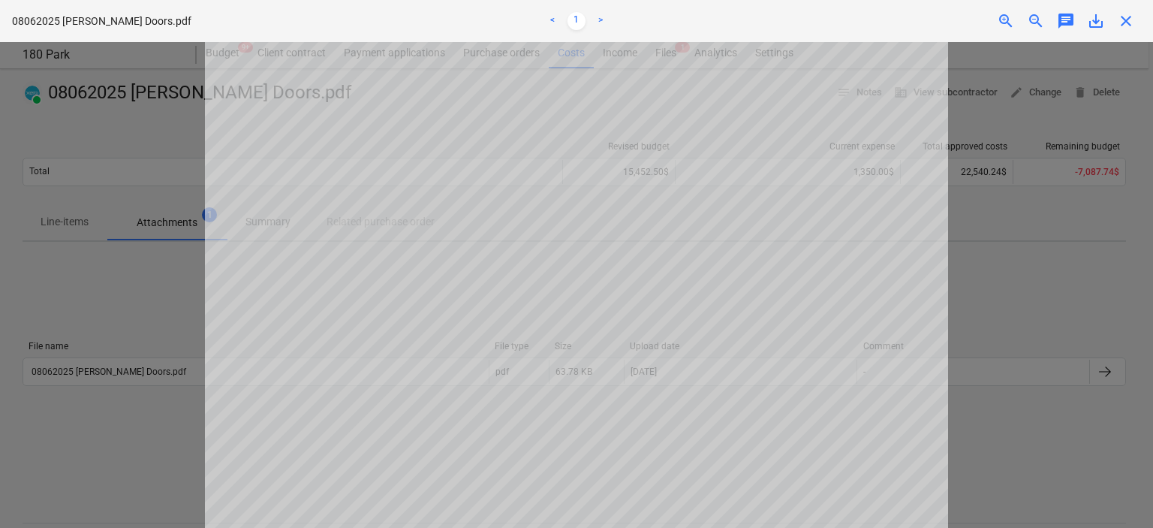
click at [597, 23] on link ">" at bounding box center [600, 21] width 18 height 18
click at [1027, 269] on div at bounding box center [576, 284] width 1153 height 485
click at [1126, 29] on span "close" at bounding box center [1126, 21] width 18 height 18
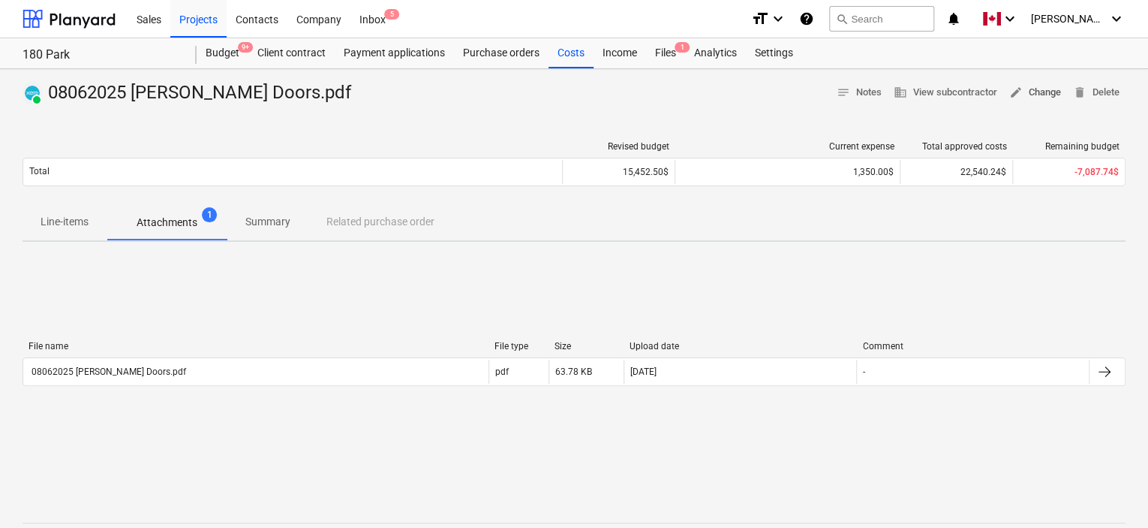
click at [1033, 97] on span "edit Change" at bounding box center [1035, 92] width 52 height 17
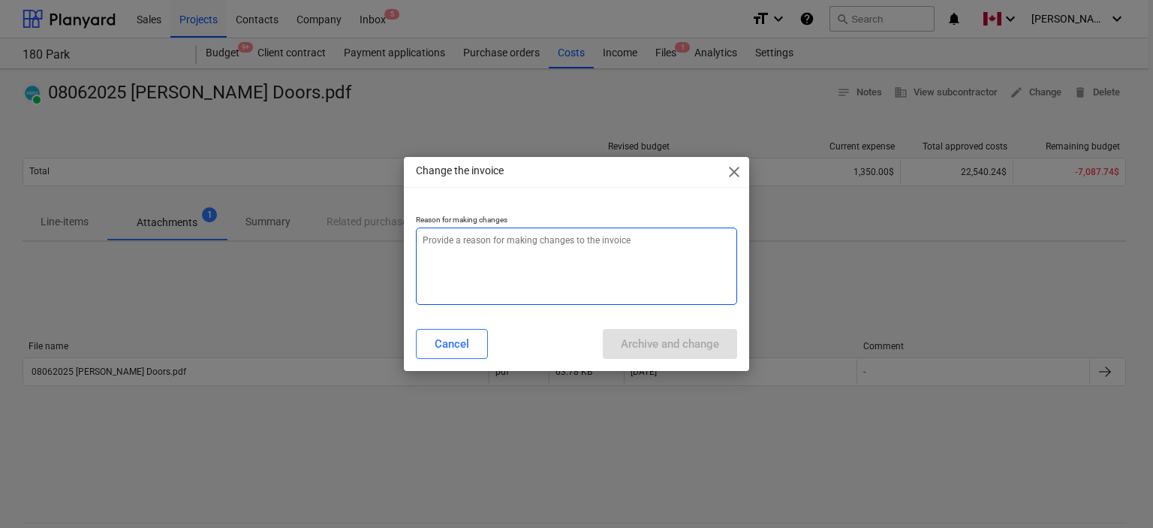
click at [533, 254] on textarea at bounding box center [577, 265] width 322 height 77
type textarea "x"
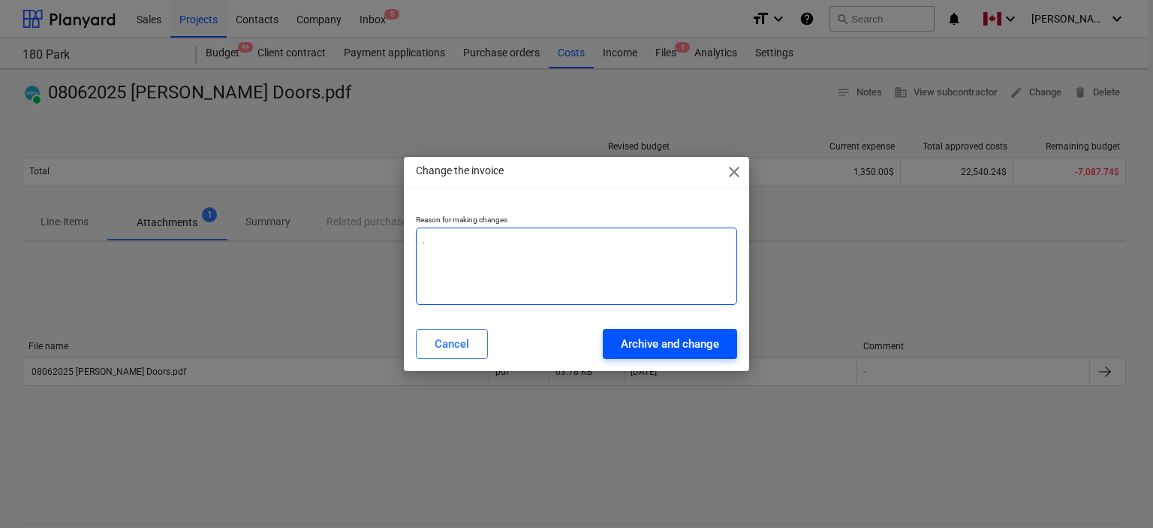
type textarea "."
click at [654, 347] on div "Archive and change" at bounding box center [670, 344] width 98 height 20
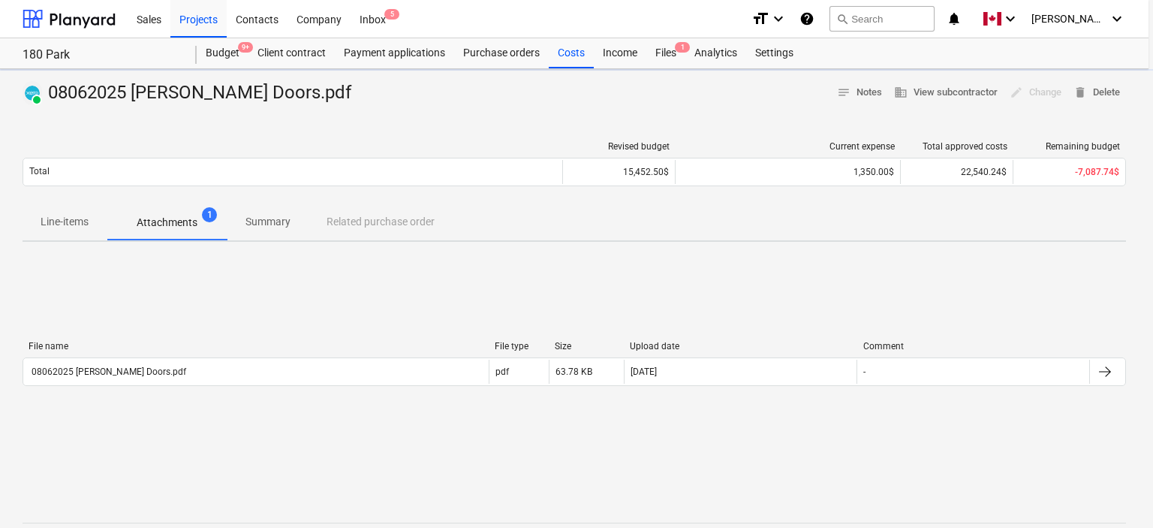
type textarea "x"
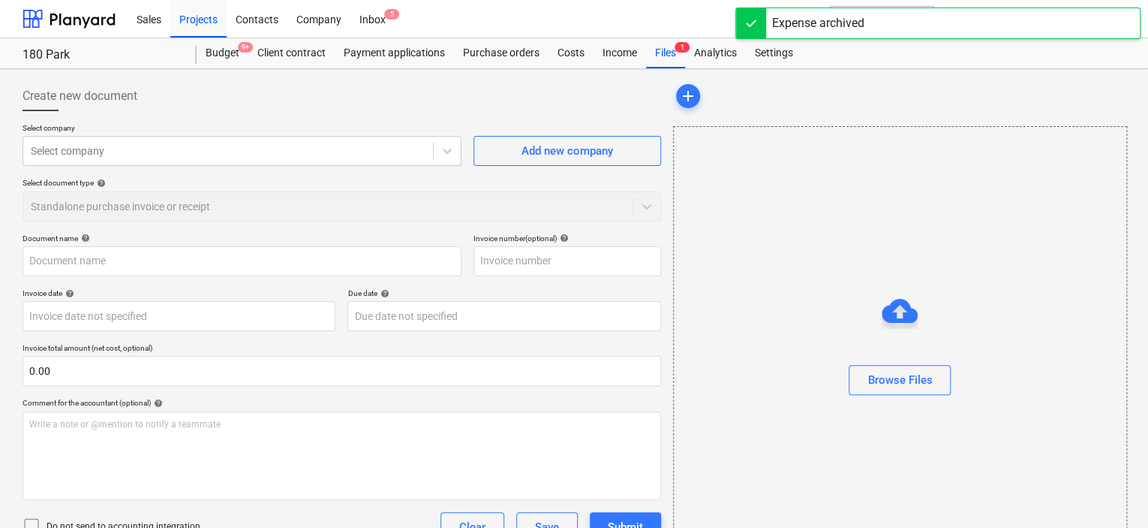
type input "08062025 [PERSON_NAME] Doors.pdf"
type input "[DATE]"
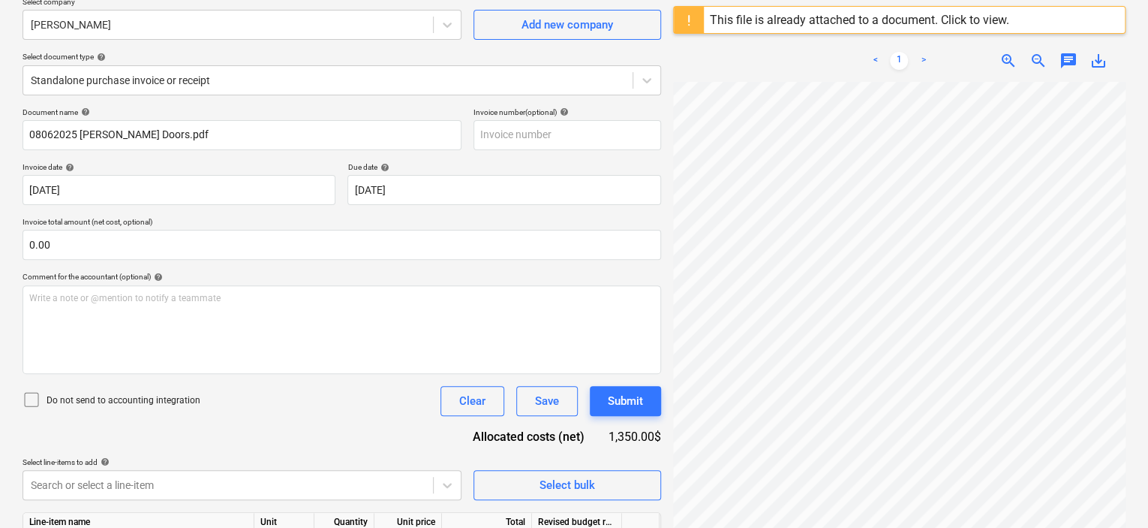
scroll to position [209, 0]
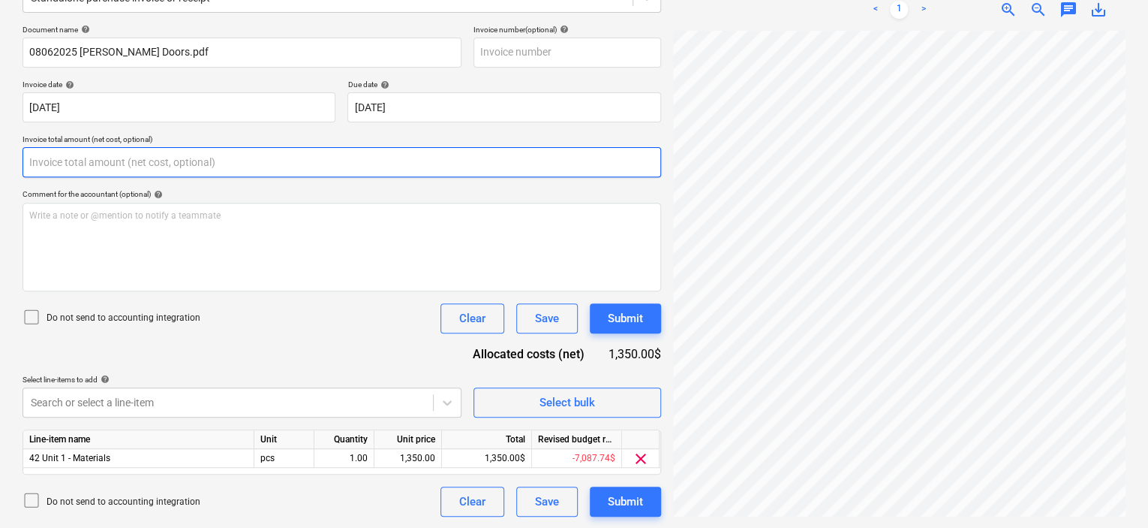
click at [283, 173] on input "text" at bounding box center [342, 162] width 639 height 30
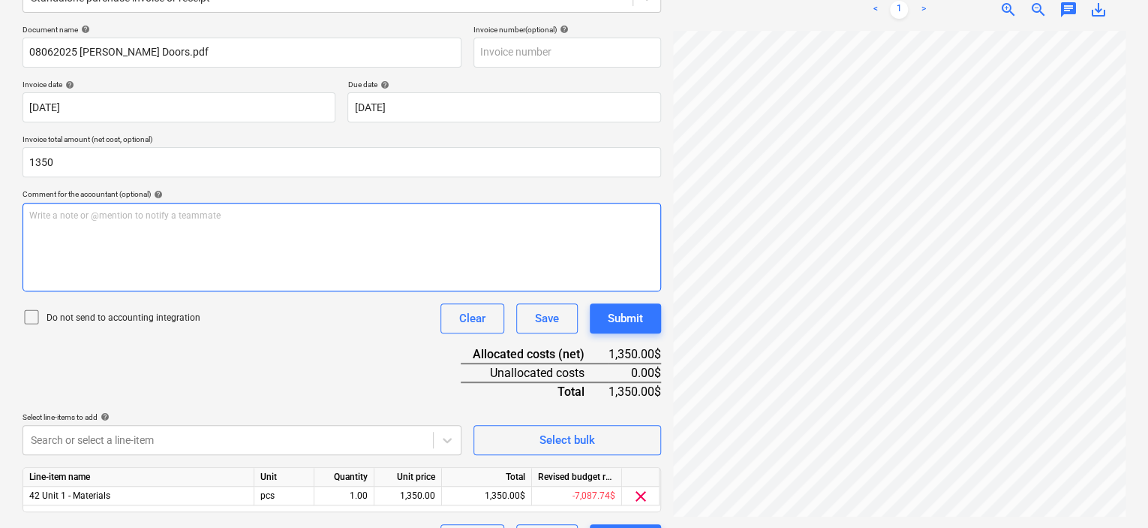
type input "1,350.00"
click at [357, 263] on div "Write a note or @mention to notify a teammate [PERSON_NAME]" at bounding box center [342, 247] width 639 height 89
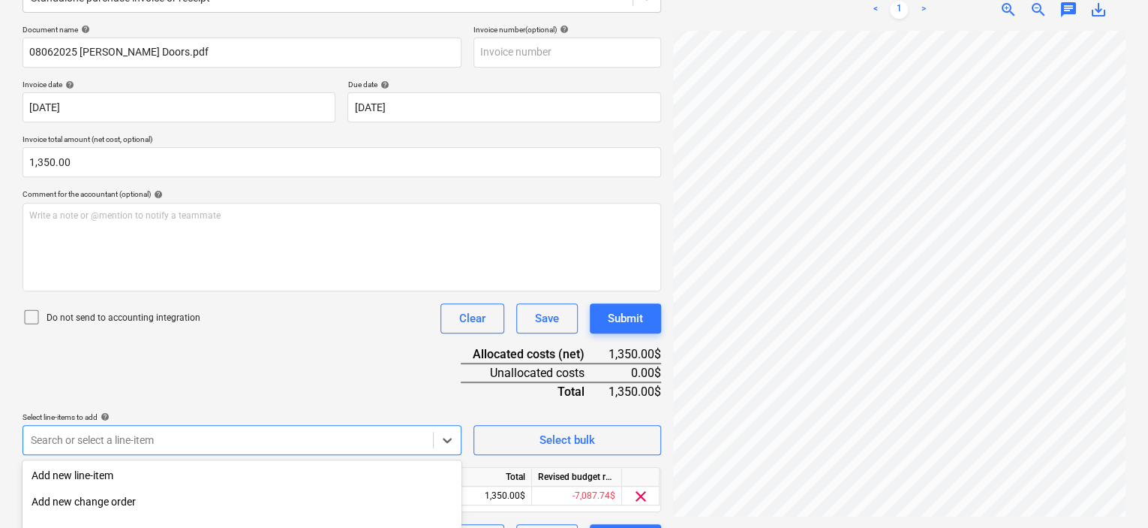
scroll to position [369, 0]
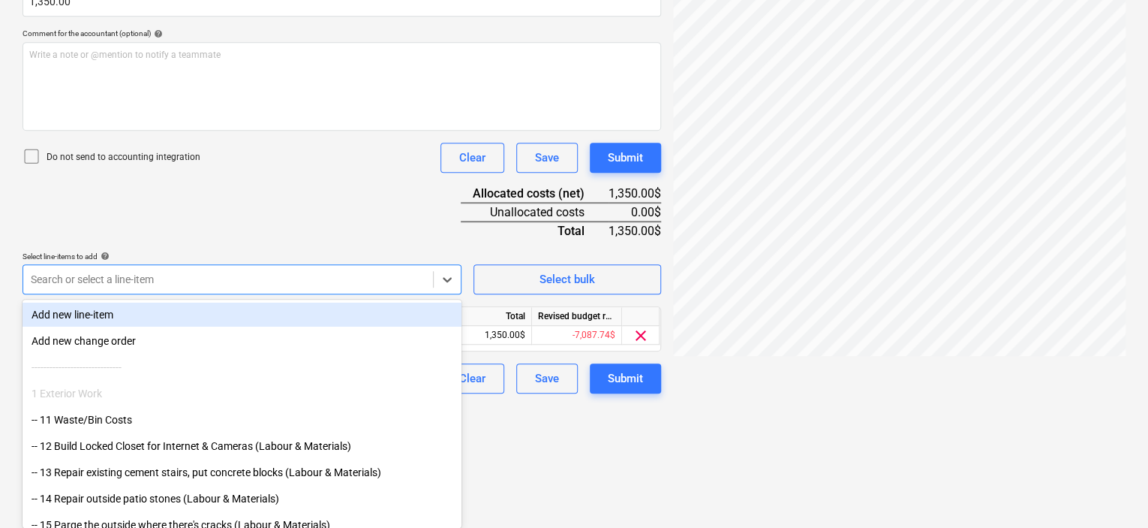
scroll to position [246, 0]
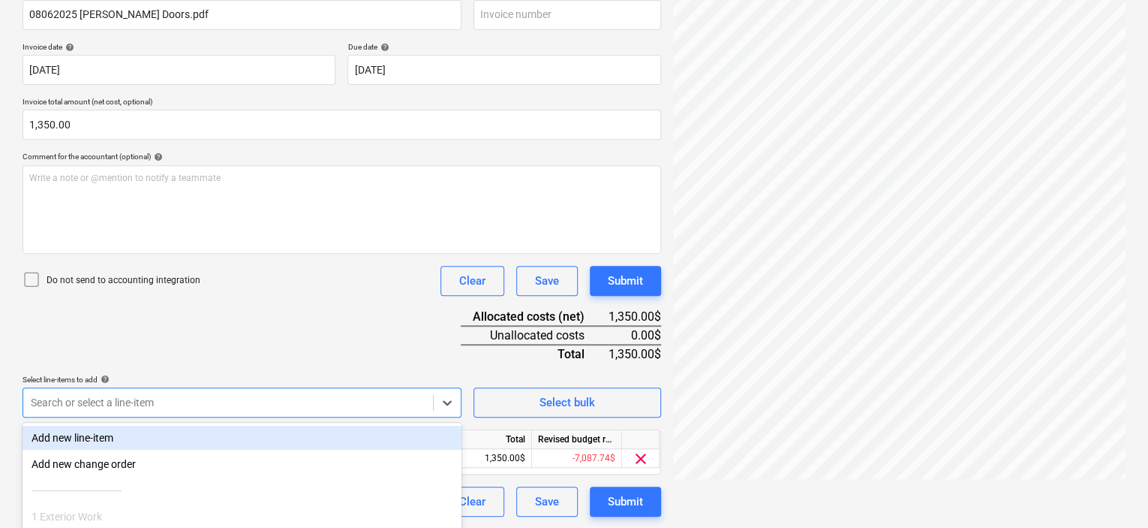
click at [136, 155] on div "Document name help 08062025 [PERSON_NAME] Doors.pdf Invoice number (optional) h…" at bounding box center [342, 251] width 639 height 529
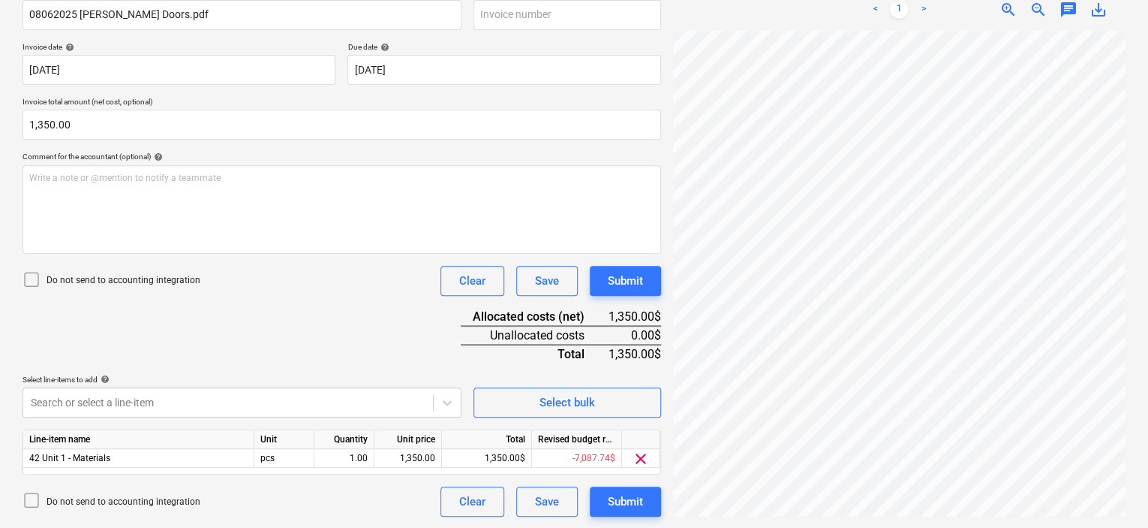
click at [99, 286] on p "Do not send to accounting integration" at bounding box center [124, 280] width 154 height 13
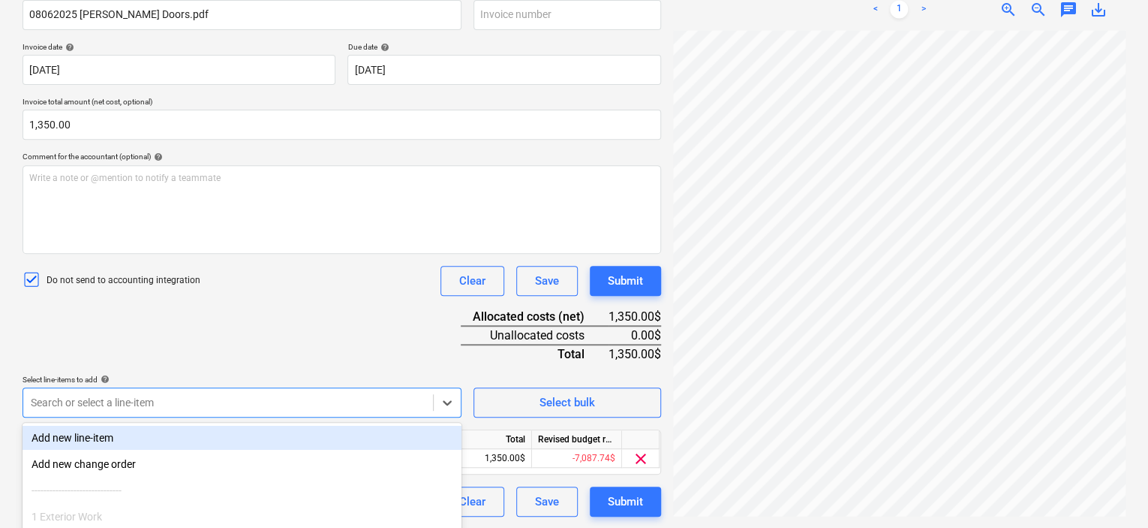
scroll to position [369, 0]
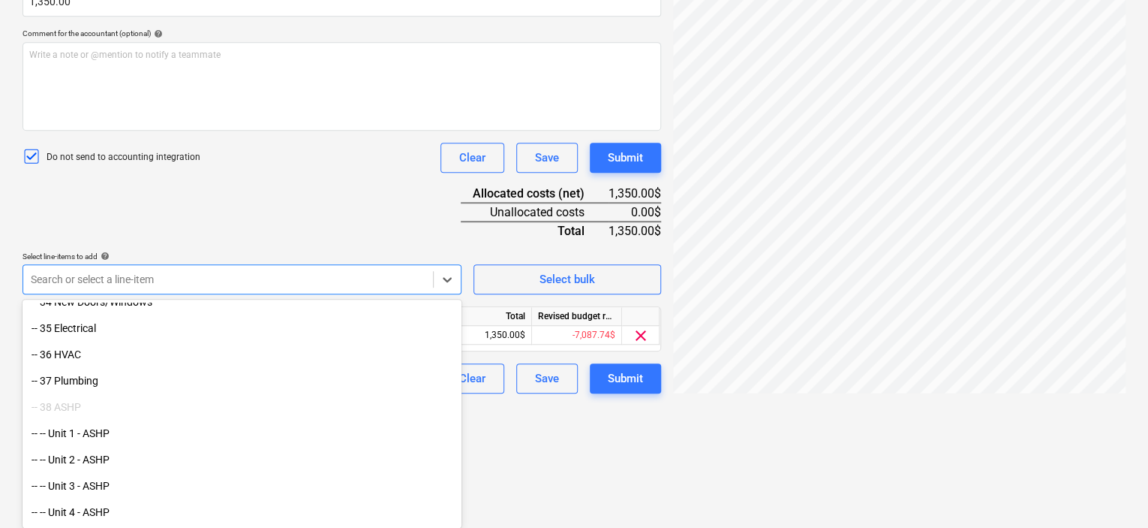
scroll to position [755, 0]
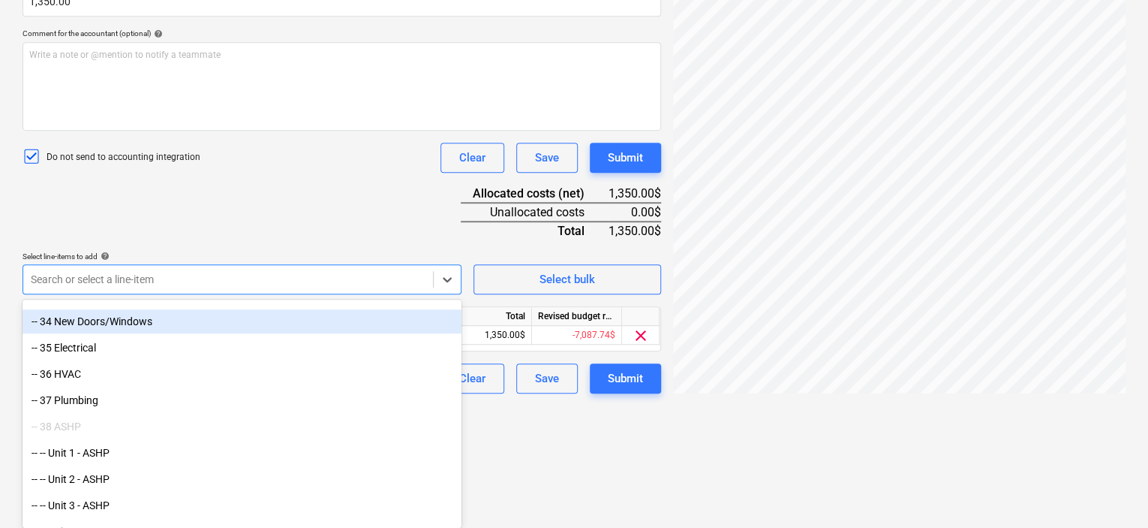
click at [201, 317] on div "-- 34 New Doors/Windows" at bounding box center [242, 321] width 439 height 24
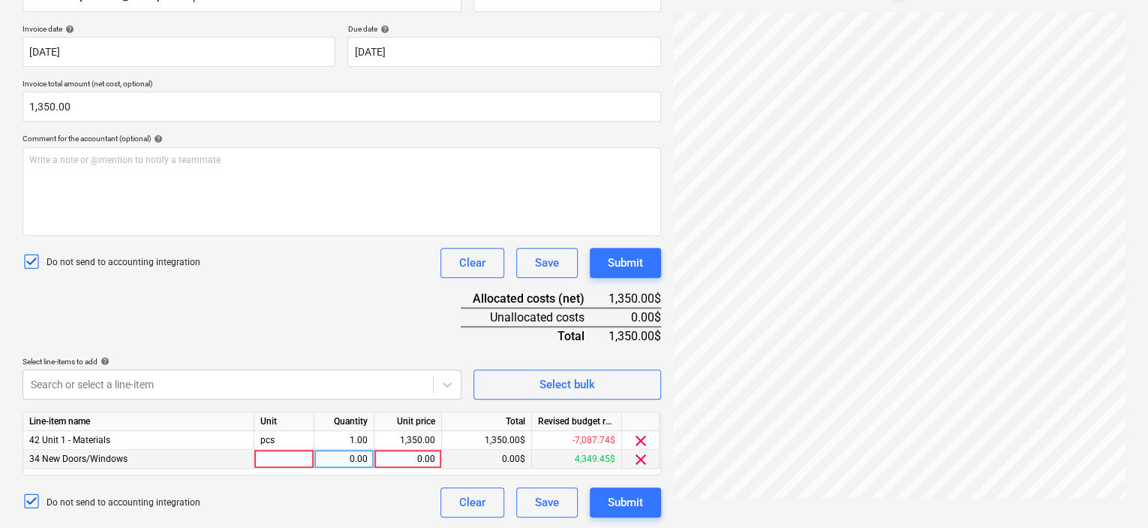
click at [276, 457] on div at bounding box center [284, 458] width 60 height 19
type input "pcs"
click at [347, 459] on div "0.00" at bounding box center [343, 458] width 47 height 19
type input "1"
click at [400, 456] on div "0.00" at bounding box center [407, 458] width 55 height 19
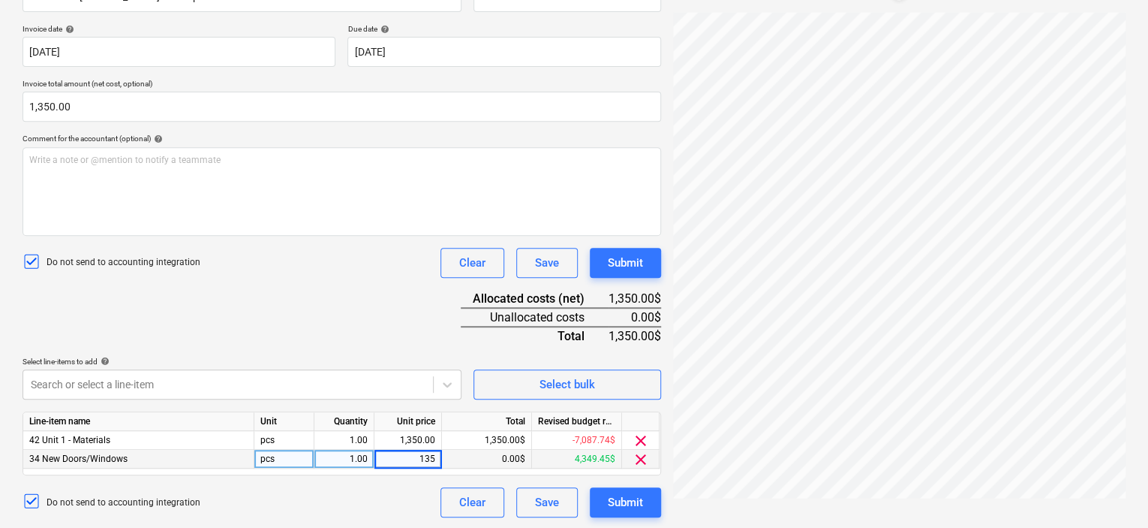
type input "1350"
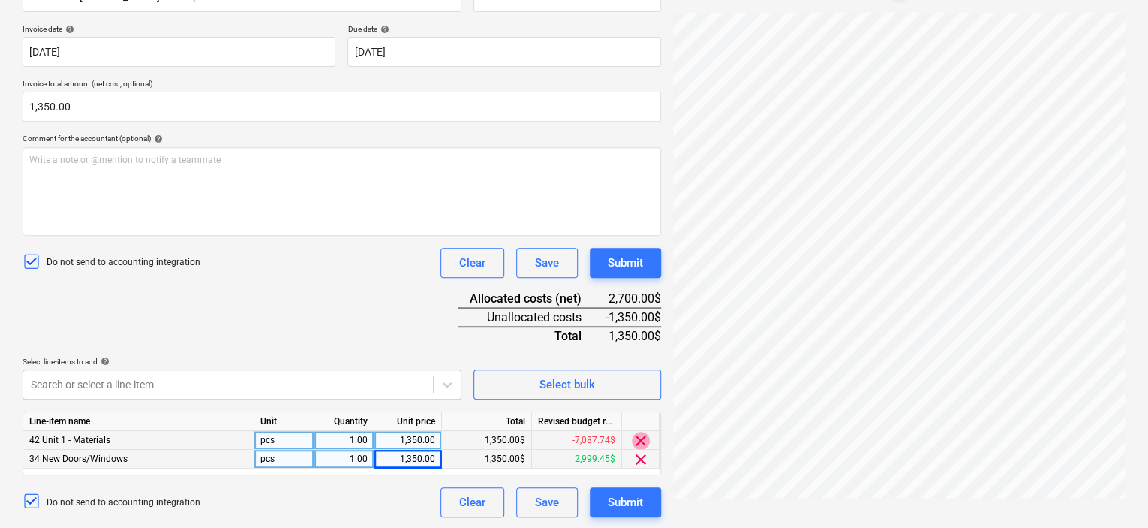
click at [636, 439] on span "clear" at bounding box center [641, 440] width 18 height 18
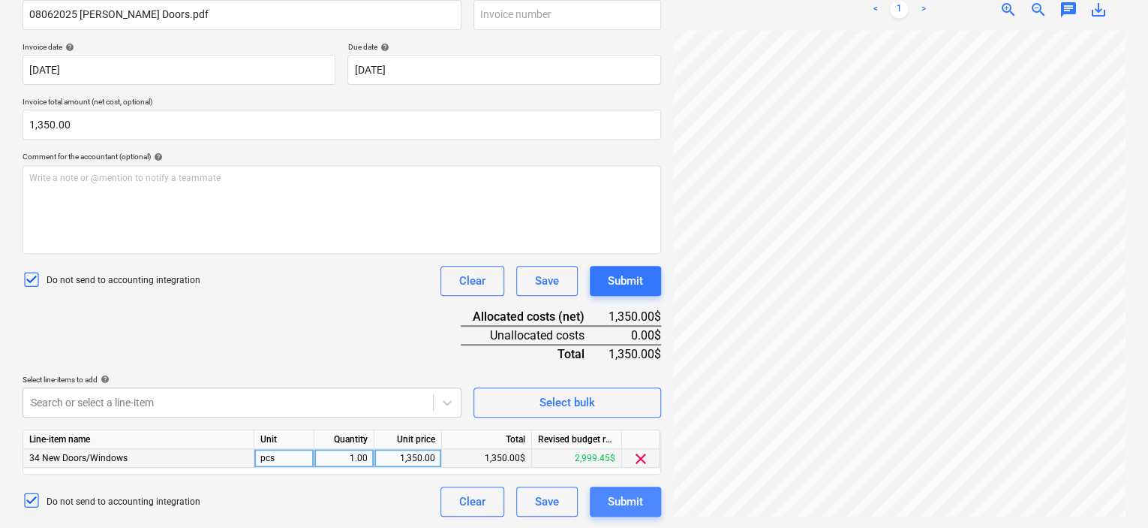
click at [621, 493] on div "Submit" at bounding box center [625, 501] width 35 height 20
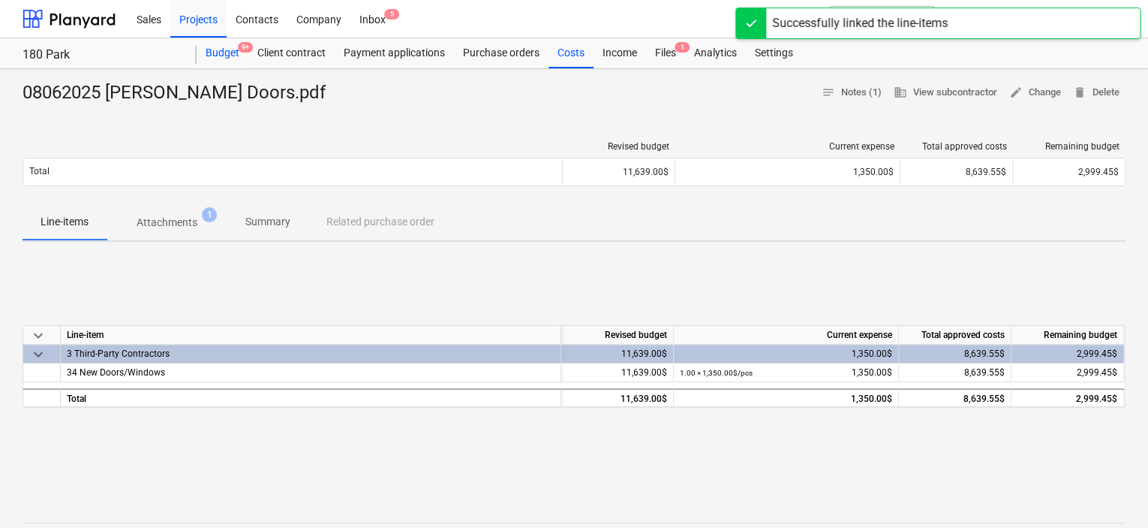
click at [215, 57] on div "Budget 9+" at bounding box center [223, 53] width 52 height 30
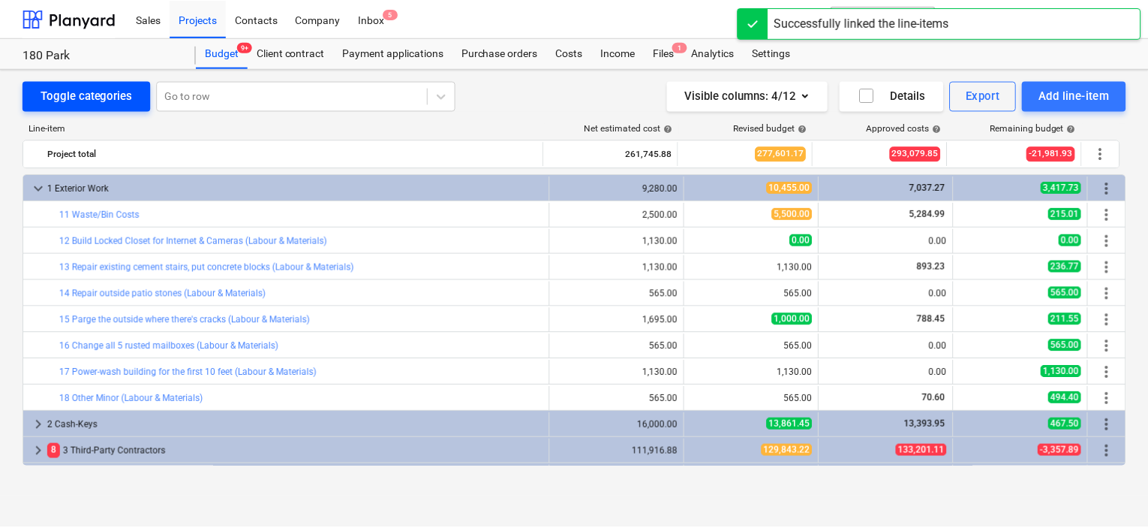
scroll to position [255, 0]
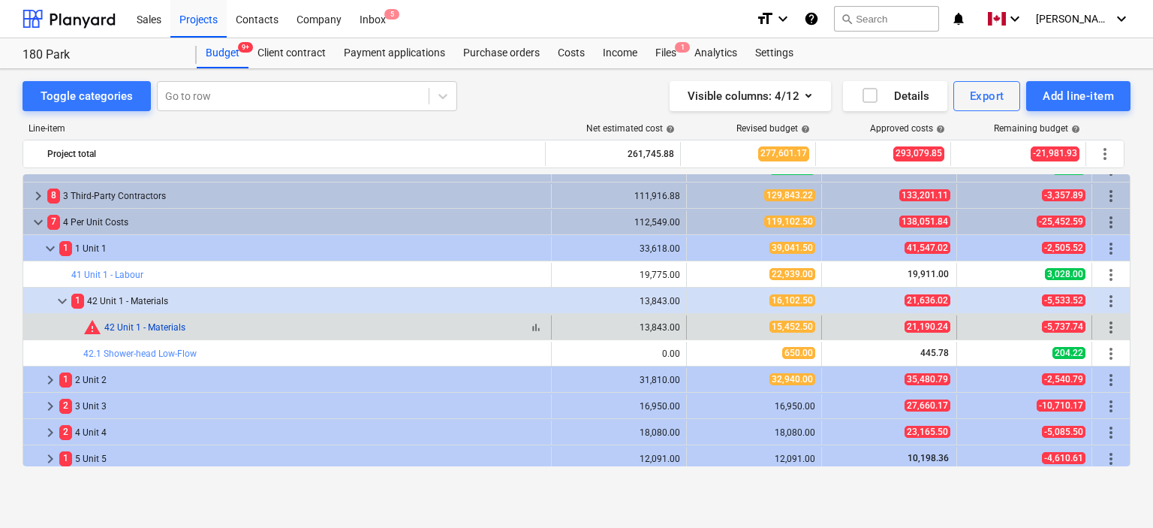
click at [162, 326] on link "42 Unit 1 - Materials" at bounding box center [144, 327] width 81 height 11
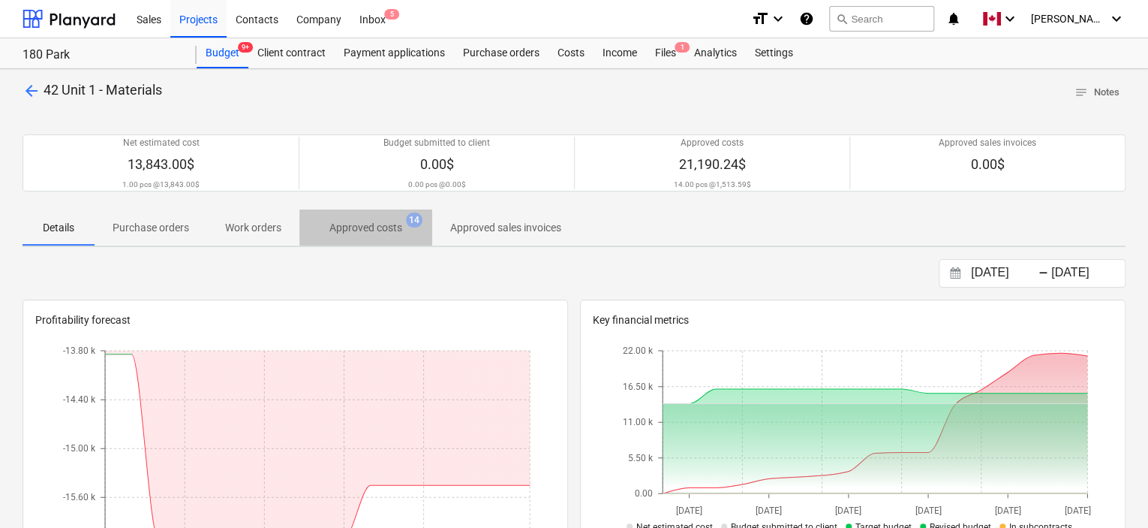
click at [354, 220] on p "Approved costs" at bounding box center [365, 228] width 73 height 16
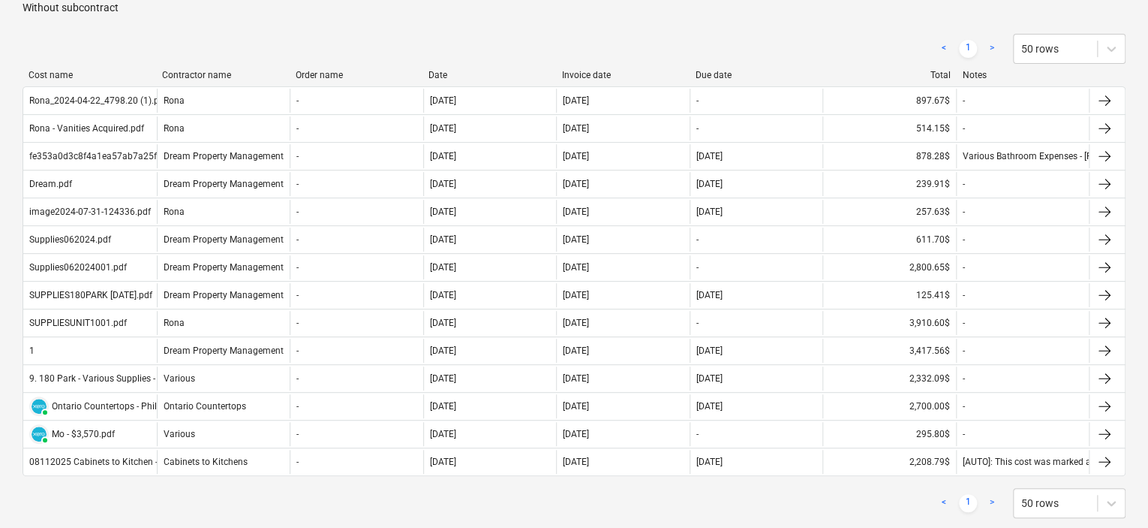
scroll to position [261, 0]
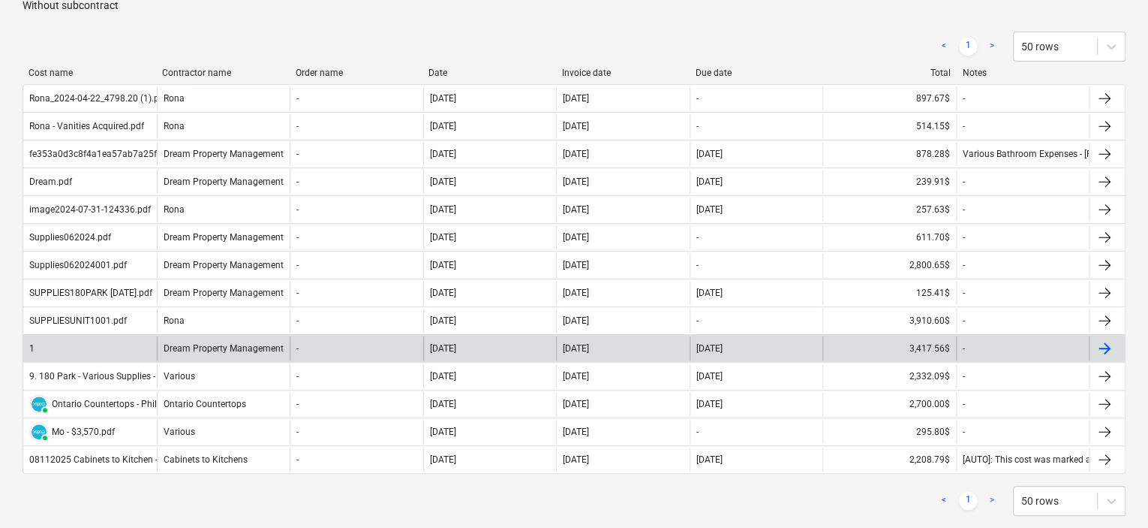
click at [900, 339] on div "3,417.56$" at bounding box center [889, 348] width 134 height 24
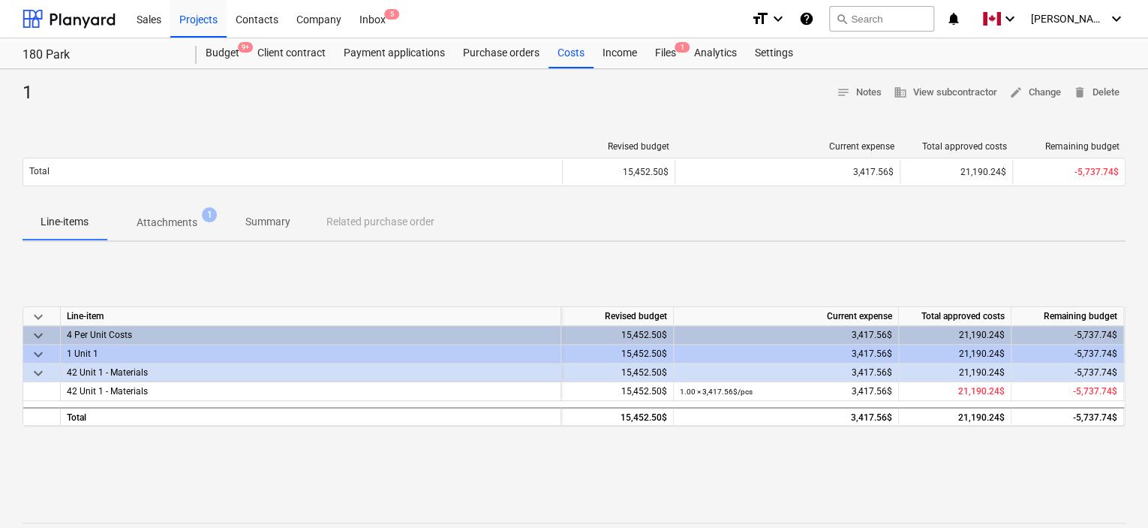
click at [171, 224] on p "Attachments" at bounding box center [167, 223] width 61 height 16
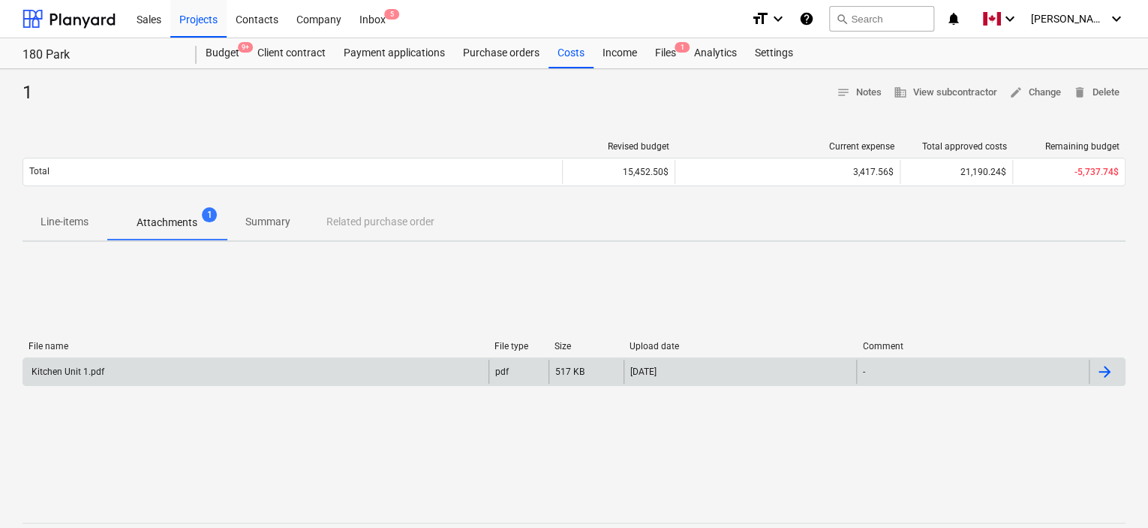
click at [69, 362] on div "Kitchen Unit 1.pdf" at bounding box center [255, 371] width 465 height 24
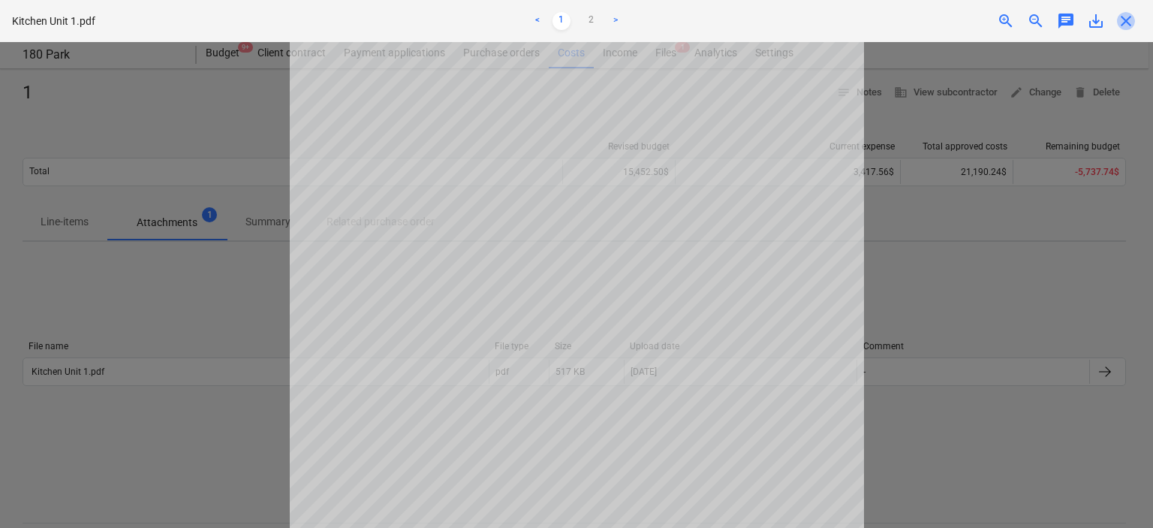
click at [1126, 23] on span "close" at bounding box center [1126, 21] width 18 height 18
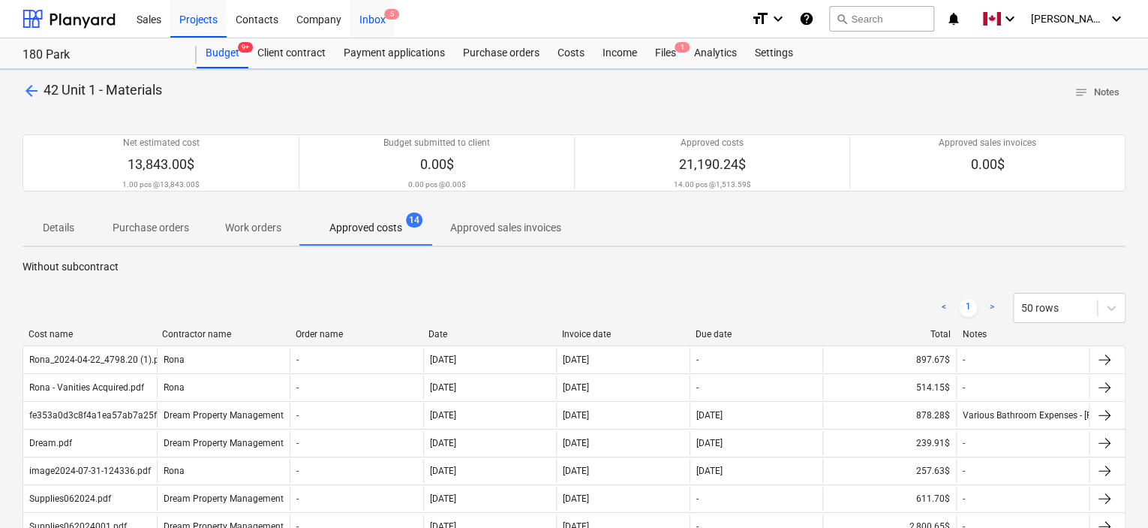
scroll to position [261, 0]
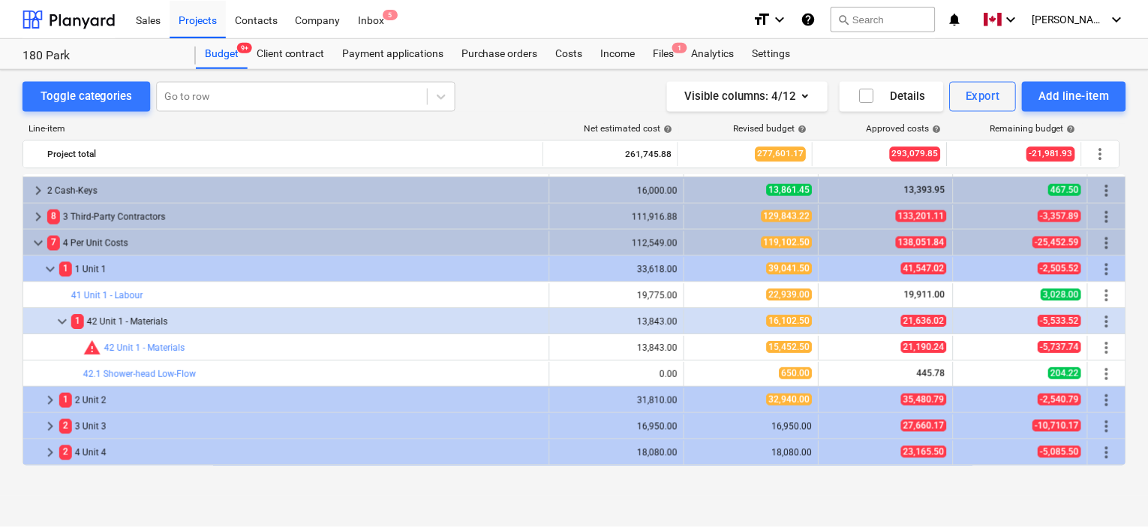
scroll to position [218, 0]
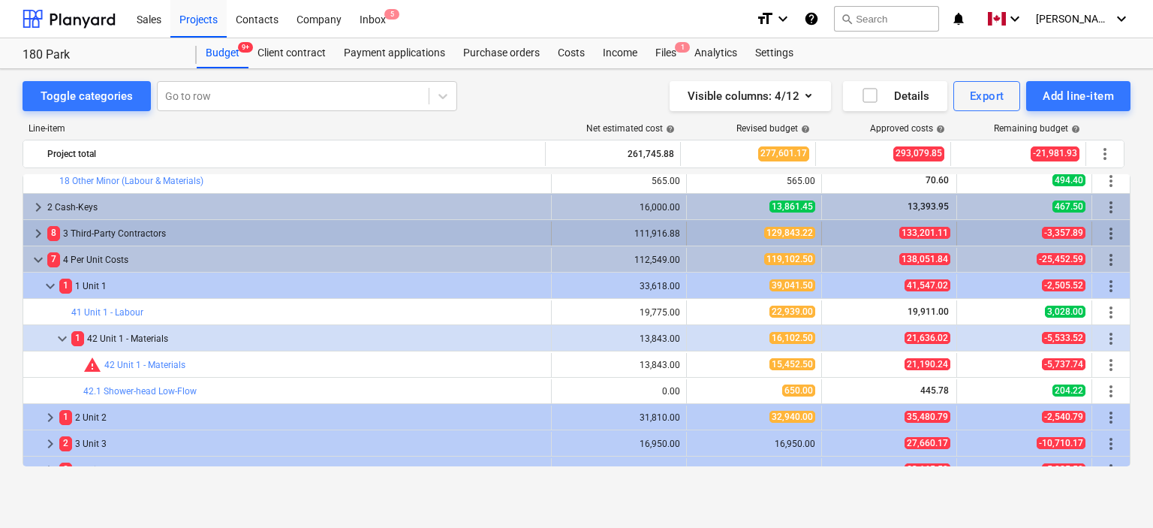
click at [107, 234] on div "8 3 Third-Party Contractors" at bounding box center [295, 233] width 497 height 24
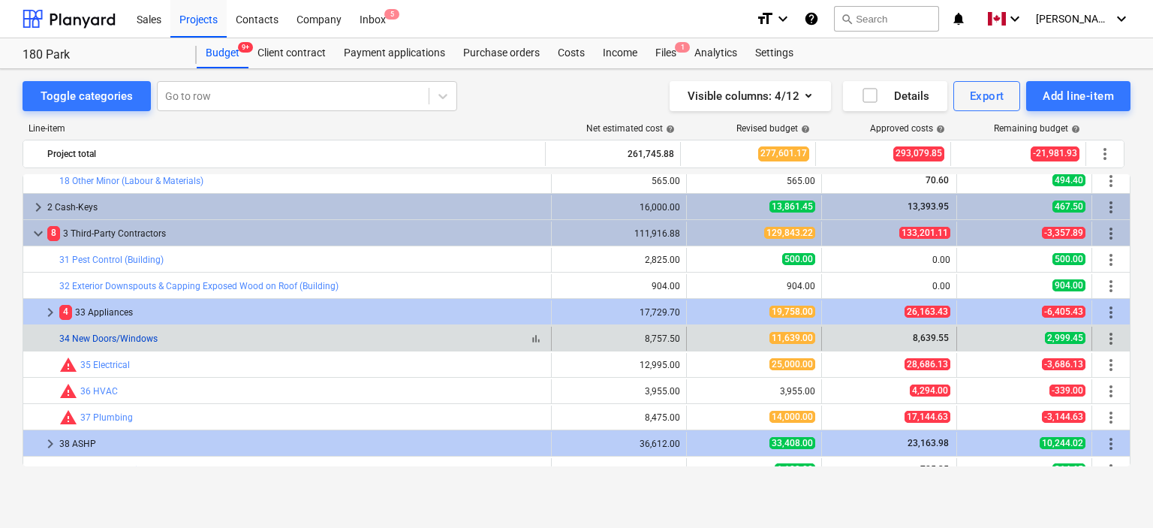
click at [151, 338] on link "34 New Doors/Windows" at bounding box center [108, 338] width 98 height 11
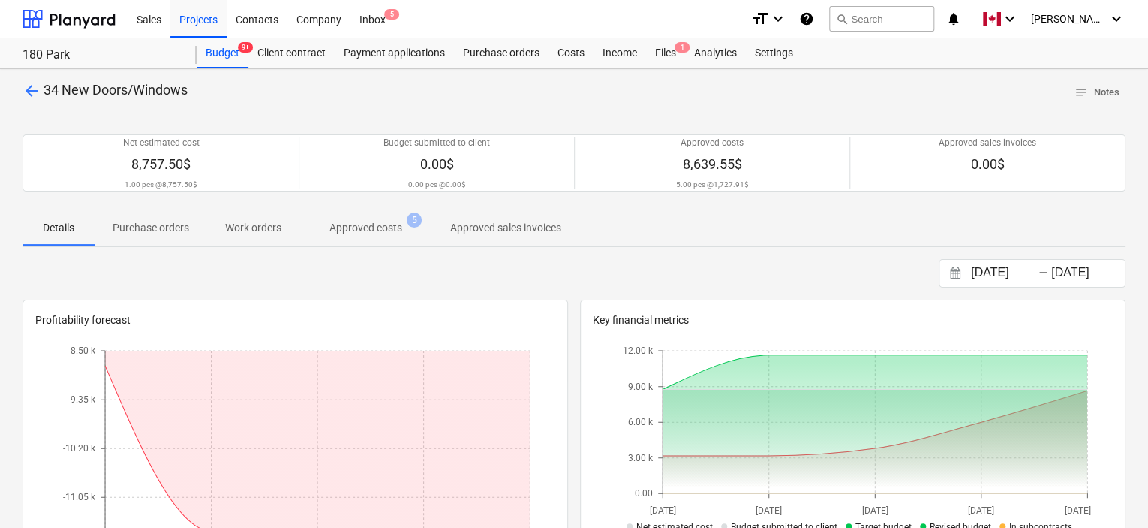
click at [375, 218] on span "Approved costs 5" at bounding box center [365, 227] width 133 height 27
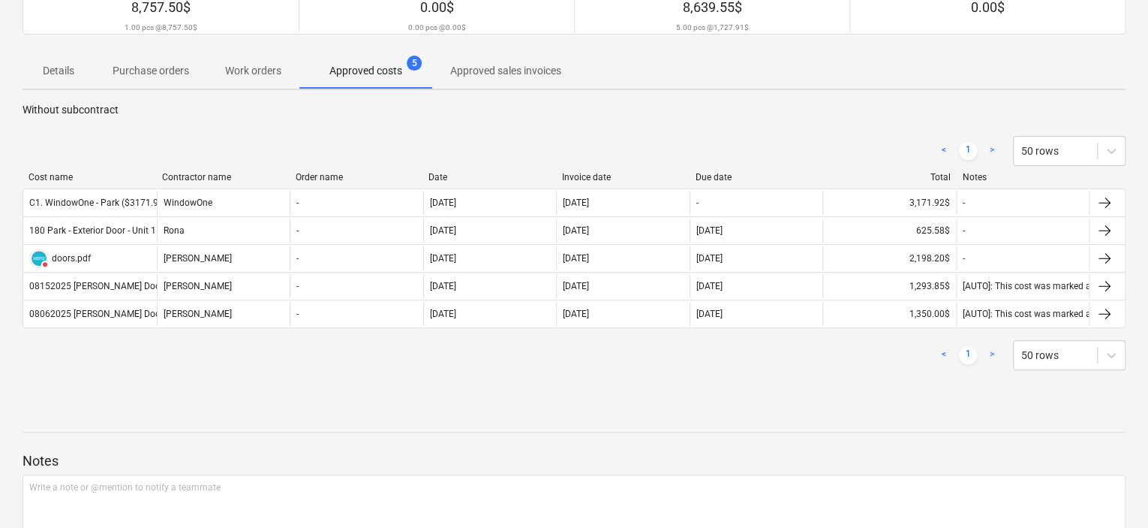
scroll to position [159, 0]
click at [1147, 47] on div "arrow_back 34 New Doors/Windows notes Notes Net estimated cost 8,757.50$ 1.00 p…" at bounding box center [574, 265] width 1148 height 711
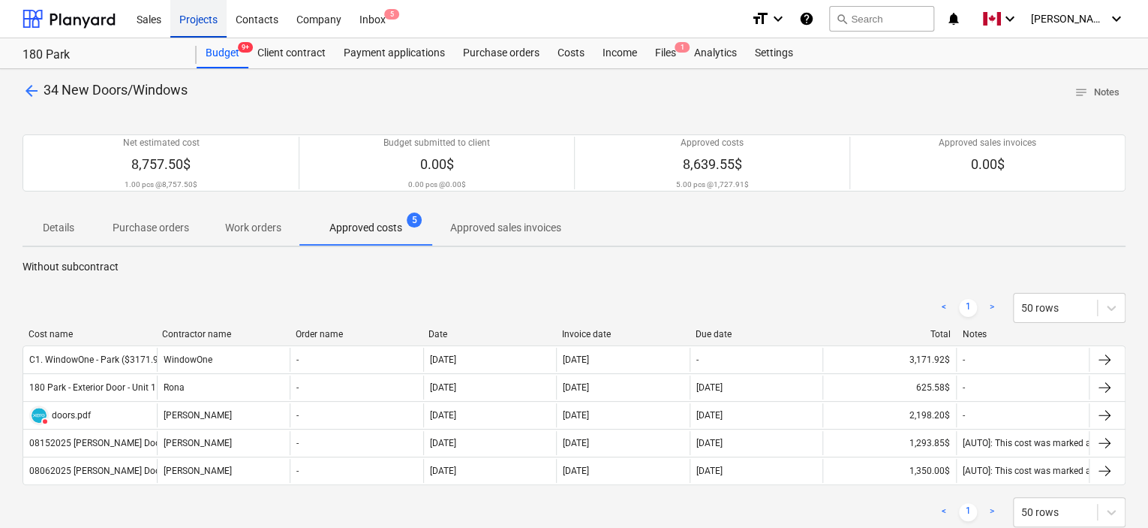
click at [198, 18] on div "Projects" at bounding box center [198, 18] width 56 height 38
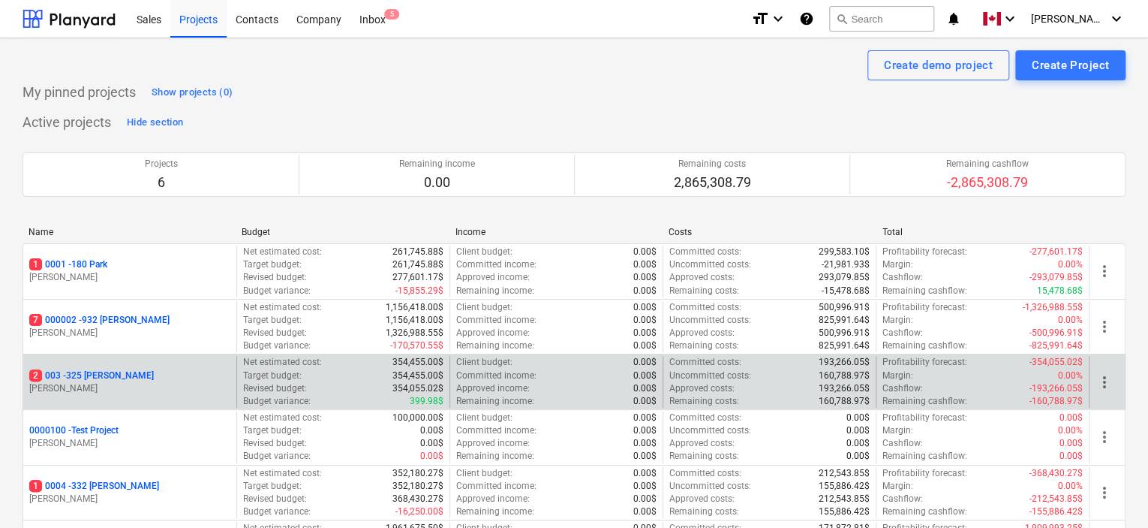
click at [89, 371] on p "2 003 - 325 [PERSON_NAME]" at bounding box center [91, 375] width 125 height 13
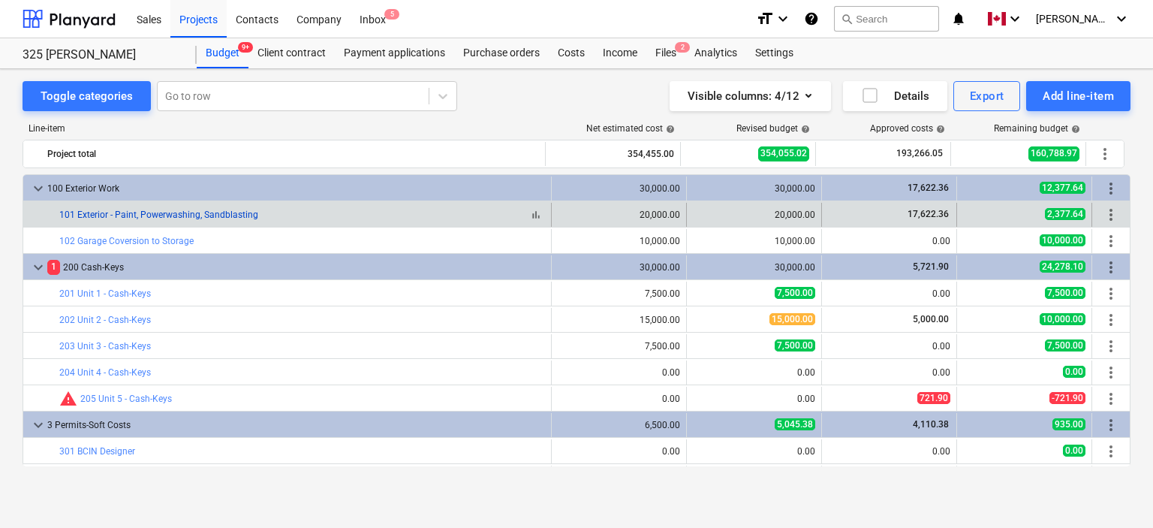
click at [190, 214] on link "101 Exterior - Paint, Powerwashing, Sandblasting" at bounding box center [158, 214] width 199 height 11
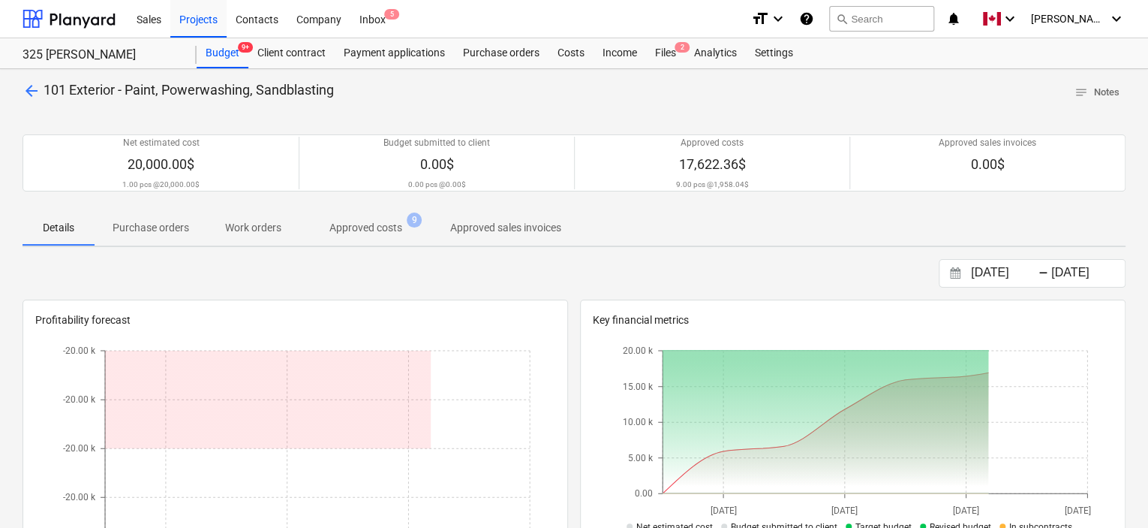
click at [337, 226] on p "Approved costs" at bounding box center [365, 228] width 73 height 16
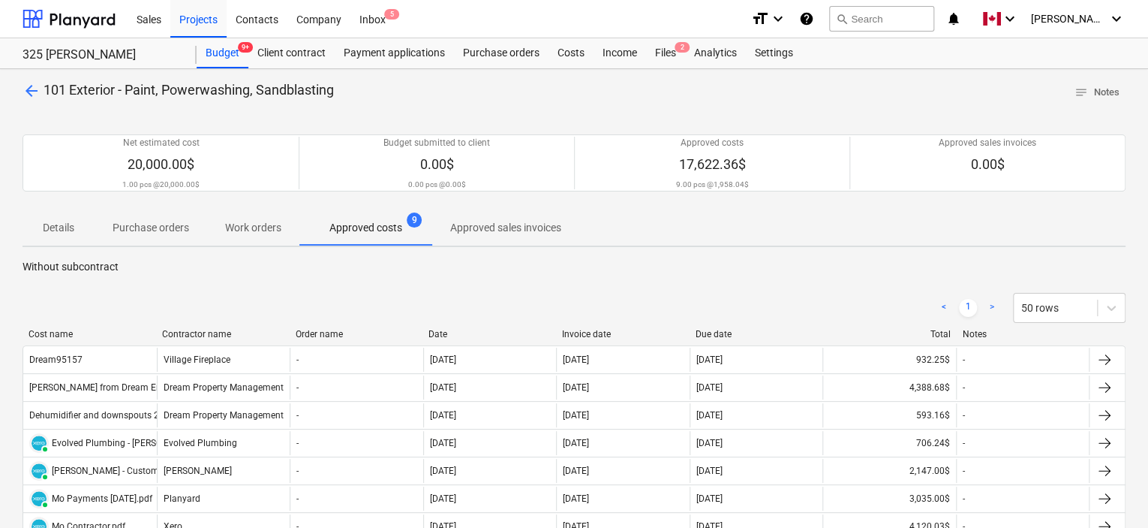
click at [31, 94] on span "arrow_back" at bounding box center [32, 91] width 18 height 18
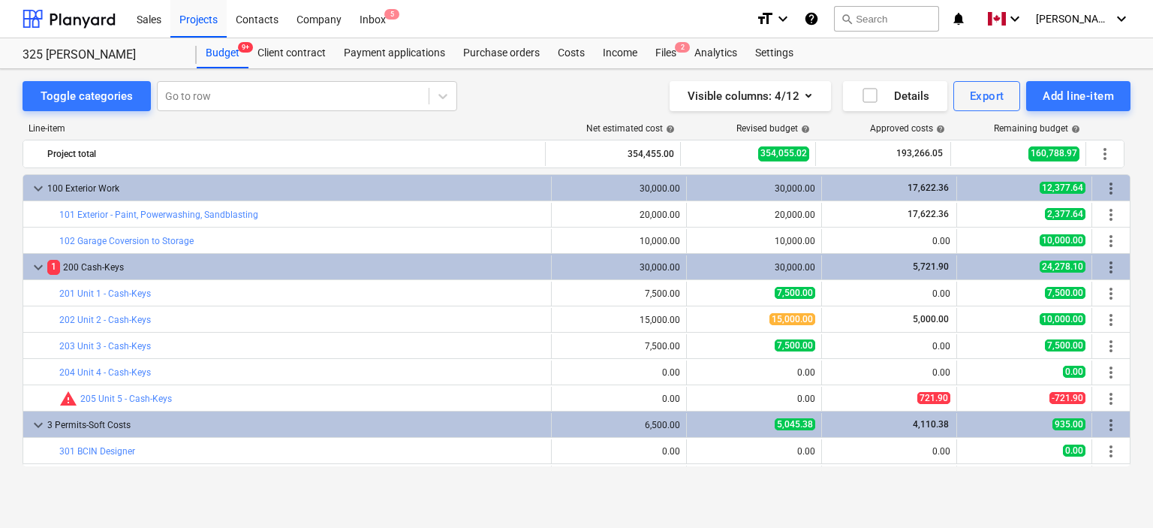
click at [543, 128] on div "Line-item" at bounding box center [285, 128] width 524 height 11
